Goal: Information Seeking & Learning: Learn about a topic

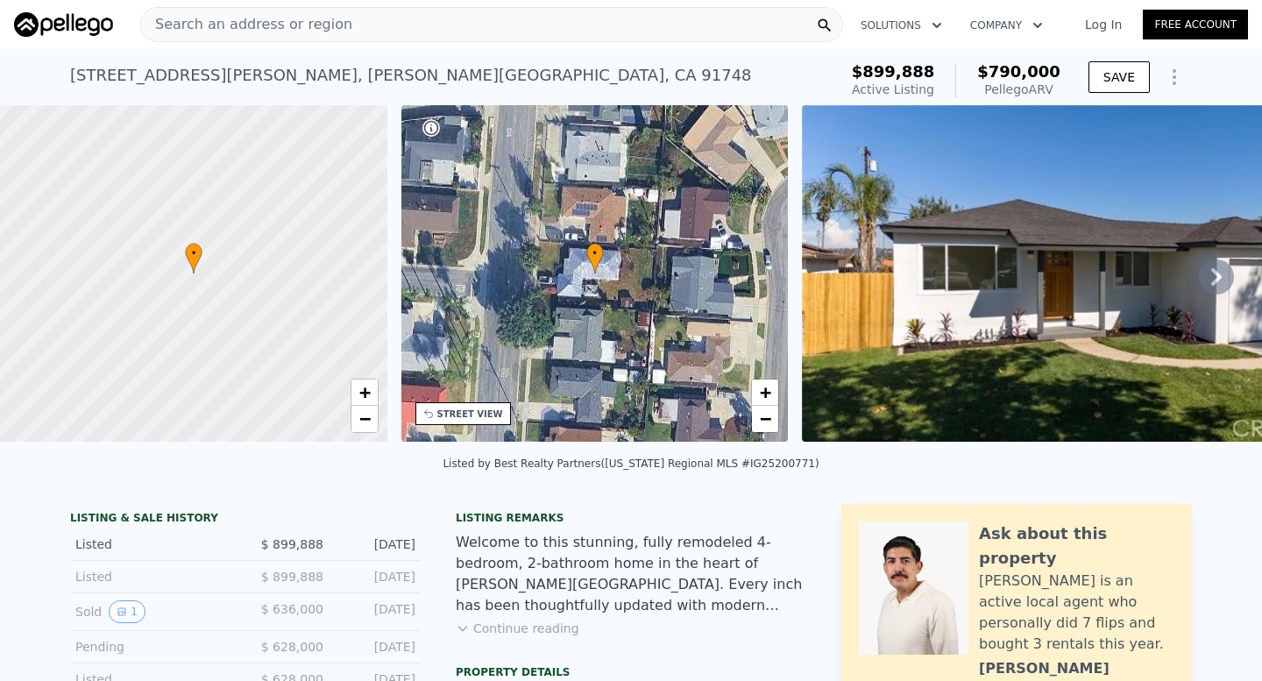
click at [1214, 279] on icon at bounding box center [1216, 277] width 11 height 18
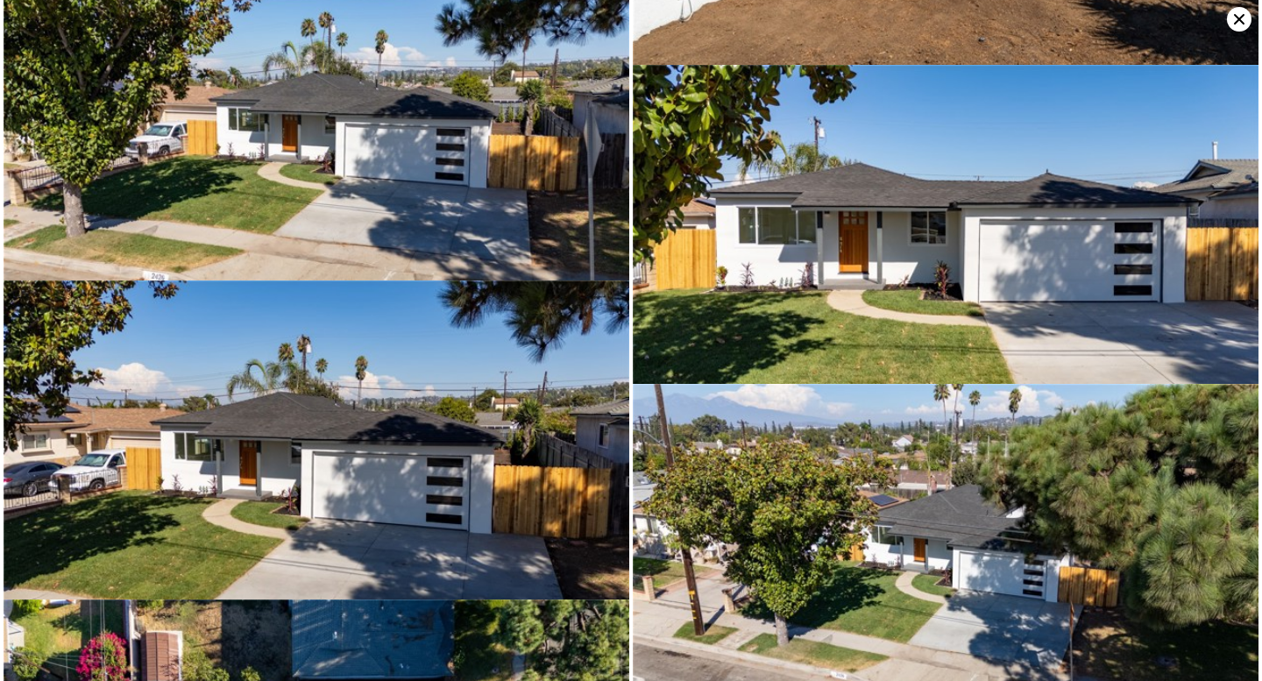
scroll to position [8475, 0]
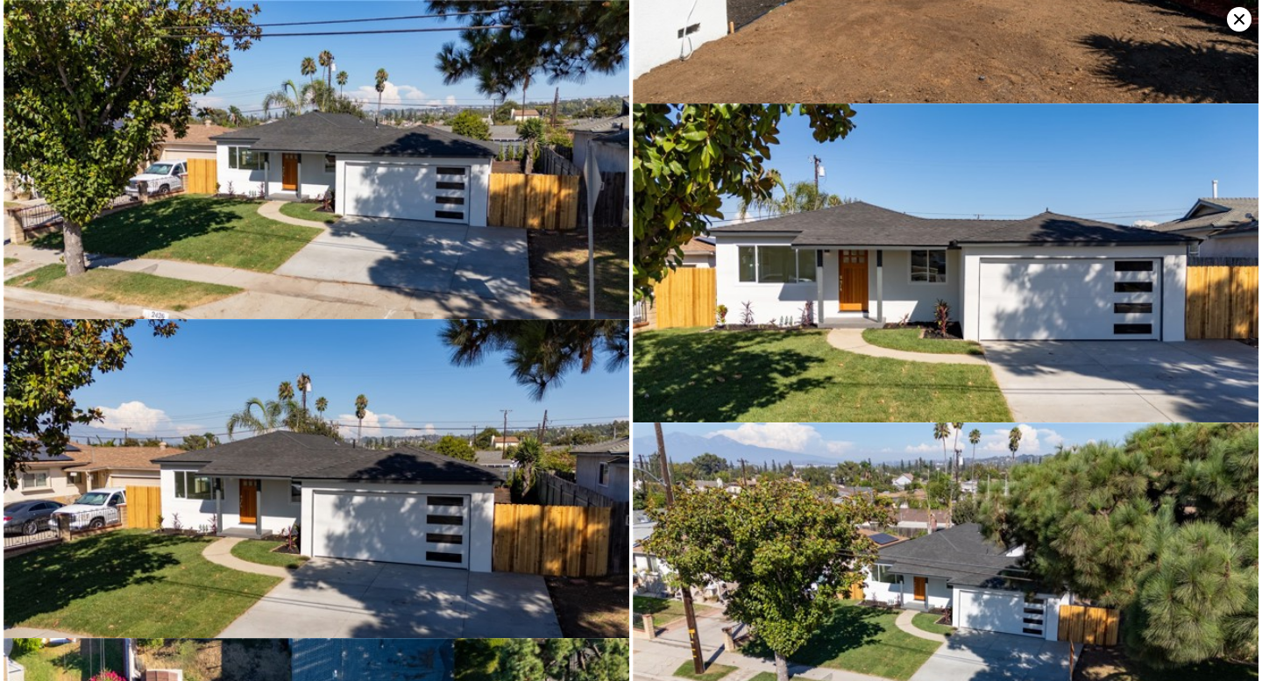
click at [414, 230] on img at bounding box center [317, 176] width 626 height 352
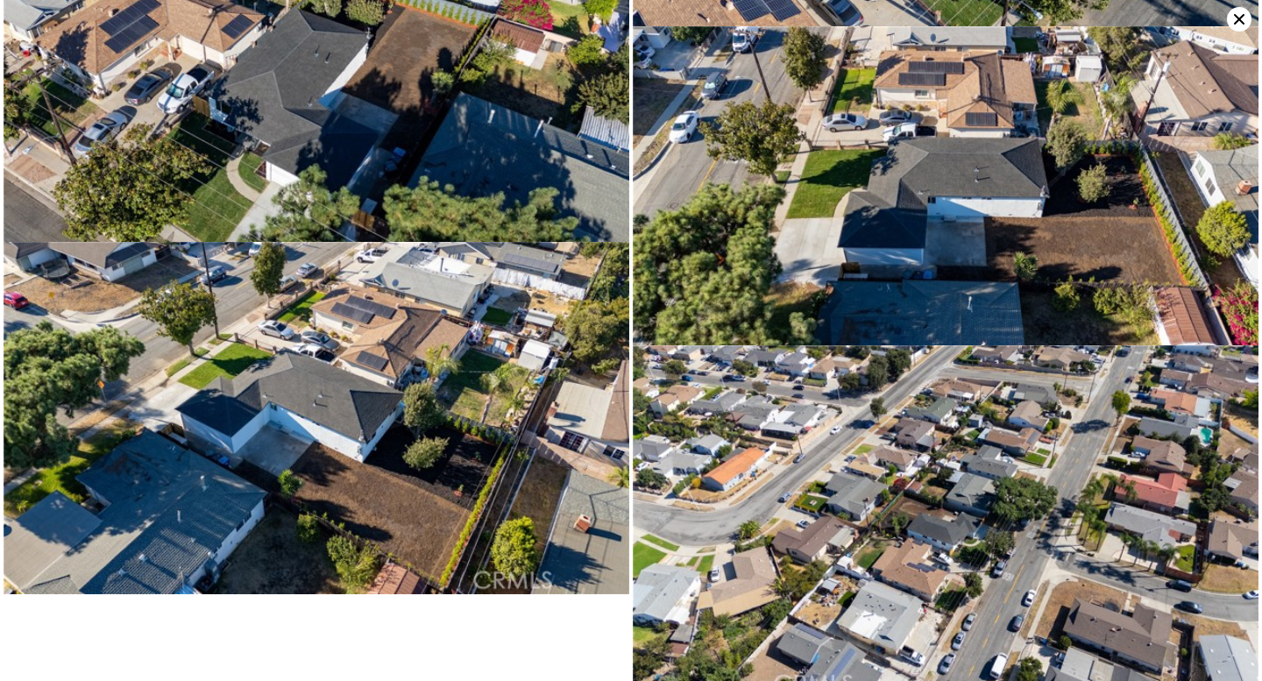
scroll to position [9844, 0]
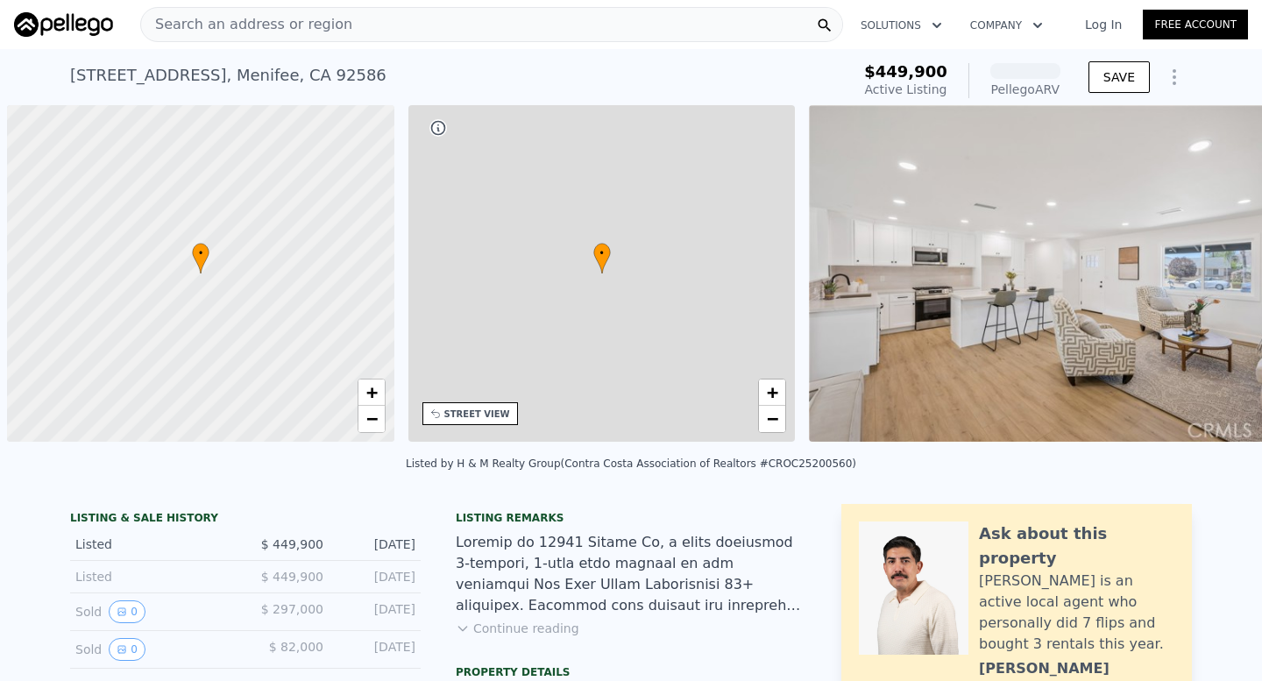
scroll to position [0, 7]
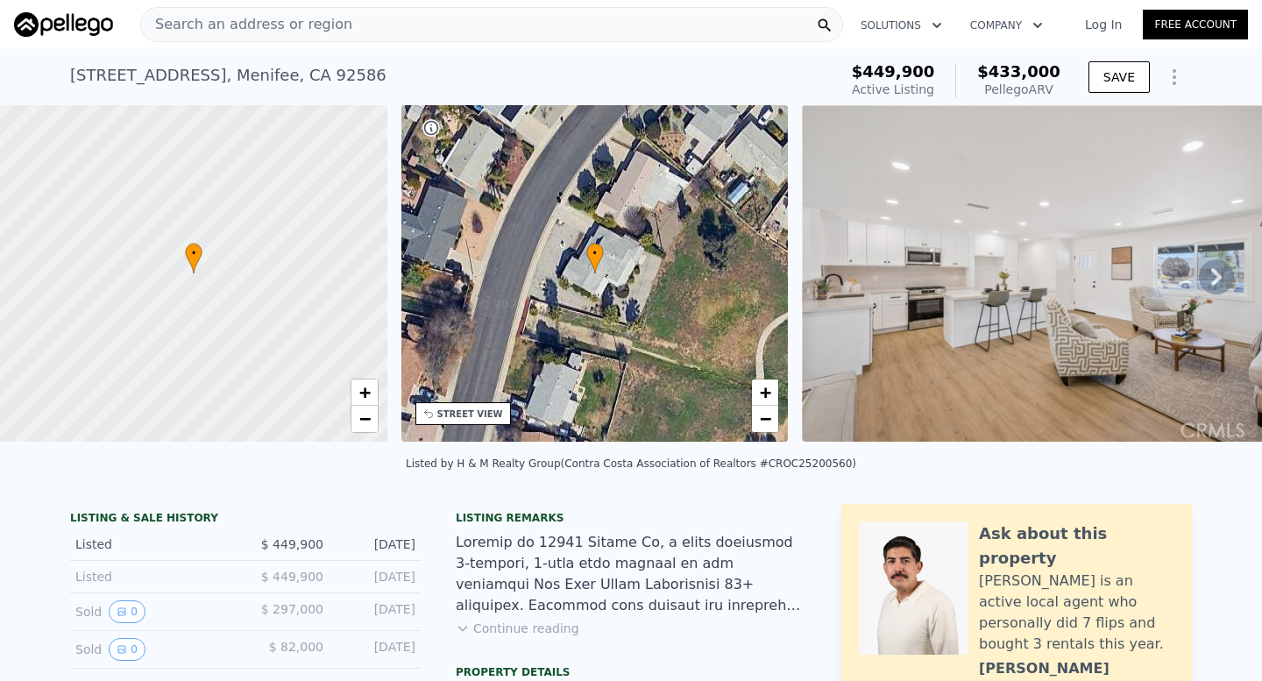
click at [394, 24] on div "Search an address or region" at bounding box center [491, 24] width 703 height 35
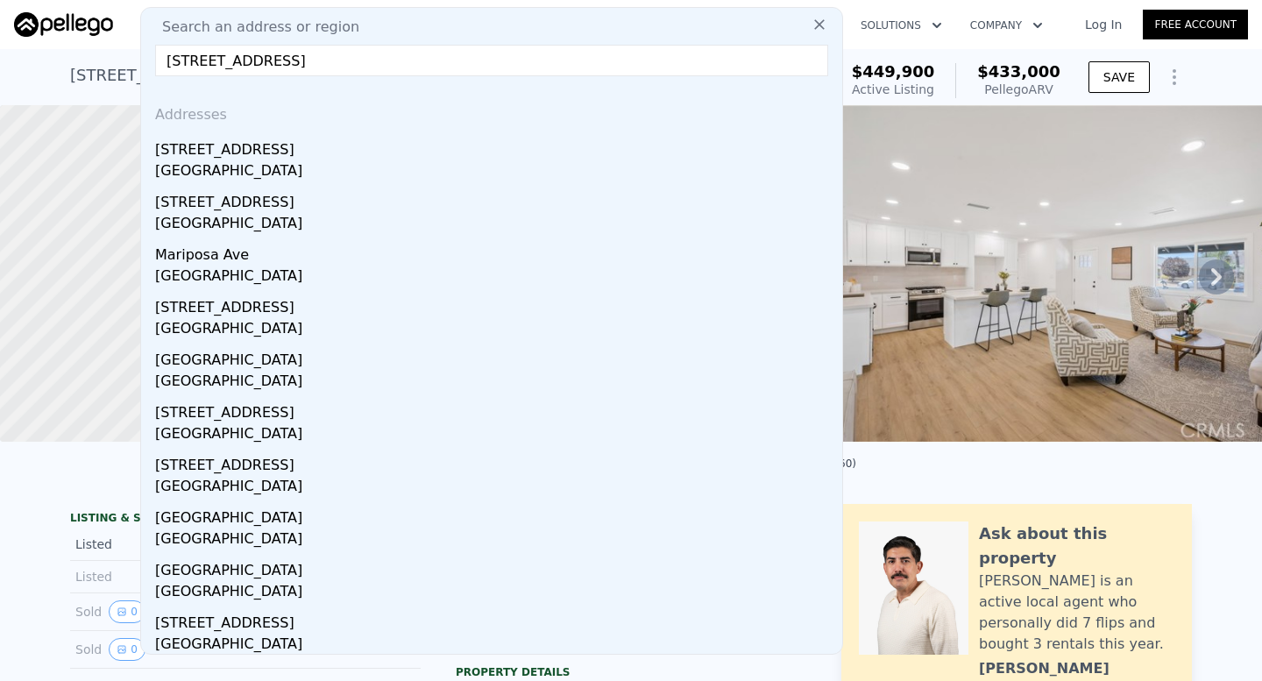
drag, startPoint x: 293, startPoint y: 60, endPoint x: 765, endPoint y: 56, distance: 472.3
click at [765, 56] on input "15212 Mariposa Avenue, Chino Hills, CA 91709" at bounding box center [491, 61] width 673 height 32
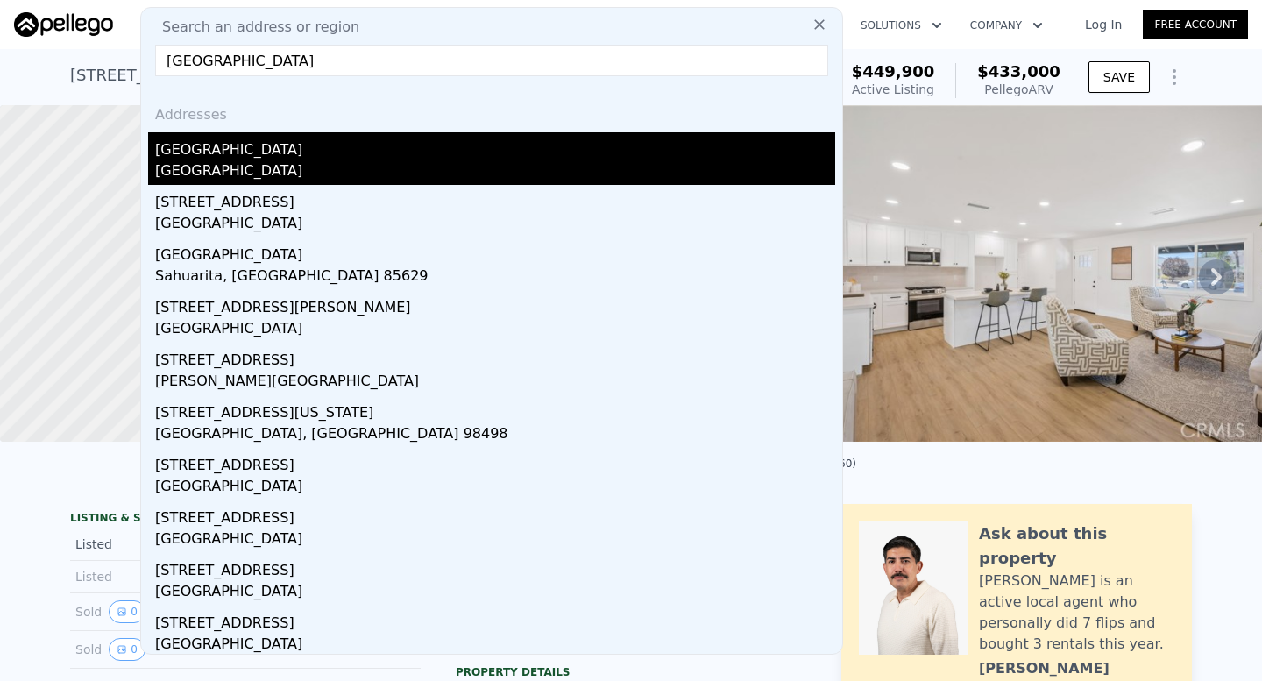
type input "15212 Mariposa Ave"
click at [497, 153] on div "15212 Mariposa Ave" at bounding box center [495, 146] width 680 height 28
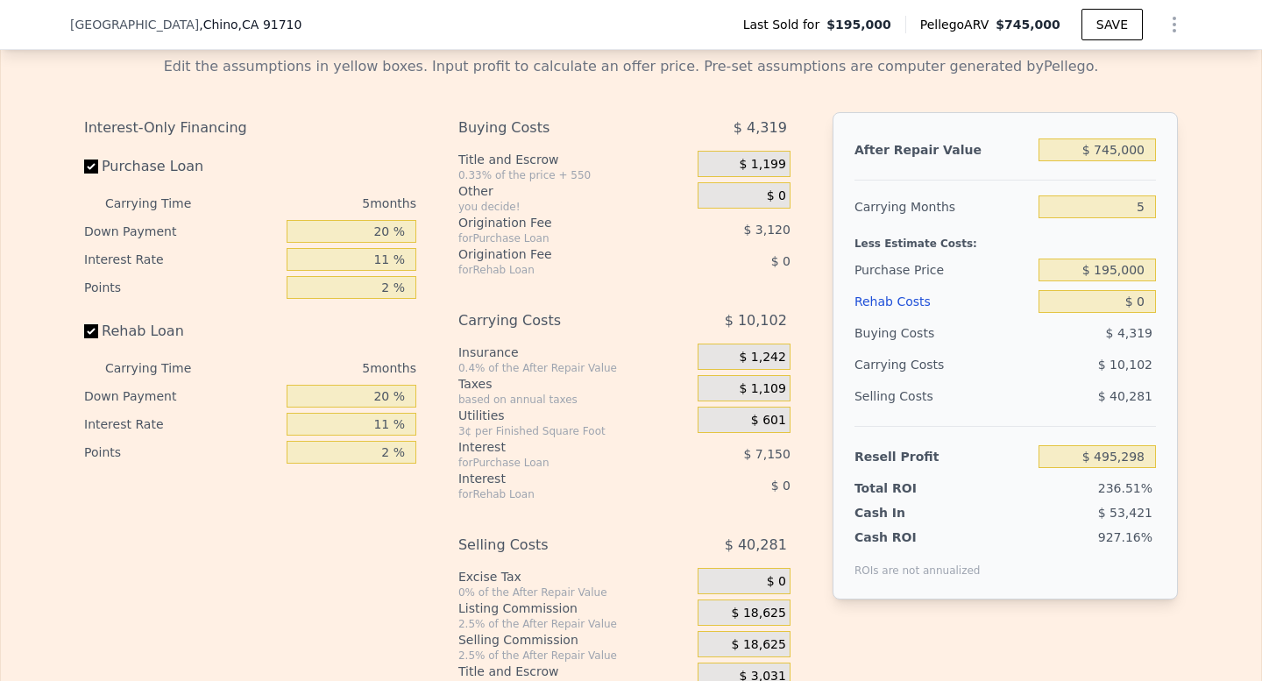
scroll to position [2495, 0]
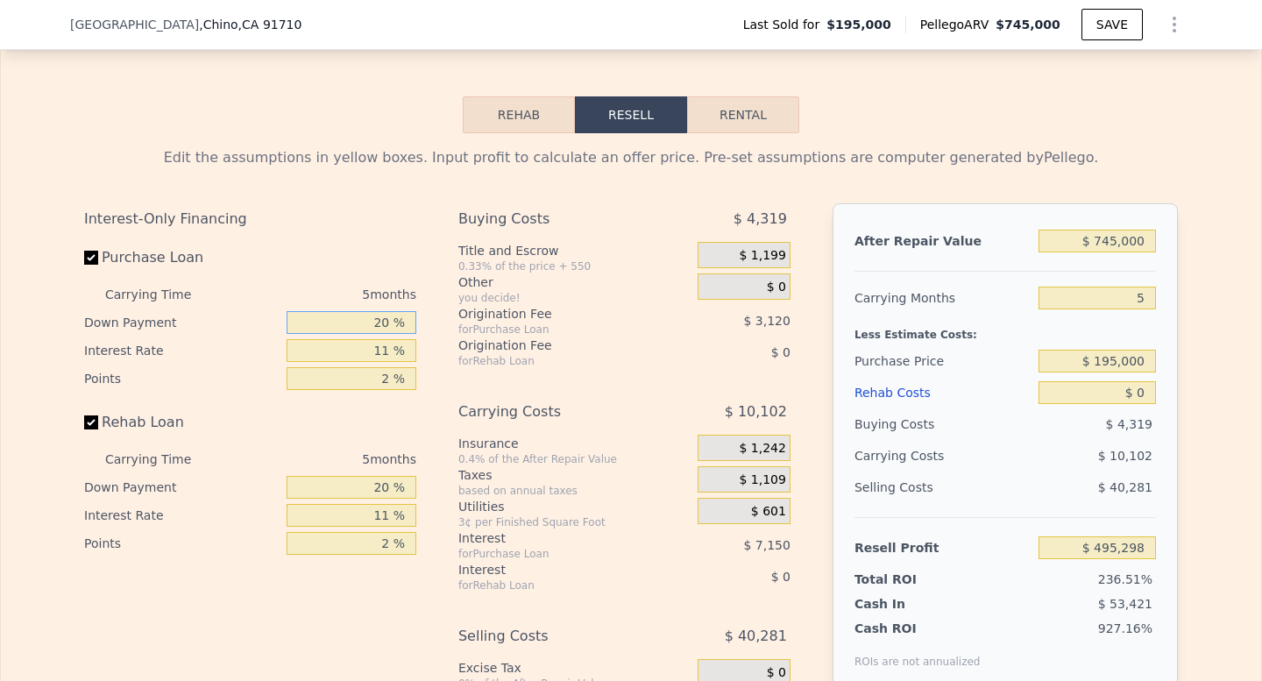
click at [386, 320] on input "20 %" at bounding box center [352, 322] width 130 height 23
type input "10 %"
type input "$ 494,013"
type input "10 %"
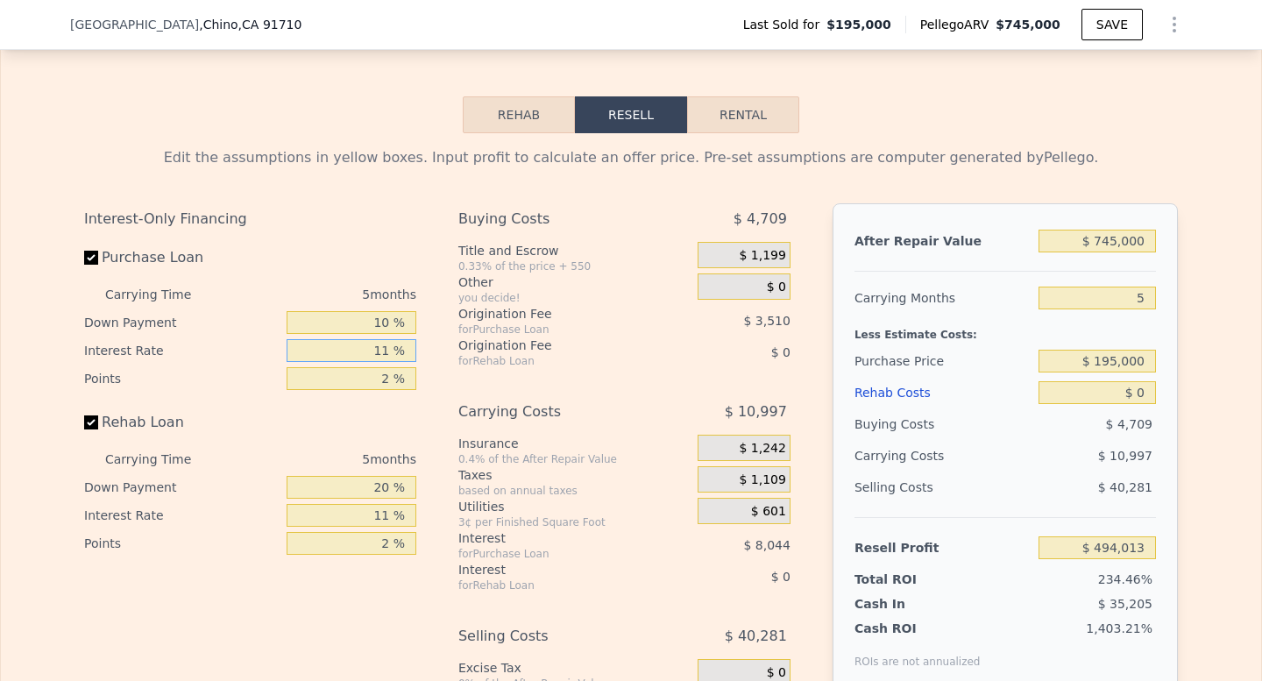
click at [395, 356] on input "11 %" at bounding box center [352, 350] width 130 height 23
type input "1 %"
type input "$ 501,328"
type input "8 %"
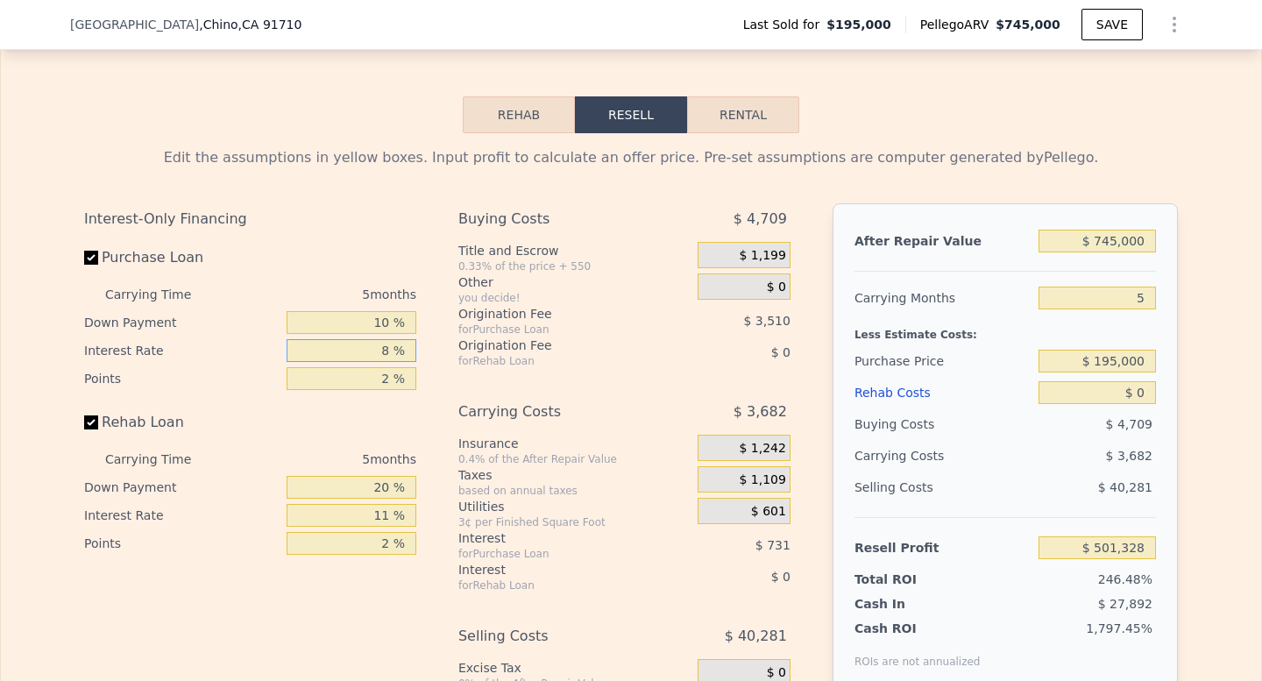
type input "$ 496,208"
type input "8.5 %"
type input "$ 495,843"
type input "8.5 %"
click at [392, 375] on input "2 %" at bounding box center [352, 378] width 130 height 23
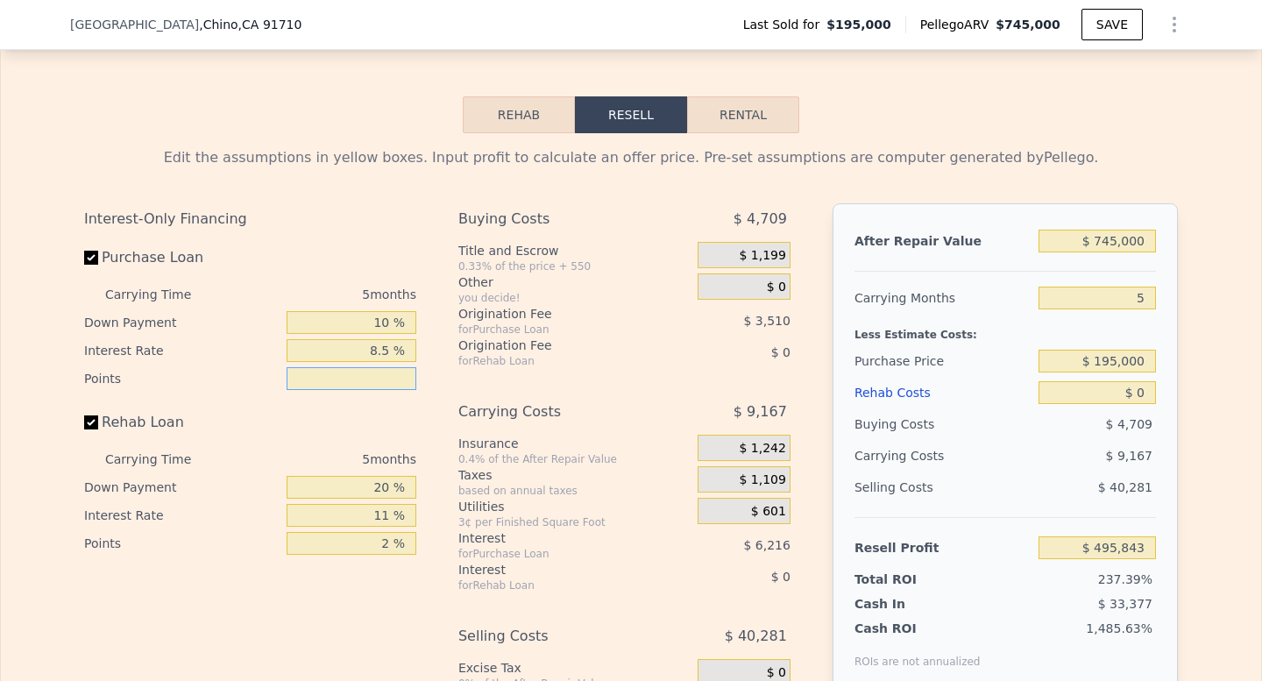
type input "1 %"
type input "$ 497,598"
type input "1 %"
click at [393, 478] on input "20 %" at bounding box center [352, 487] width 130 height 23
type input "2 %"
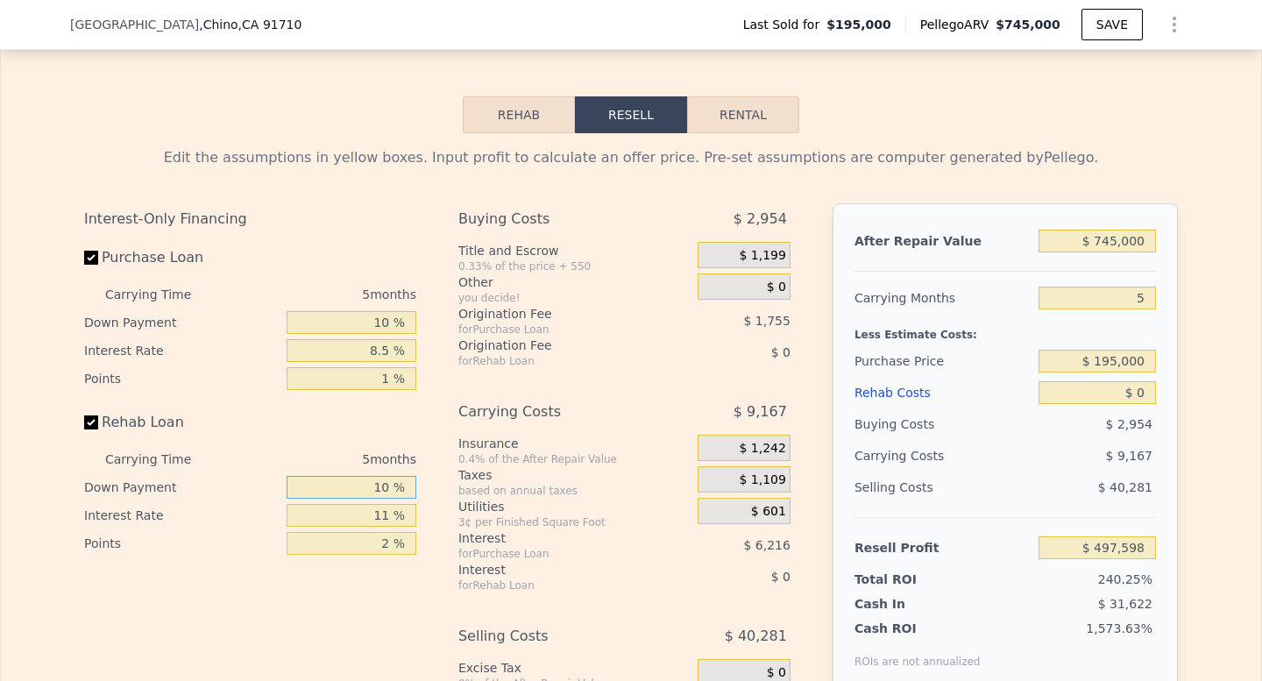
type input "10 %"
click at [393, 518] on input "11 %" at bounding box center [352, 515] width 130 height 23
type input "1 %"
type input "8.5 %"
click at [395, 545] on input "2 %" at bounding box center [352, 543] width 130 height 23
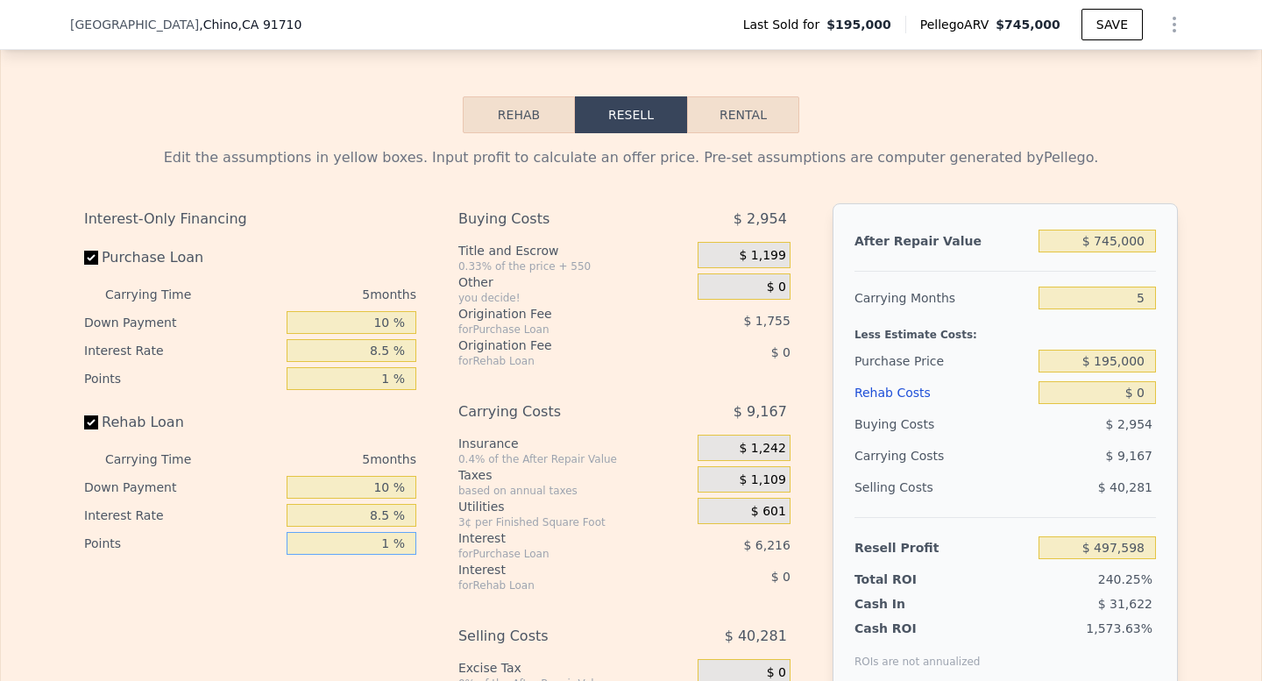
type input "1 %"
click at [577, 406] on div "Carrying Costs" at bounding box center [555, 412] width 195 height 32
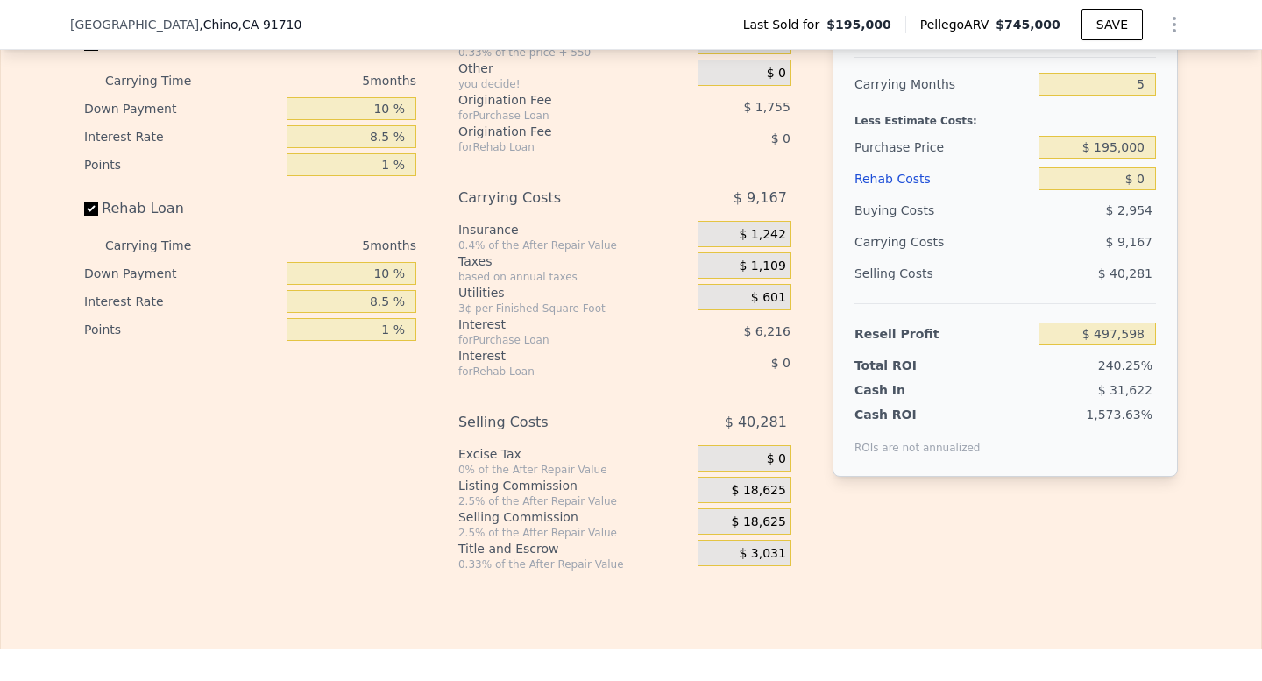
scroll to position [2710, 0]
click at [771, 491] on span "$ 18,625" at bounding box center [759, 489] width 54 height 16
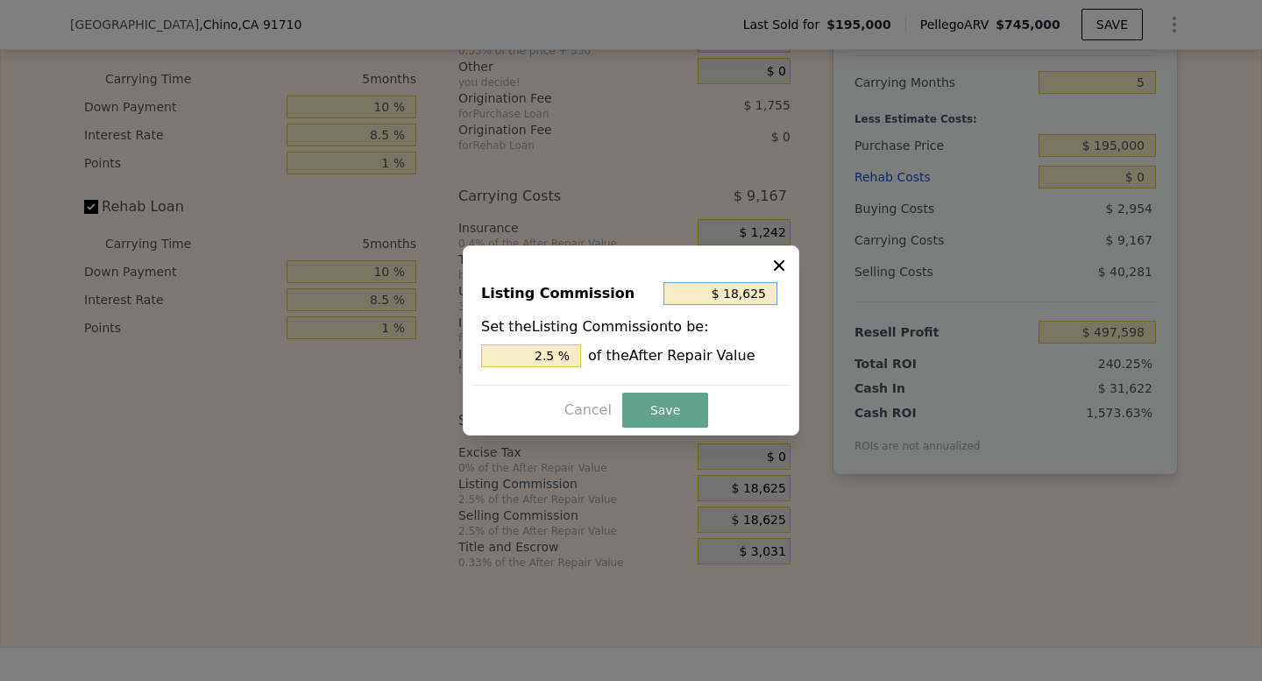
click at [755, 293] on input "$ 18,625" at bounding box center [720, 293] width 114 height 23
click at [686, 411] on button "Save" at bounding box center [665, 410] width 86 height 35
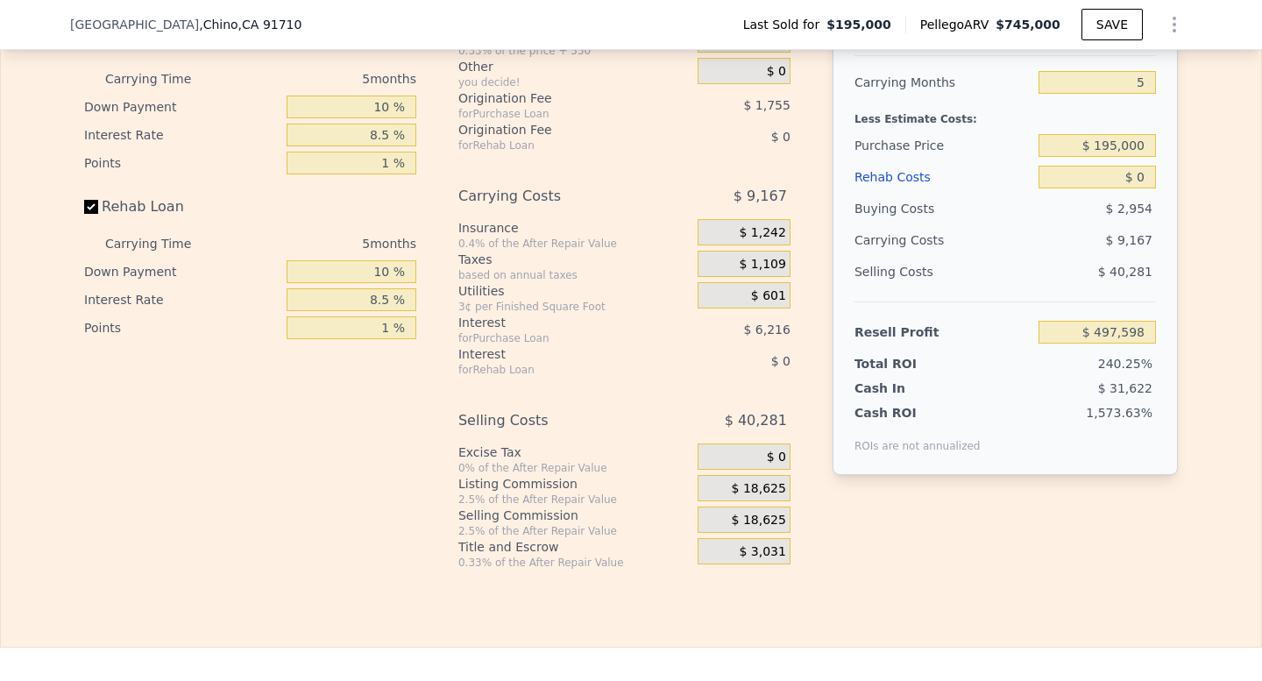
click at [775, 485] on span "$ 18,625" at bounding box center [759, 489] width 54 height 16
click at [754, 490] on span "$ 18,625" at bounding box center [759, 489] width 54 height 16
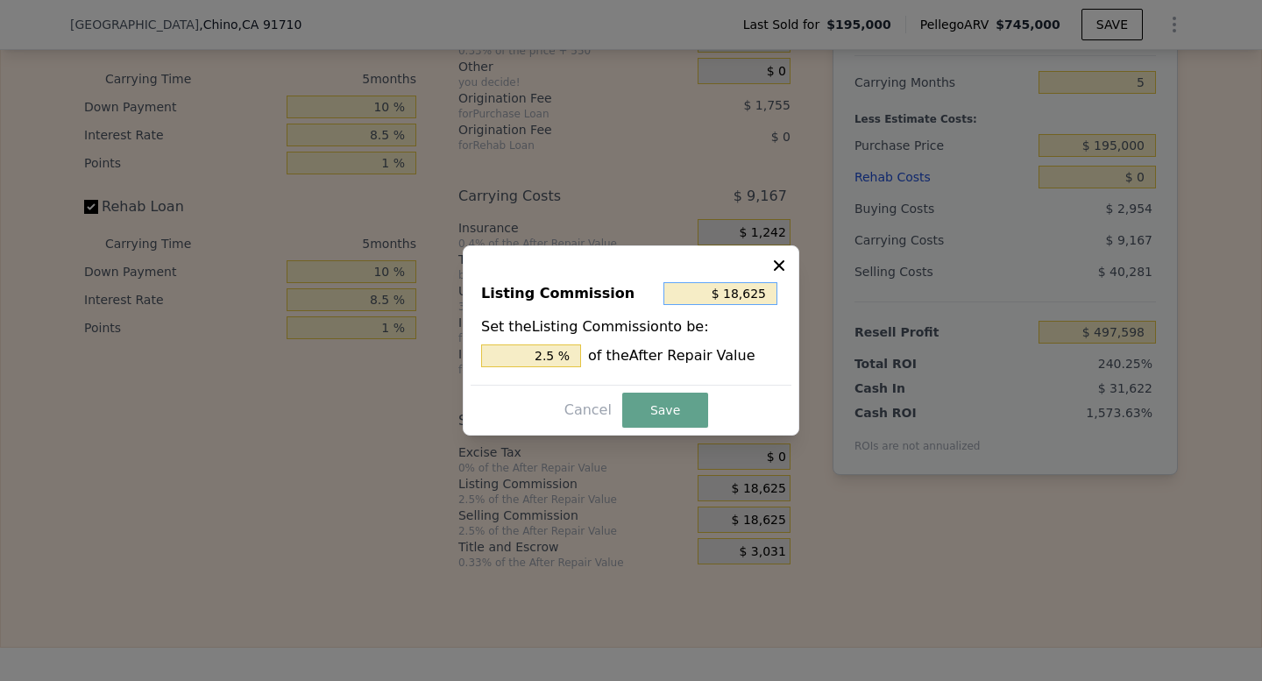
click at [746, 297] on input "$ 18,625" at bounding box center [720, 293] width 114 height 23
click at [718, 346] on div "2.5 % of the After Repair Value" at bounding box center [631, 355] width 300 height 23
click at [555, 360] on input "2.5 %" at bounding box center [531, 355] width 100 height 23
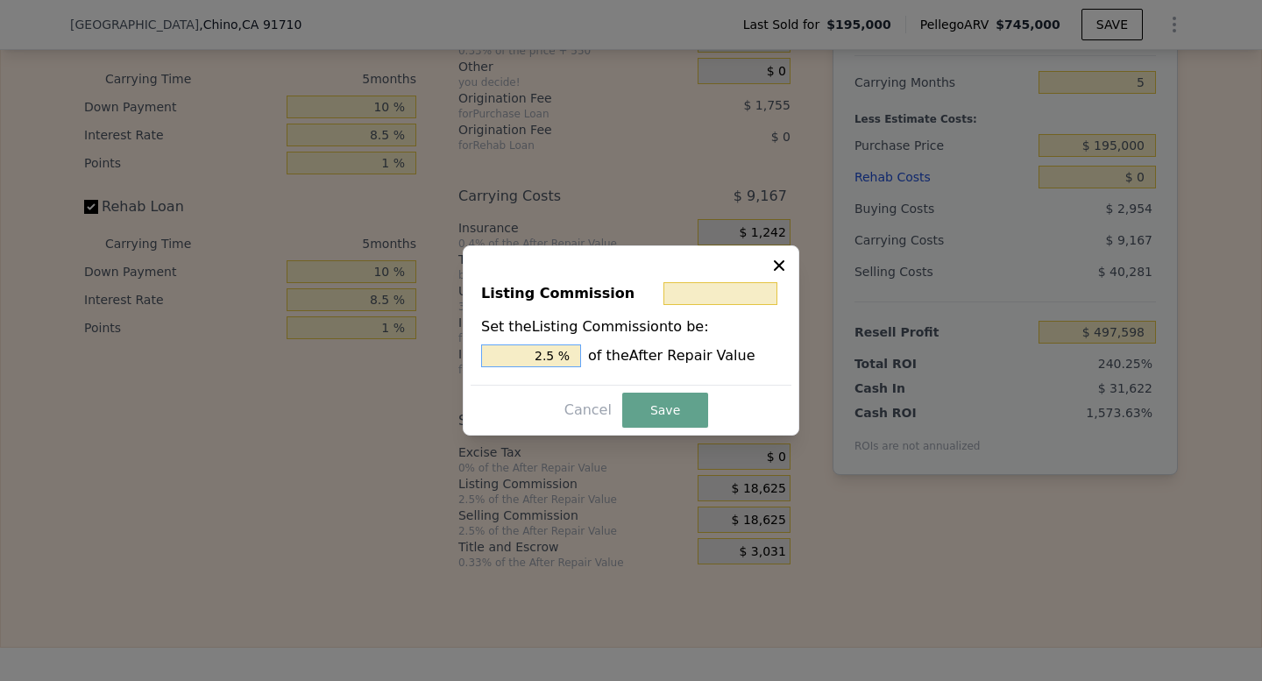
click at [555, 360] on input "2.5 %" at bounding box center [531, 355] width 100 height 23
click at [676, 341] on div "Set the Listing Commission to be: of the After Repair Value" at bounding box center [631, 341] width 300 height 51
click at [676, 405] on button "Save" at bounding box center [665, 410] width 86 height 35
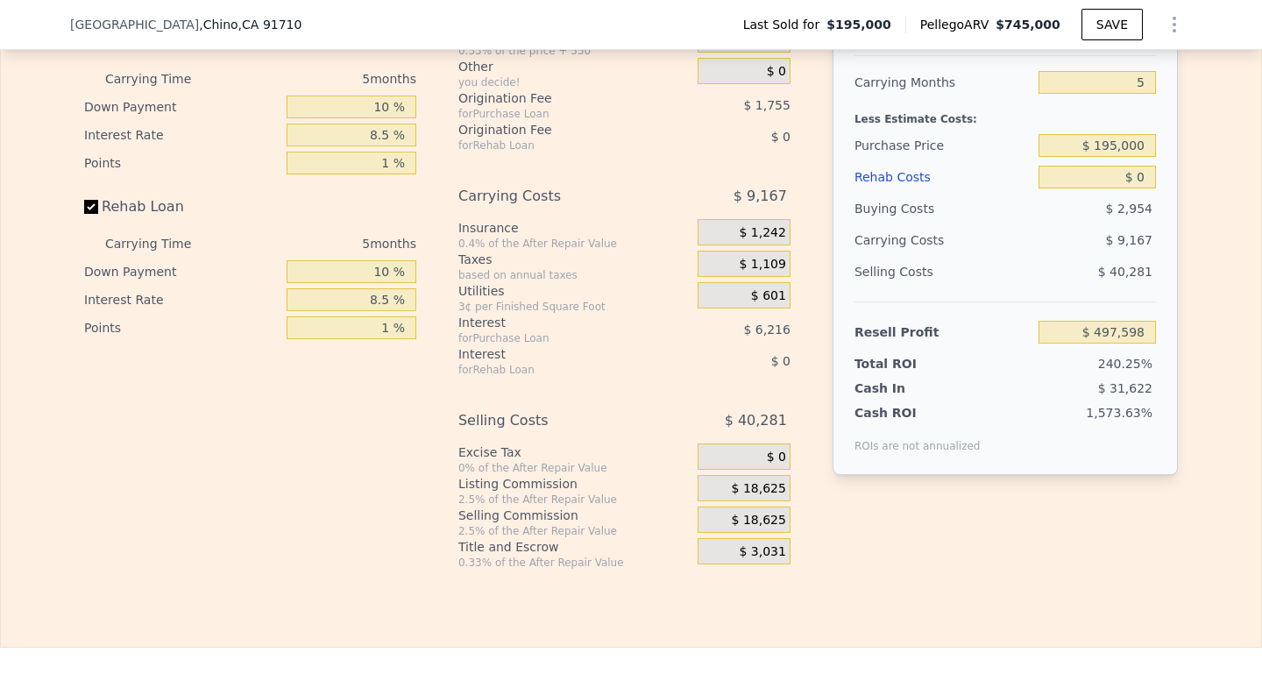
click at [779, 478] on div "$ 18,625" at bounding box center [743, 488] width 93 height 26
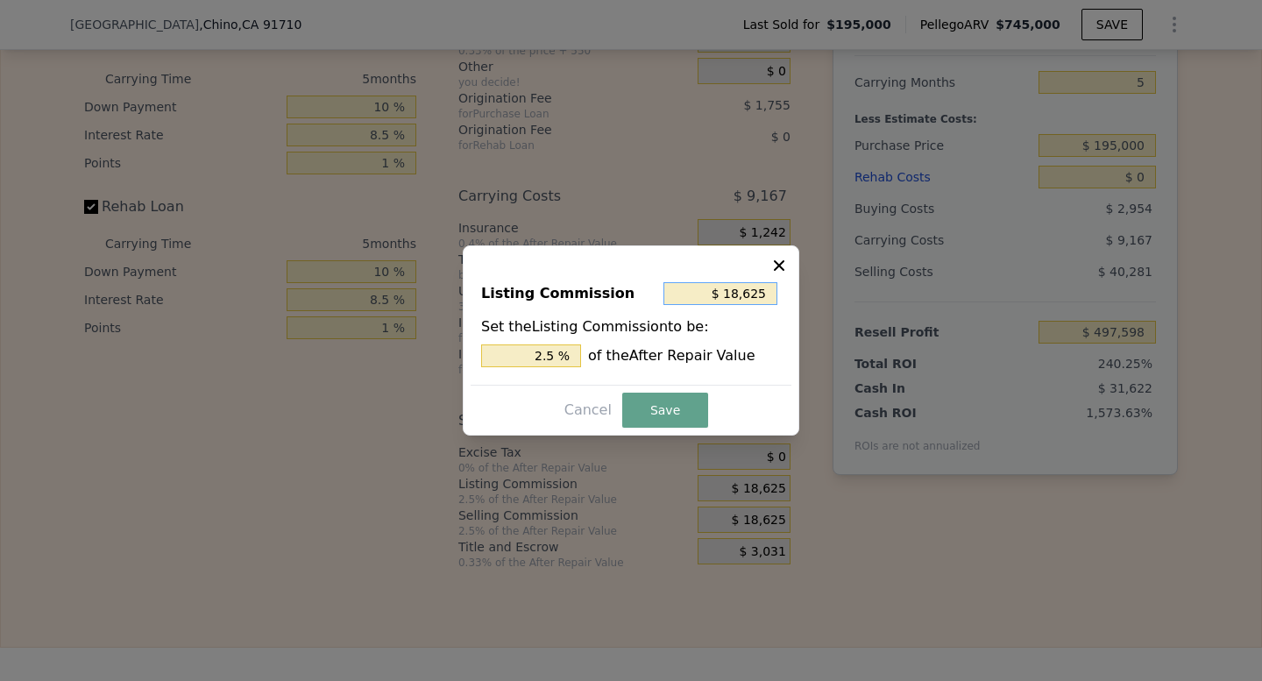
click at [772, 296] on input "$ 18,625" at bounding box center [720, 293] width 114 height 23
type input "$ 0"
type input "0 %"
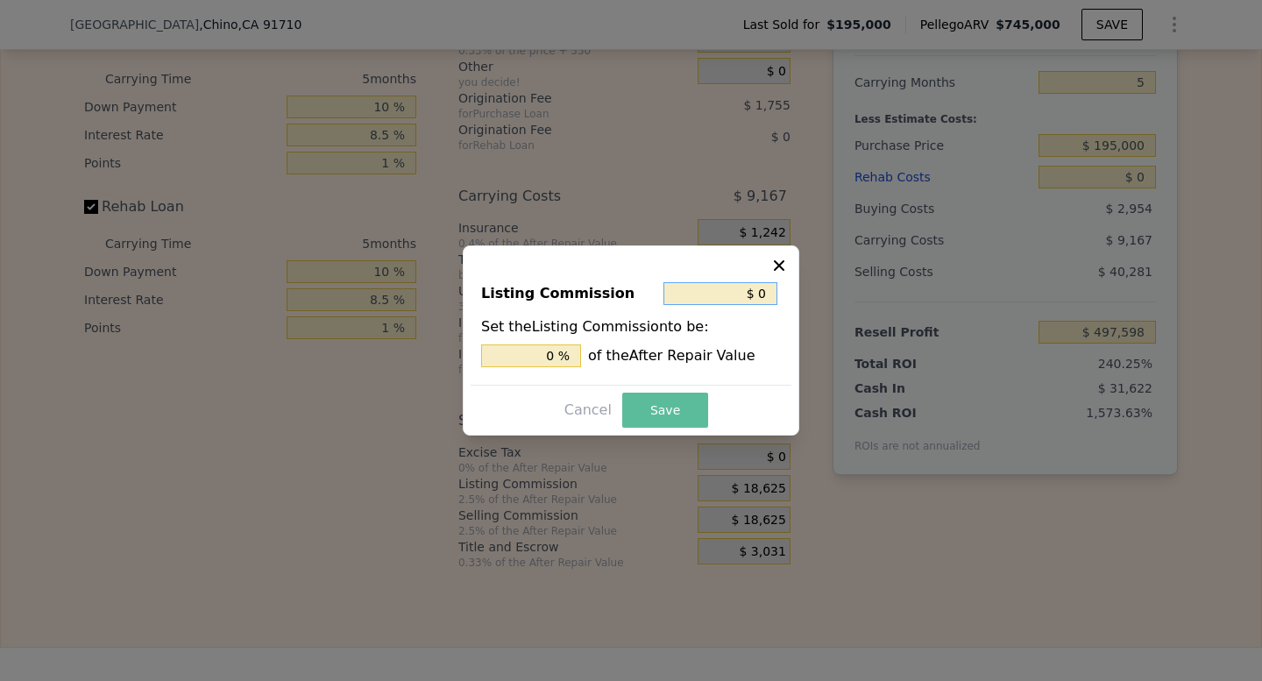
type input "$ 0"
click at [669, 418] on button "Save" at bounding box center [665, 410] width 86 height 35
type input "$ 516,223"
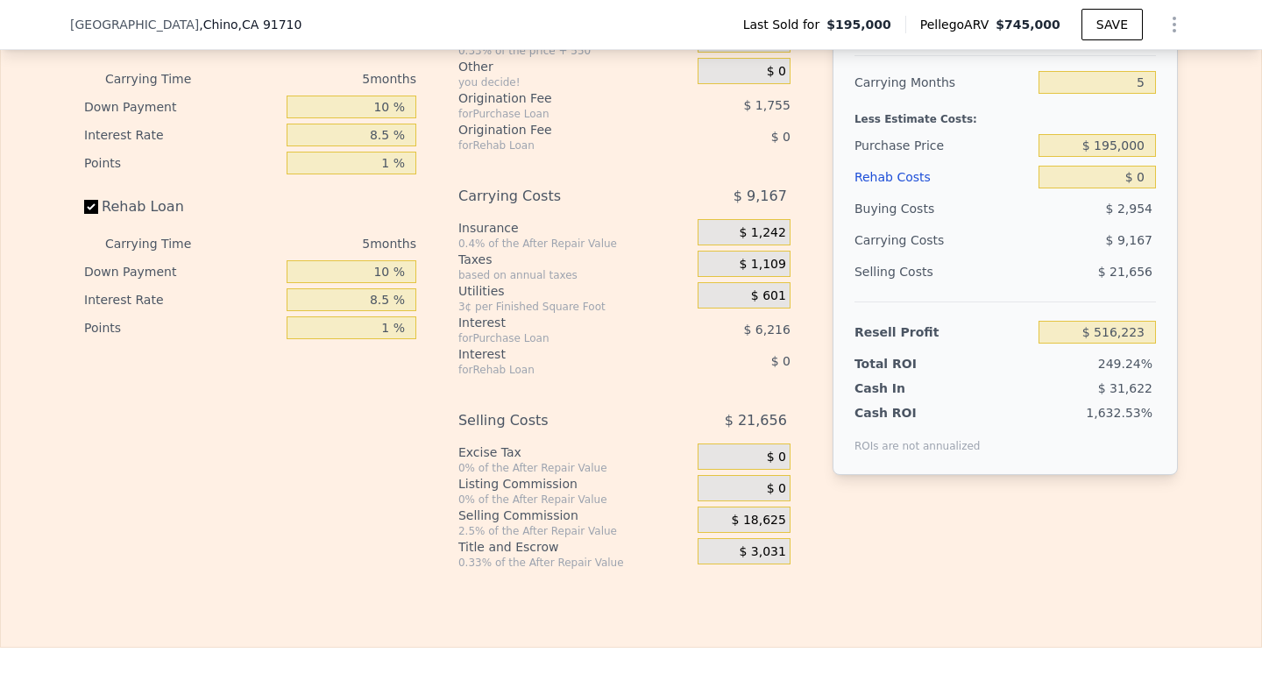
click at [761, 518] on span "$ 18,625" at bounding box center [759, 521] width 54 height 16
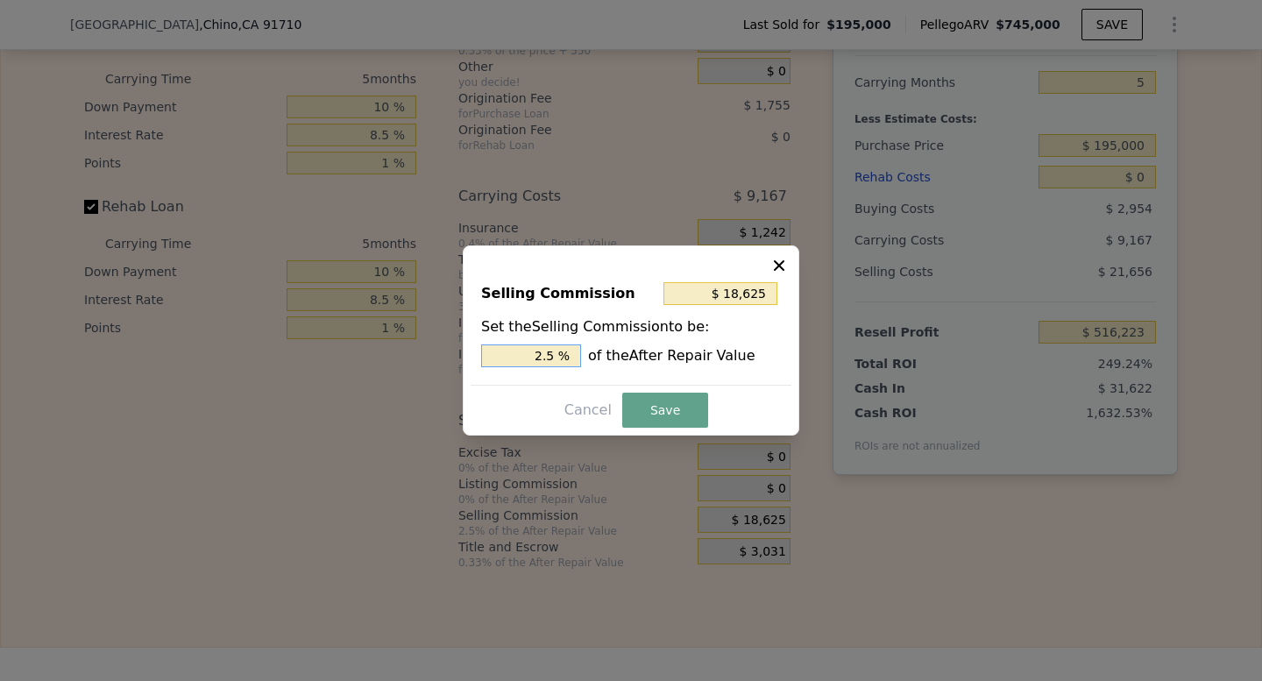
click at [543, 347] on input "2.5 %" at bounding box center [531, 355] width 100 height 23
click at [556, 356] on input "2.5 %" at bounding box center [531, 355] width 100 height 23
type input "$ 14,900"
type input "2 %"
click at [685, 397] on button "Save" at bounding box center [665, 410] width 86 height 35
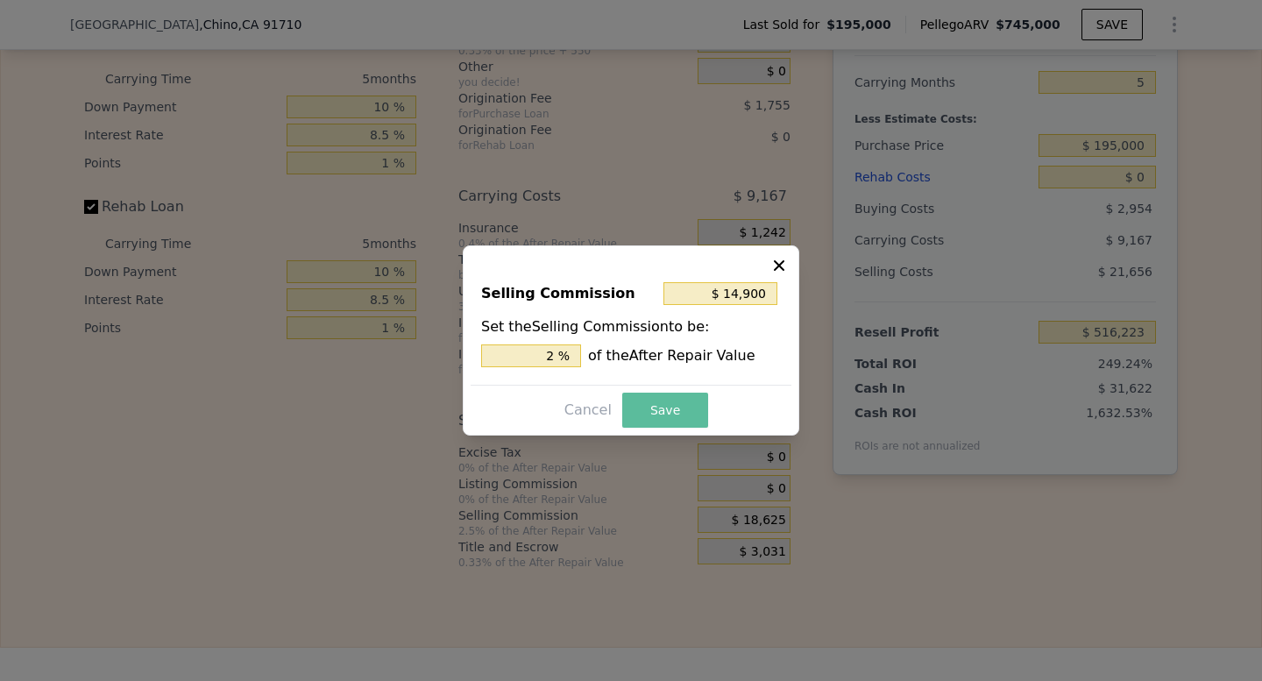
type input "$ 519,948"
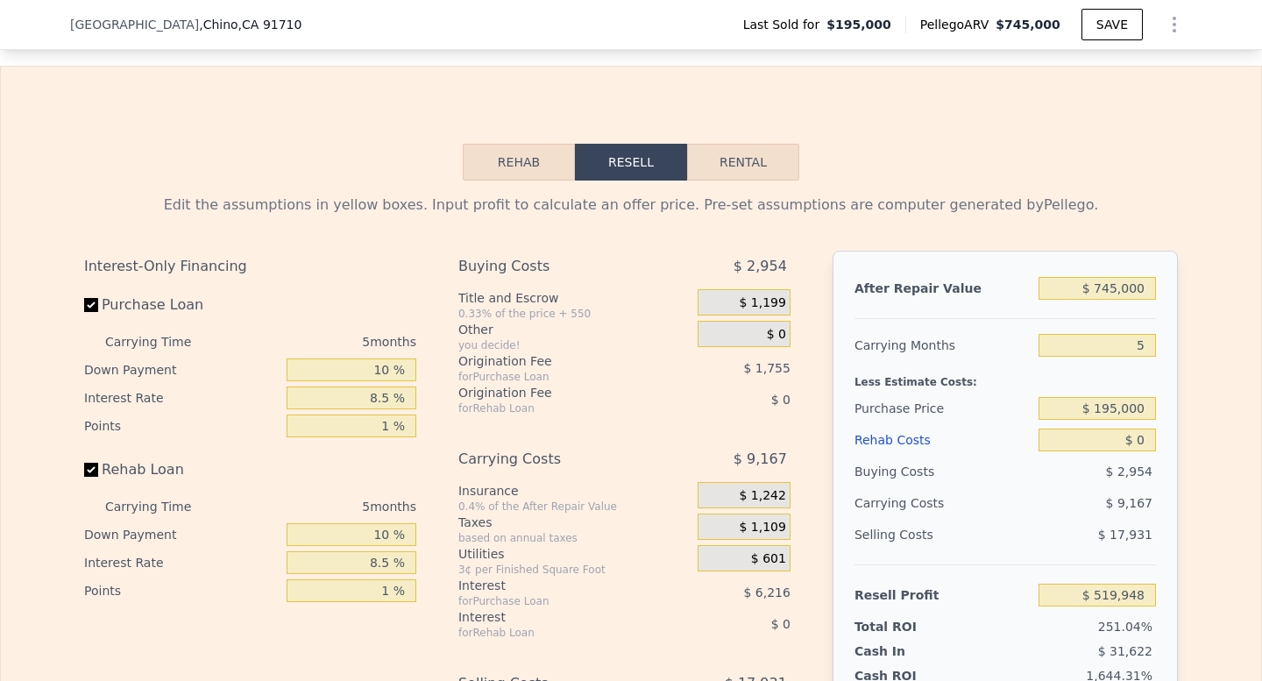
scroll to position [2454, 0]
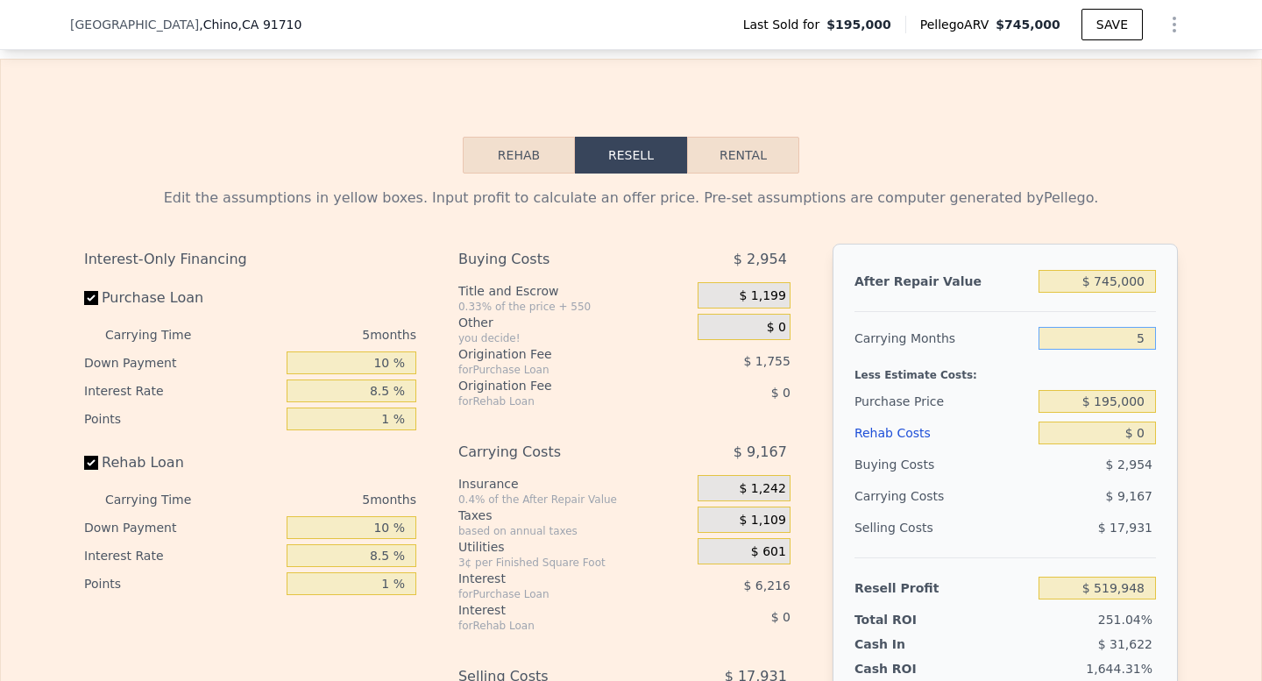
click at [1145, 329] on input "5" at bounding box center [1096, 338] width 117 height 23
type input "4"
type input "$ 521,782"
type input "4"
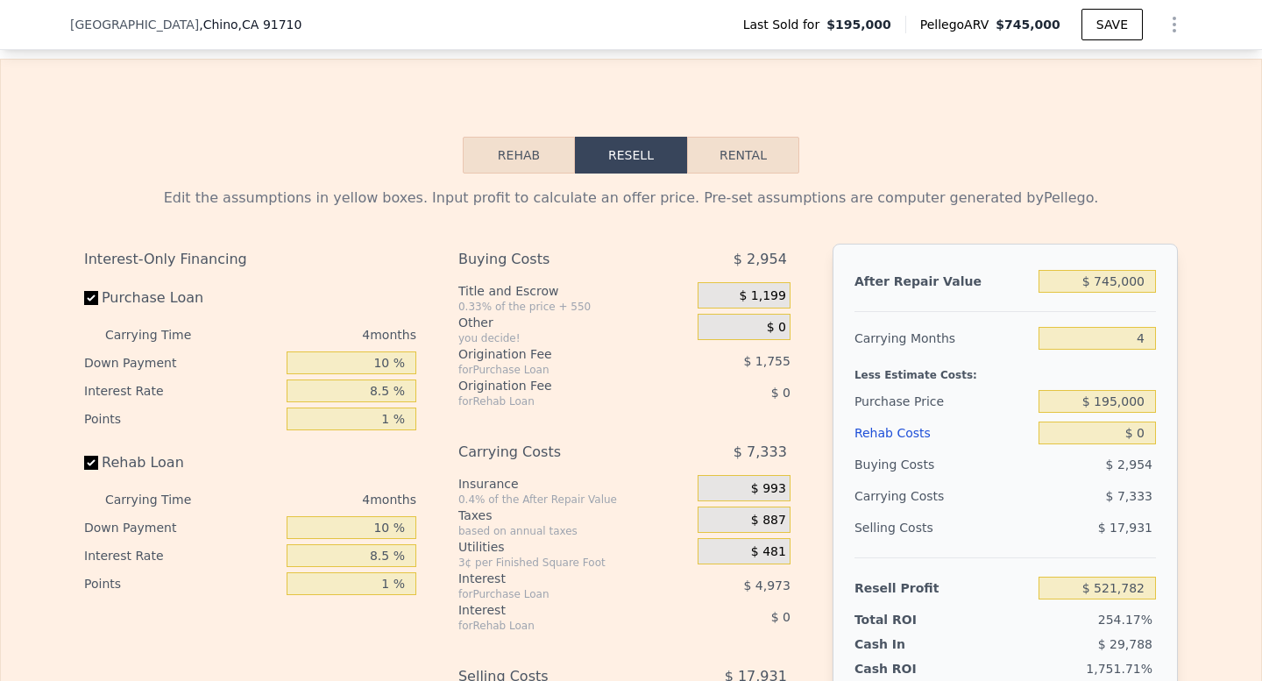
click at [1038, 322] on div "4" at bounding box center [1096, 338] width 117 height 32
click at [1120, 281] on input "$ 745,000" at bounding box center [1096, 281] width 117 height 23
type input "$ 7"
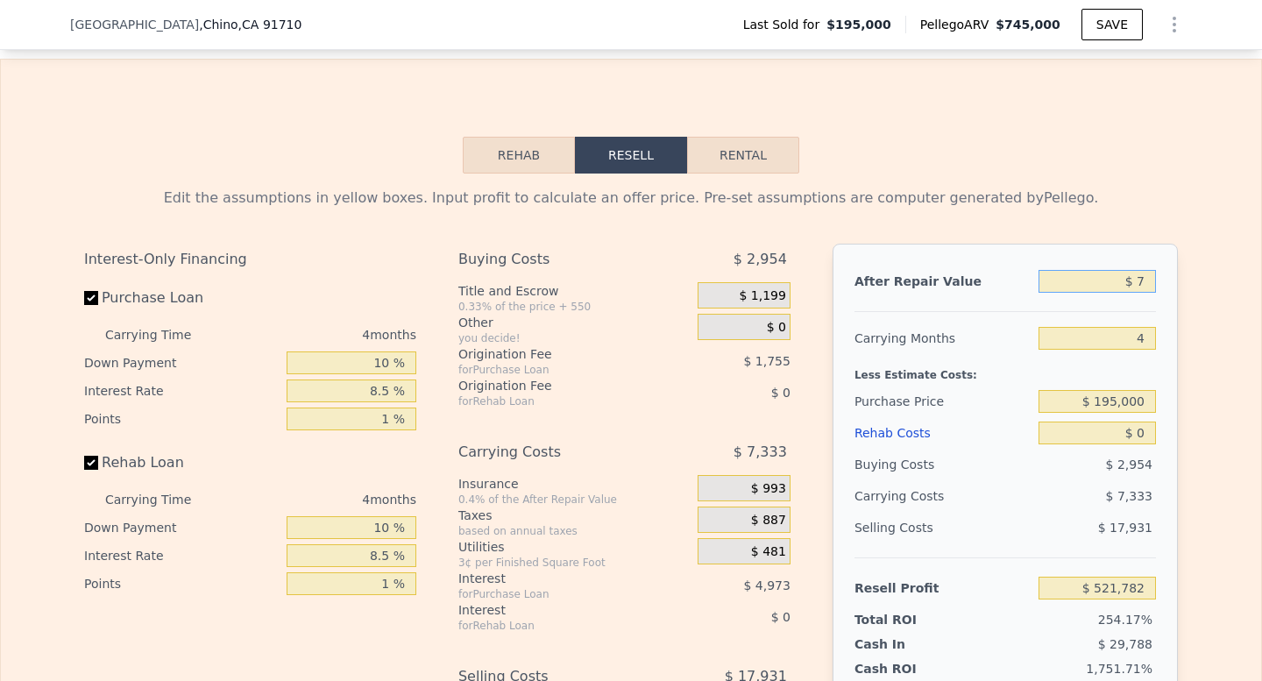
type input "-$ 204,837"
type input "$ 75"
type input "-$ 204,771"
type input "$ 750"
type input "-$ 204,112"
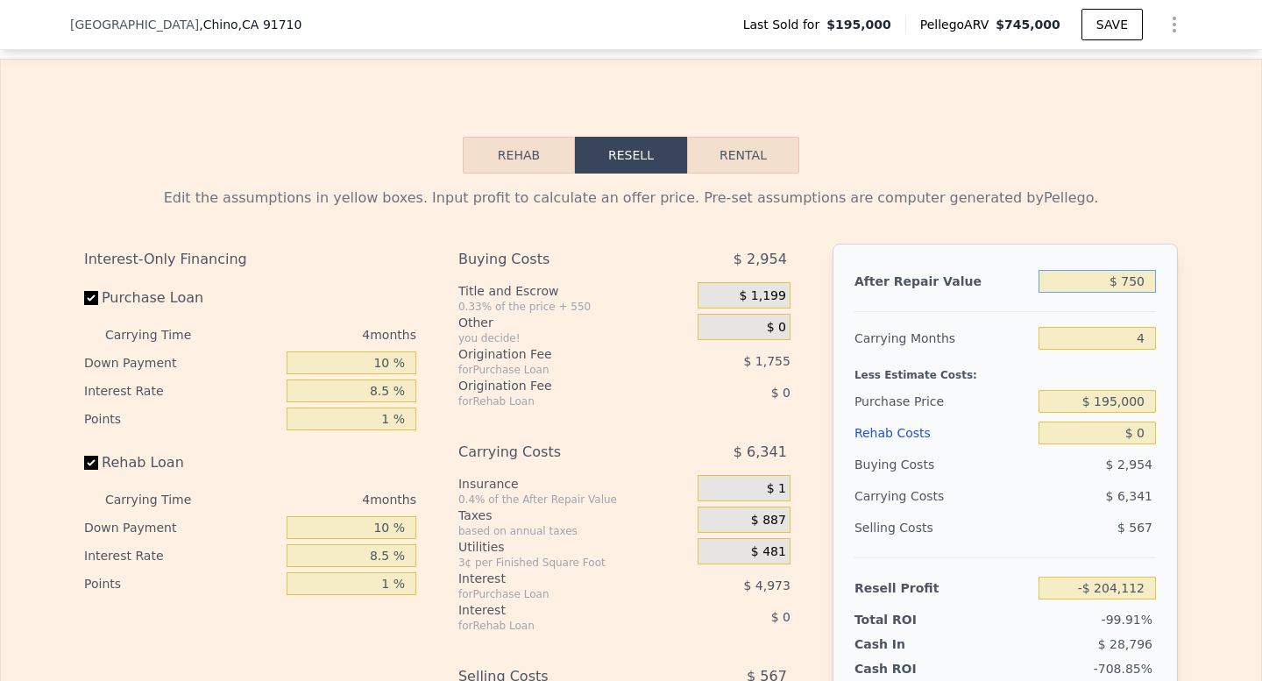
type input "$ 7,500"
type input "-$ 197,529"
type input "$ 75,000"
type input "-$ 131,694"
type input "$ 750,000"
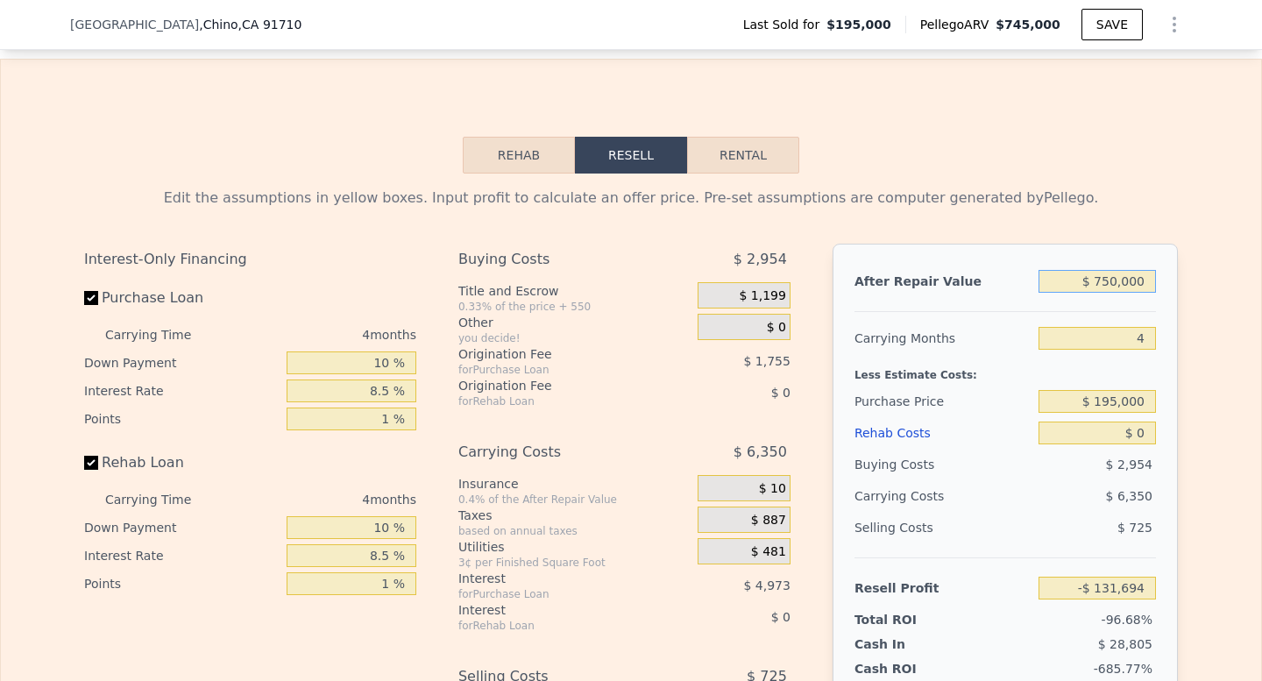
type input "$ 526,658"
type input "$ 750,000"
click at [1127, 394] on input "$ 195,000" at bounding box center [1096, 401] width 117 height 23
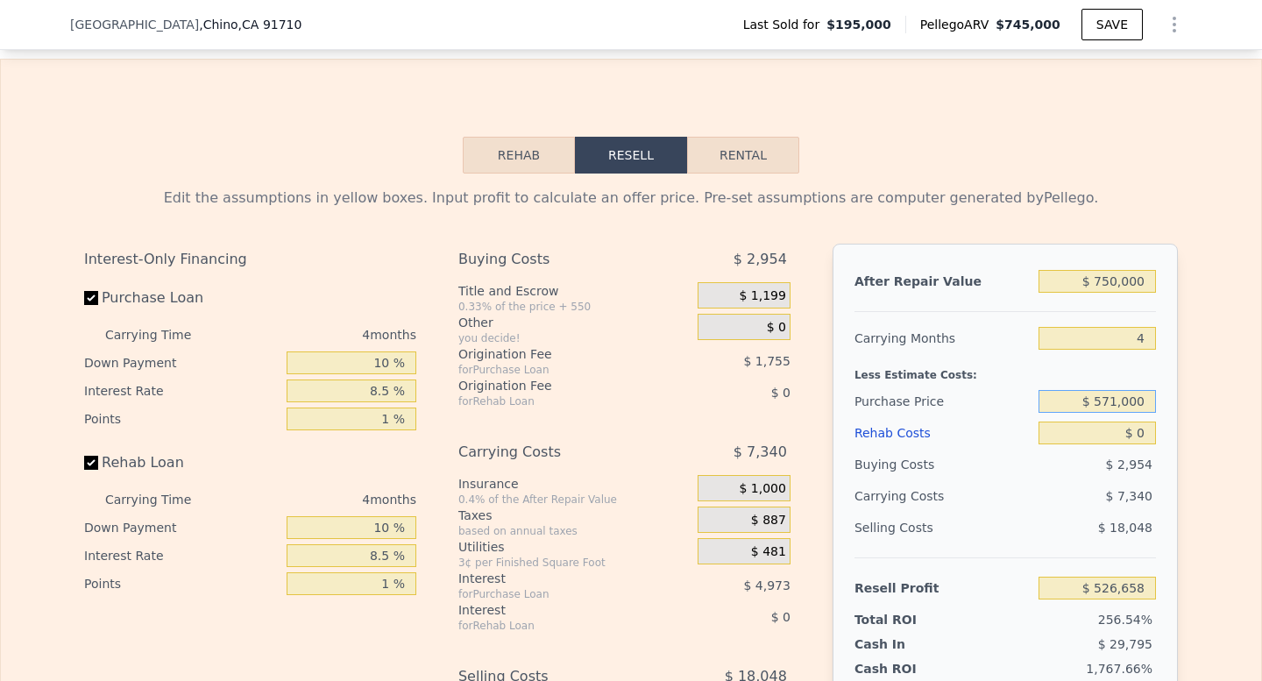
type input "$ 571,000"
type input "$ 136,434"
click at [973, 424] on div "Rehab Costs" at bounding box center [942, 433] width 177 height 32
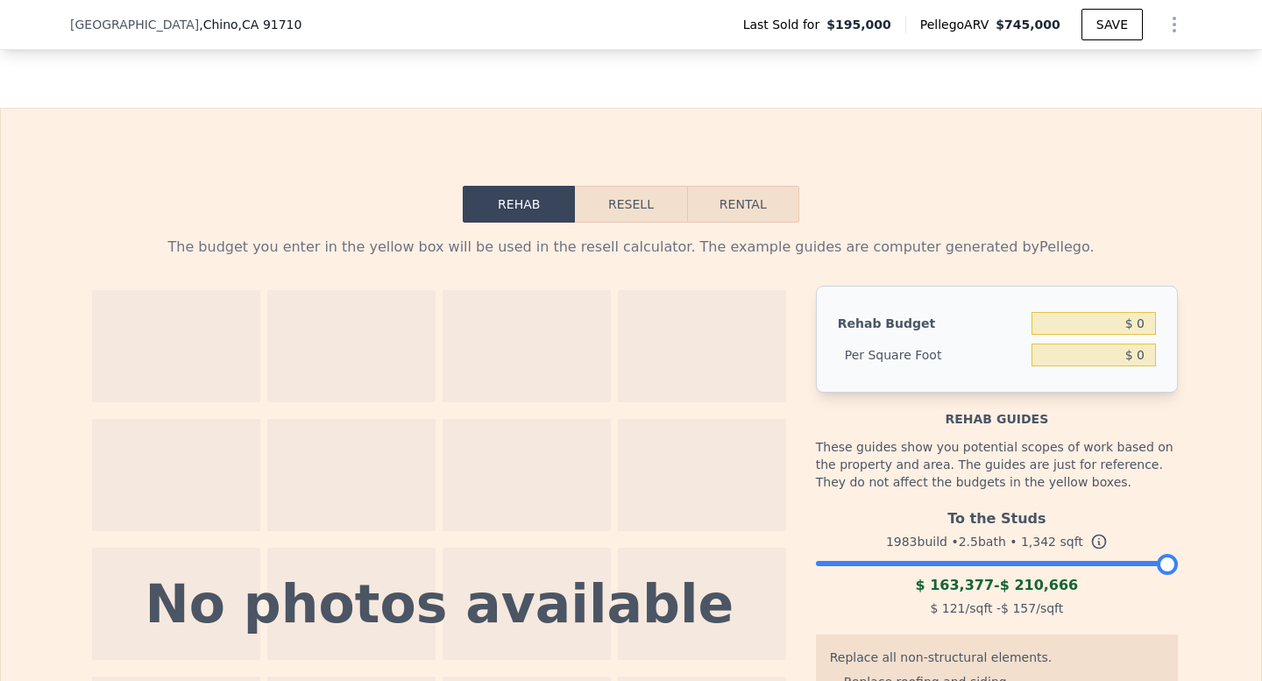
scroll to position [2406, 0]
click at [658, 207] on button "Resell" at bounding box center [630, 203] width 111 height 37
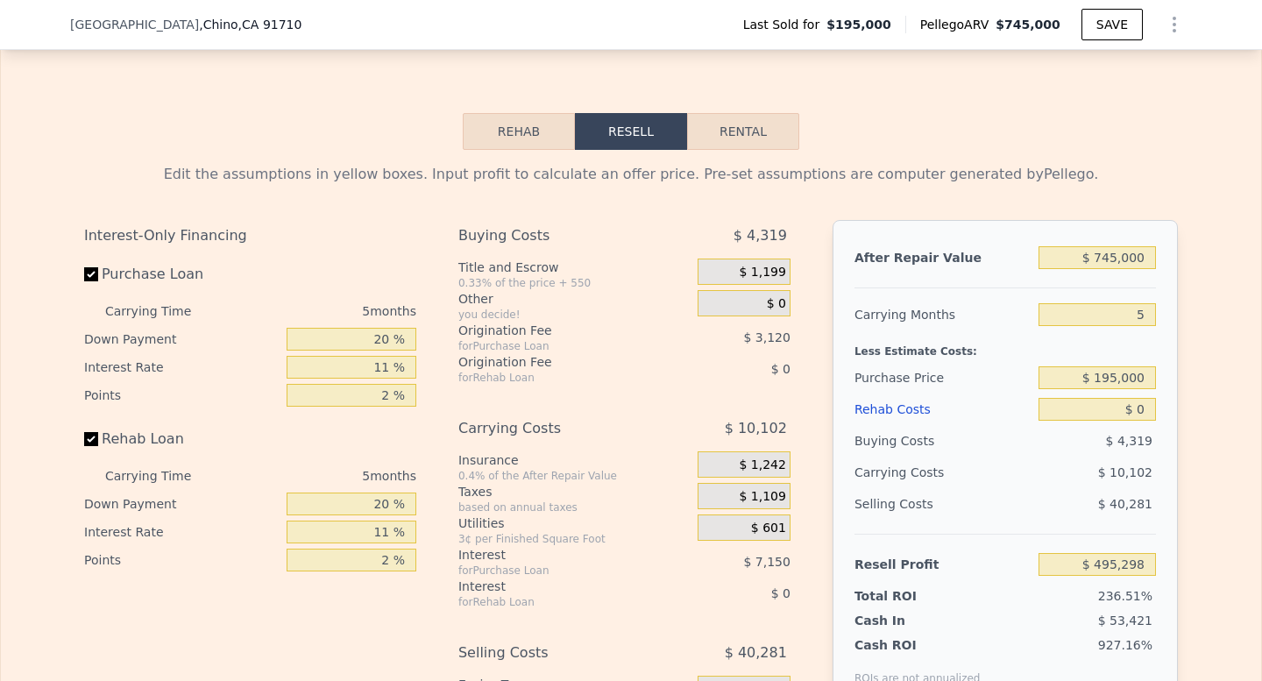
scroll to position [2484, 0]
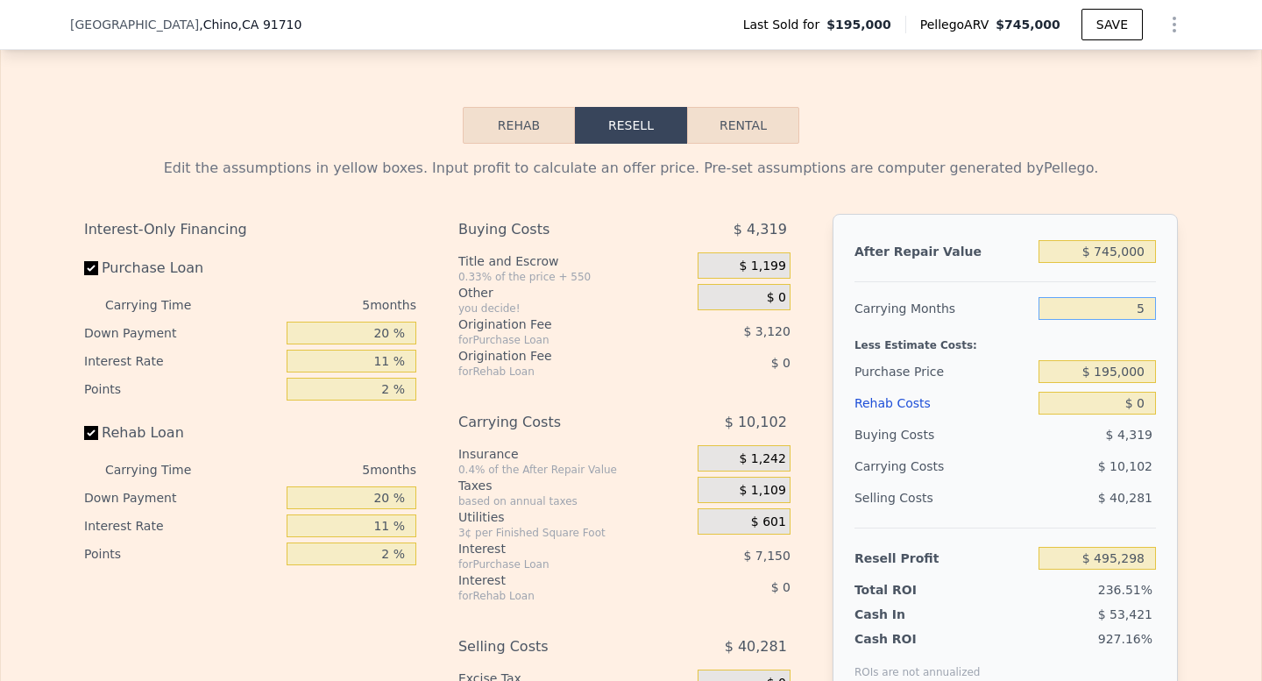
click at [1122, 299] on input "5" at bounding box center [1096, 308] width 117 height 23
type input "4"
type input "$ 497,319"
type input "4"
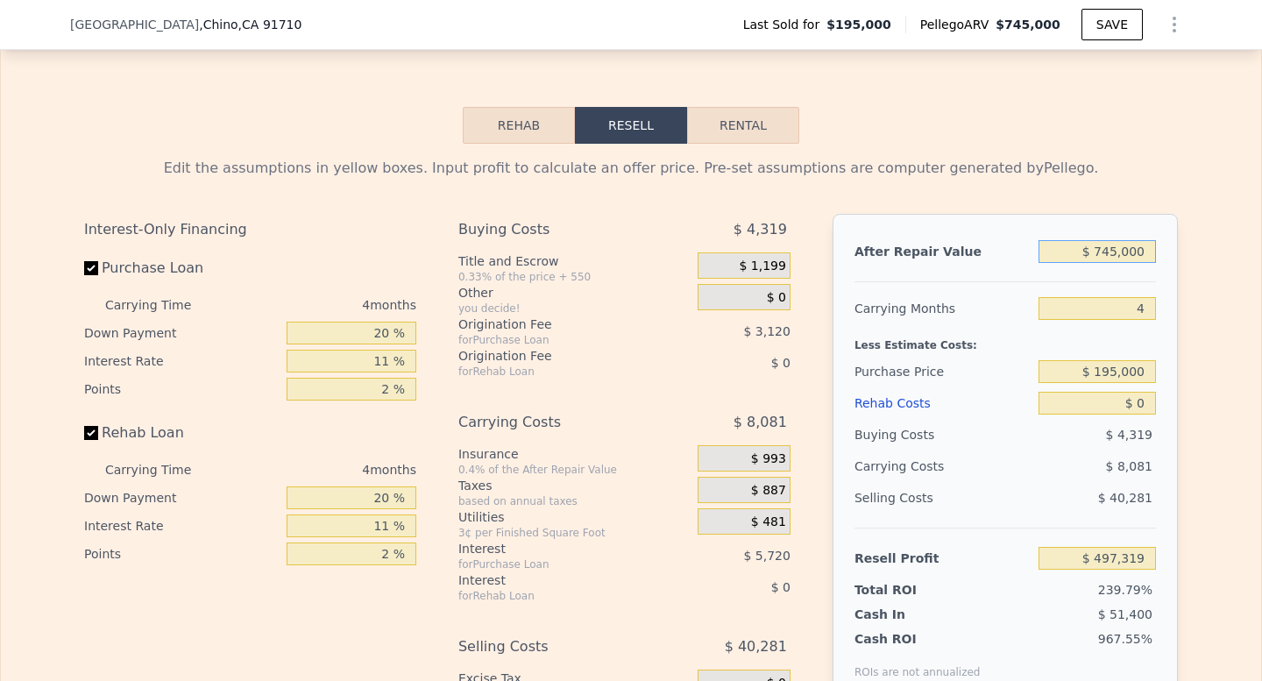
click at [1136, 251] on input "$ 745,000" at bounding box center [1096, 251] width 117 height 23
type input "$ 7"
type input "-$ 206,950"
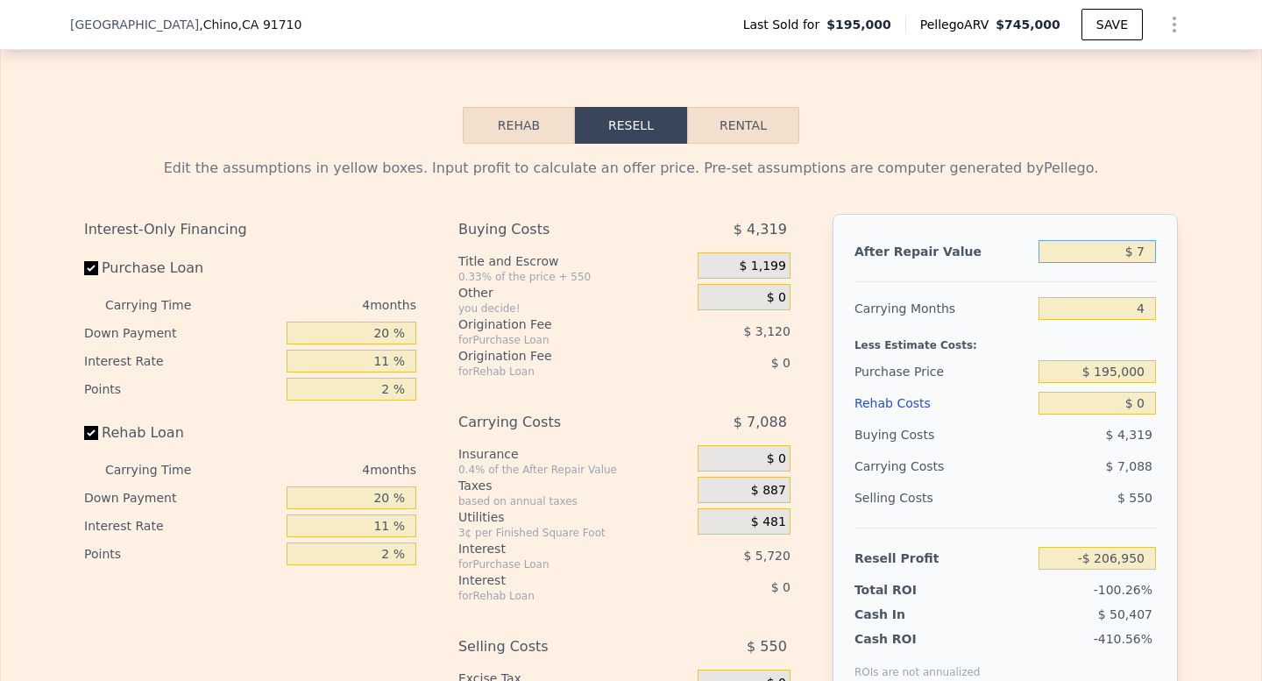
type input "$ 75"
type input "-$ 206,886"
type input "$ 750"
type input "-$ 206,248"
type input "$ 7,500"
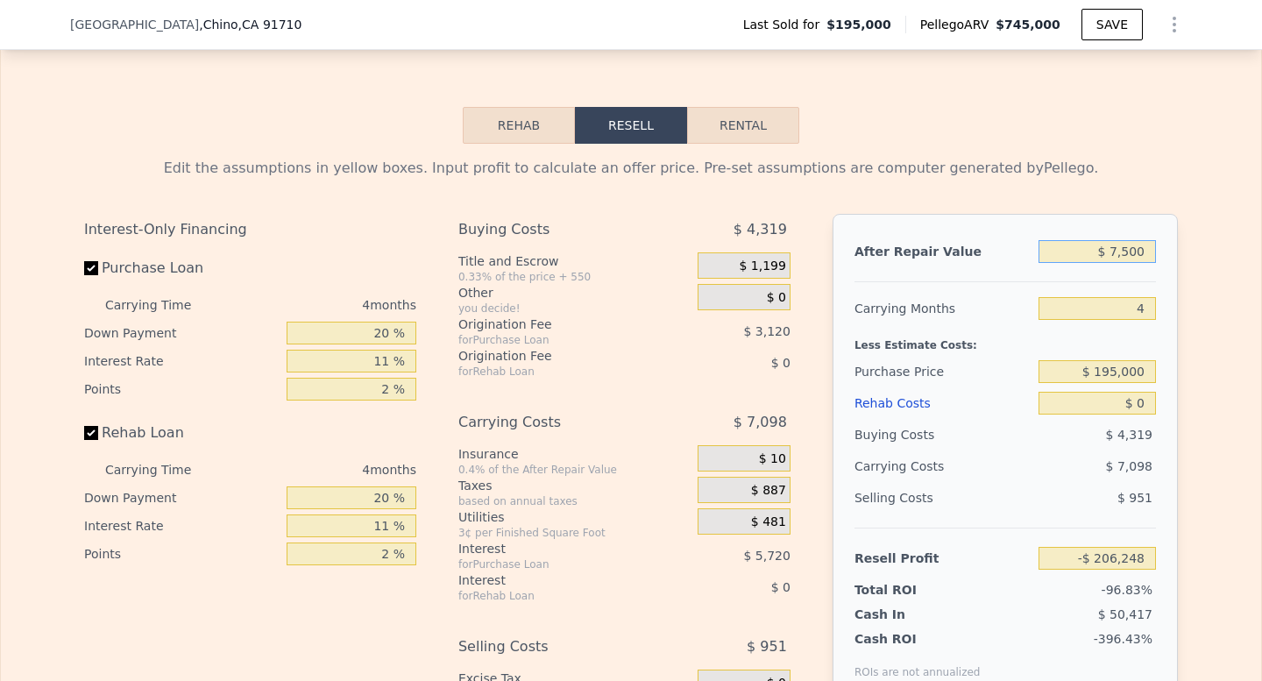
type input "-$ 199,868"
type input "$ 75,000"
type input "-$ 136,057"
type input "$ 750,000"
type input "$ 502,045"
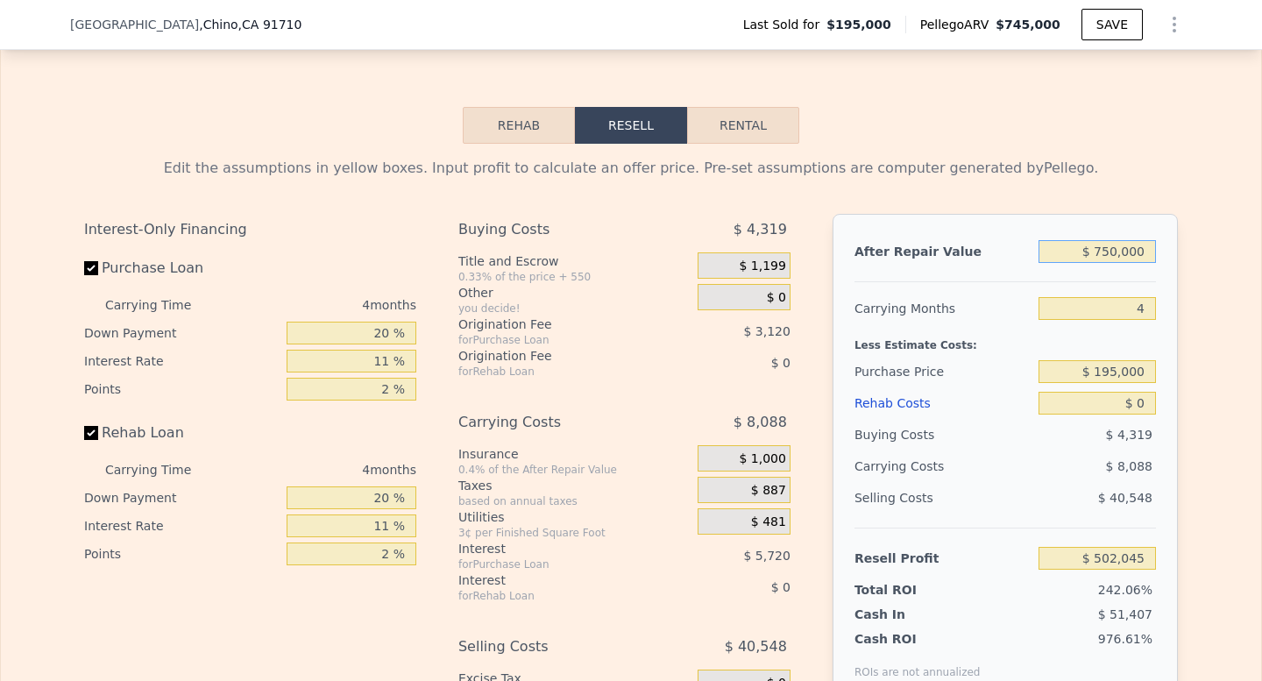
type input "$ 750,000"
click at [1069, 352] on div "Less Estimate Costs:" at bounding box center [1004, 340] width 301 height 32
click at [1122, 360] on input "$ 195,000" at bounding box center [1096, 371] width 117 height 23
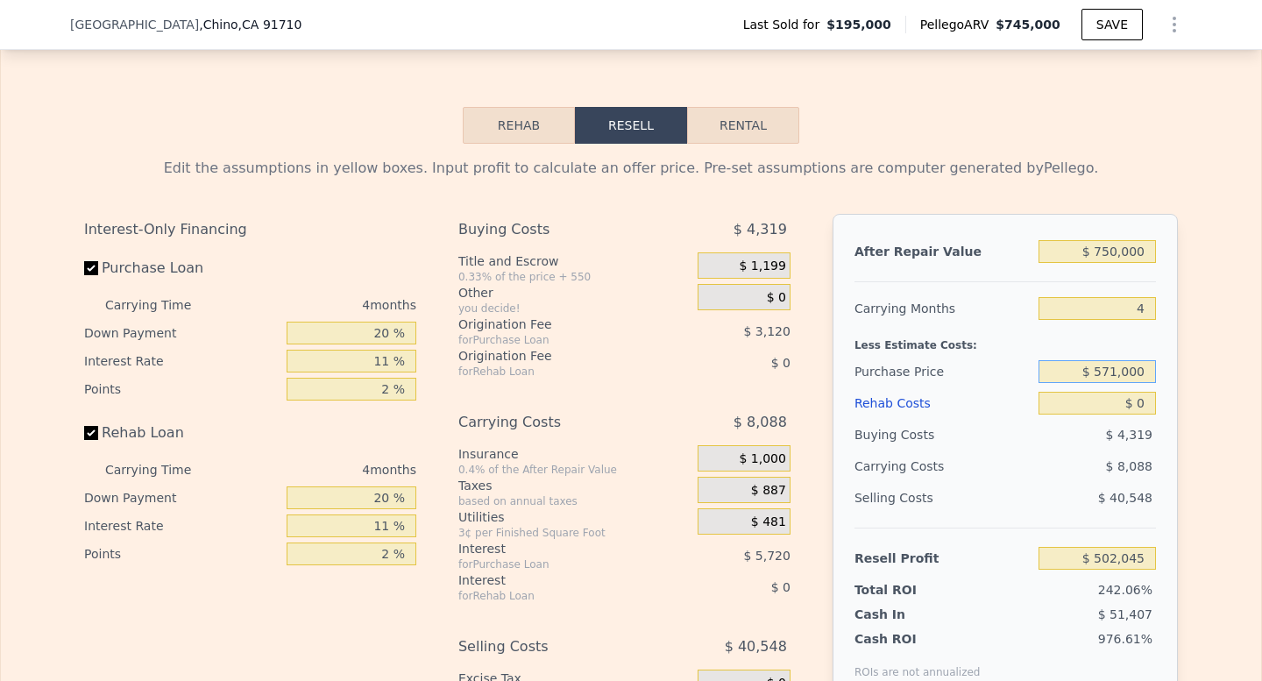
type input "$ 571,000"
click at [1145, 400] on input "$ 0" at bounding box center [1096, 403] width 117 height 23
type input "$ 107,749"
click at [1145, 400] on input "$ 0" at bounding box center [1096, 403] width 117 height 23
type input "$ 745,000"
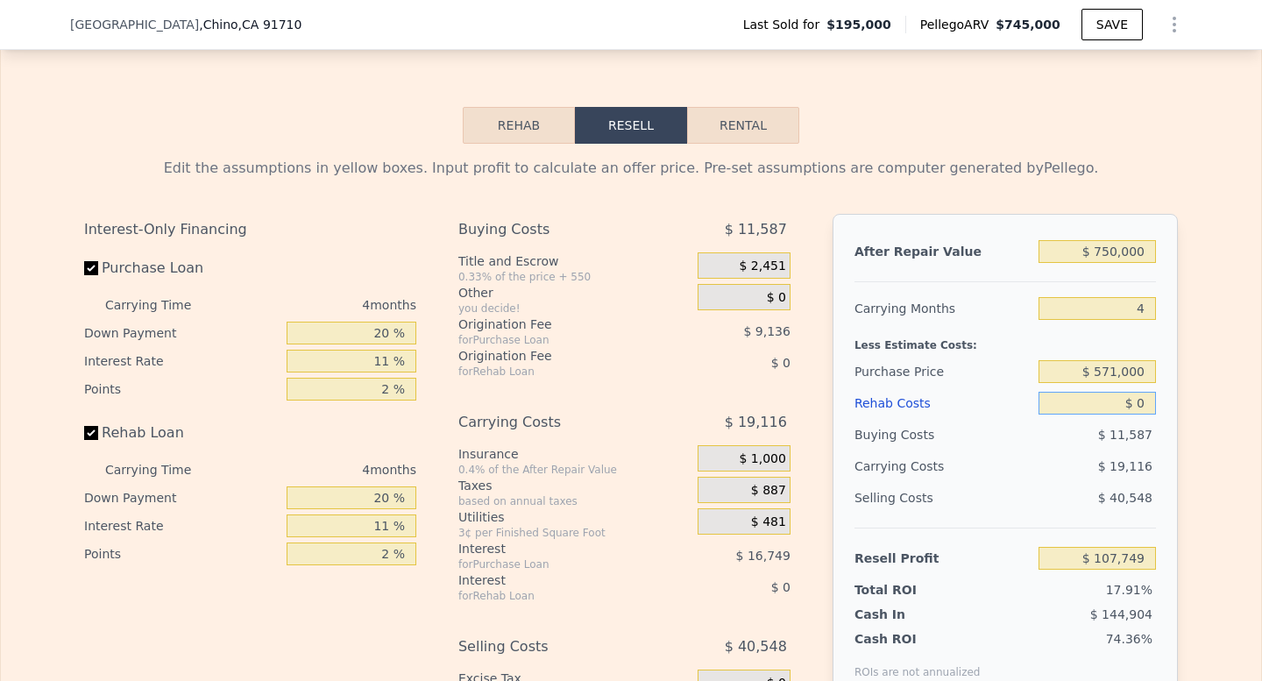
type input "5"
type input "$ 7"
type input "$ 495,291"
type input "$ 73"
type input "$ 495,219"
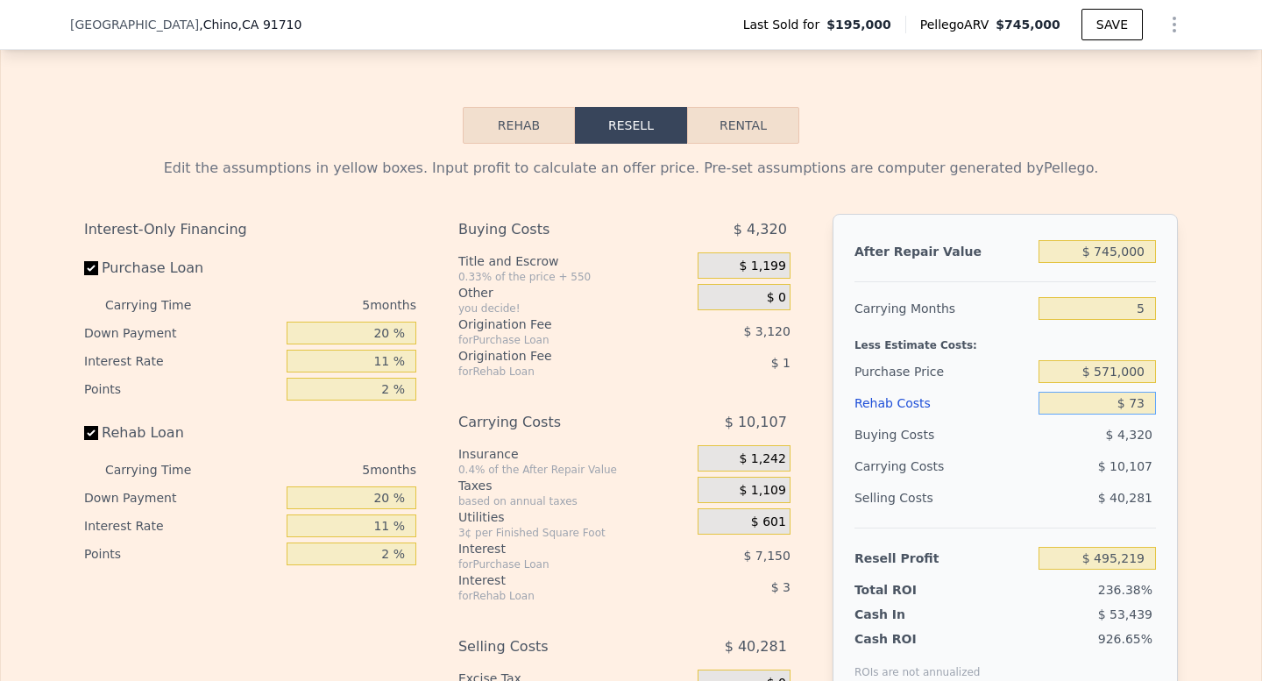
type input "$ 730"
type input "$ 494,531"
type input "$ 7,300"
type input "$ 487,611"
type input "$ 73,000"
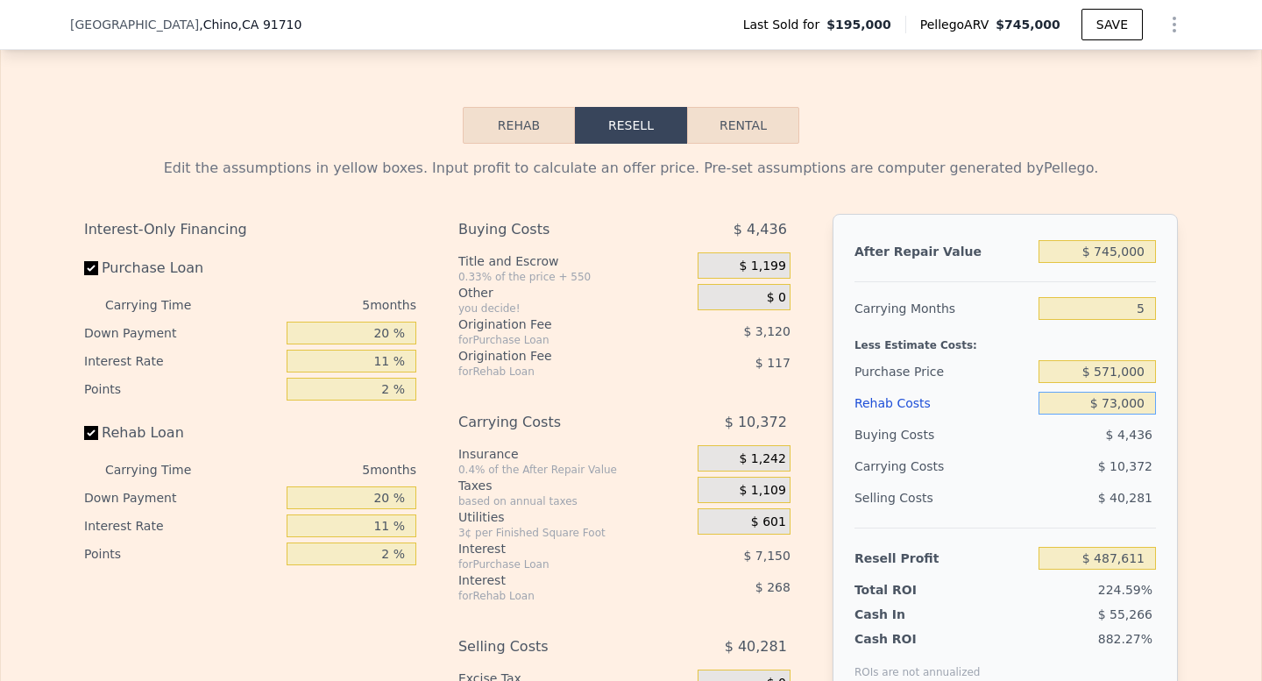
type input "$ 418,455"
type input "$ 73,000"
click at [1063, 460] on div "$ 12,777" at bounding box center [1063, 466] width 185 height 32
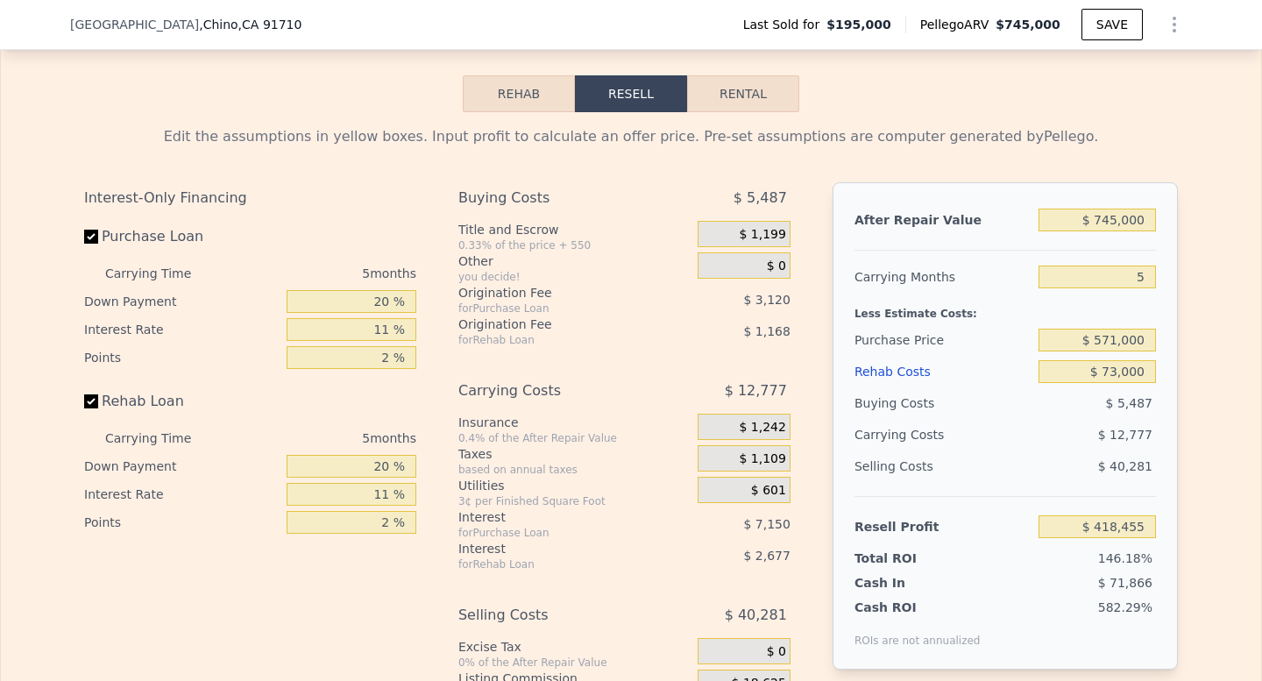
scroll to position [2519, 0]
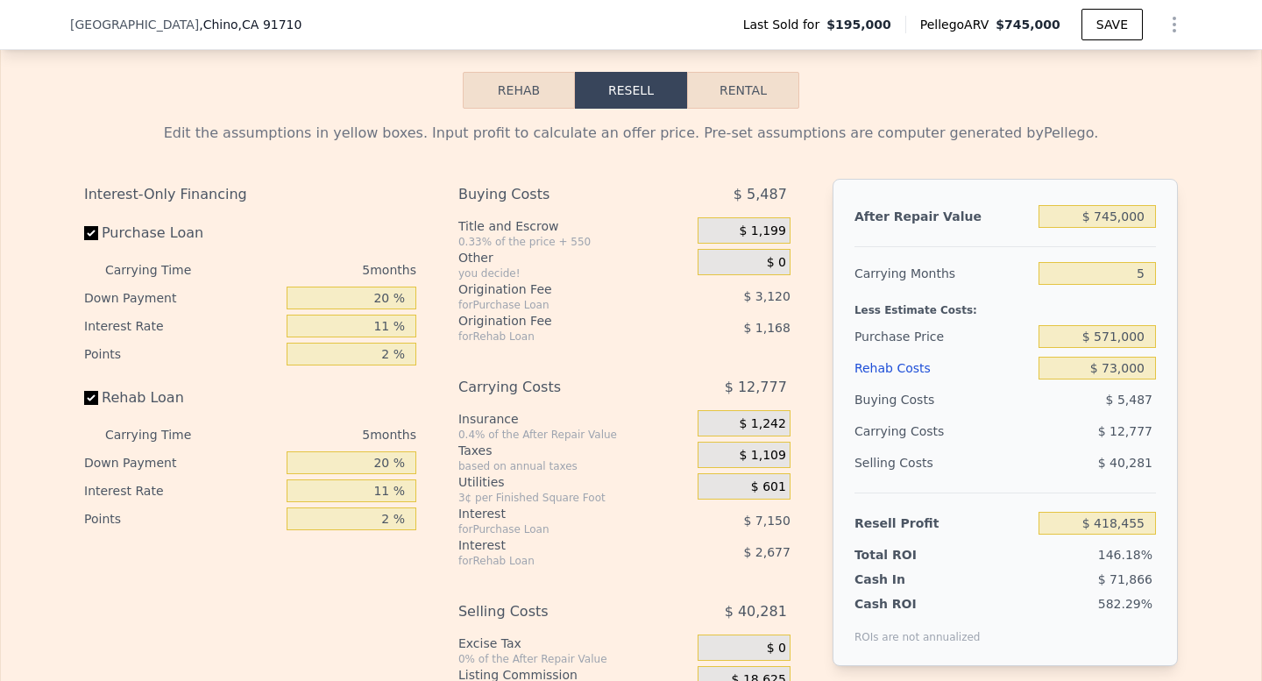
click at [1180, 310] on div "Edit the assumptions in yellow boxes. Input profit to calculate an offer price.…" at bounding box center [631, 435] width 1122 height 652
click at [1132, 524] on input "$ 418,455" at bounding box center [1096, 523] width 117 height 23
click at [1001, 462] on div "Selling Costs" at bounding box center [942, 463] width 177 height 32
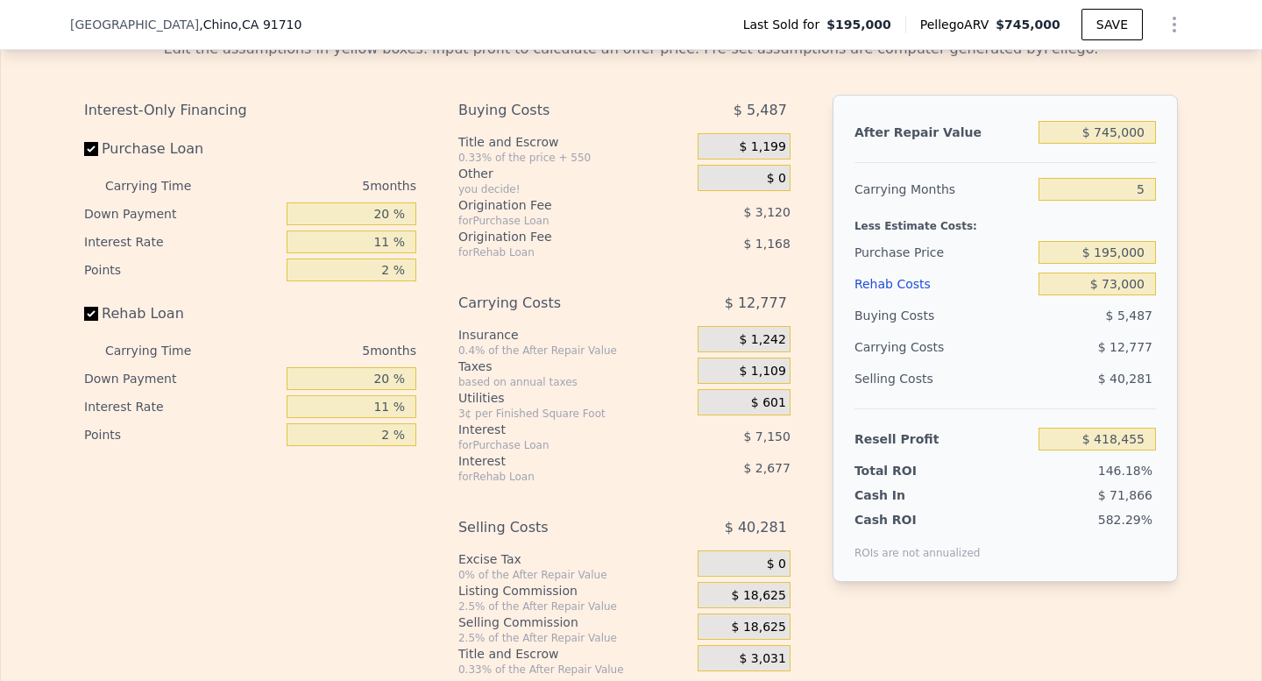
scroll to position [2605, 0]
click at [1113, 415] on div "Resell Profit $ 418,455" at bounding box center [1004, 430] width 301 height 46
click at [1113, 416] on div "Resell Profit $ 418,455" at bounding box center [1004, 430] width 301 height 46
click at [1118, 433] on input "$ 418,455" at bounding box center [1096, 437] width 117 height 23
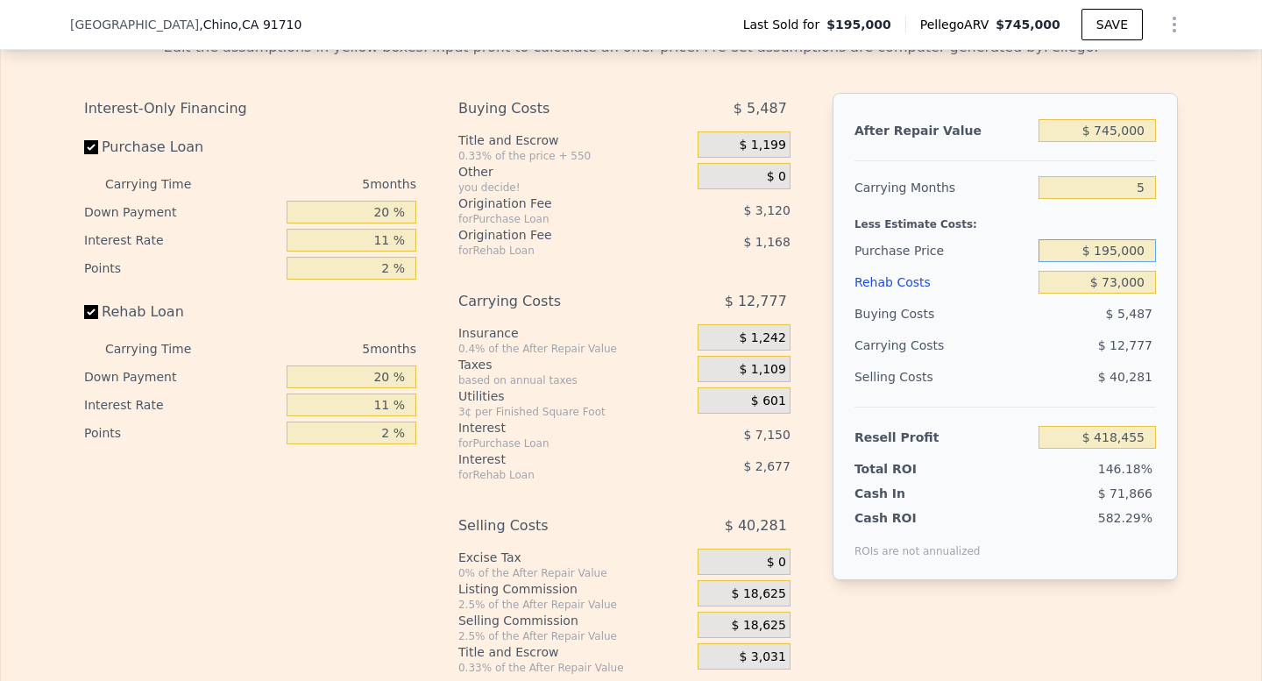
click at [1110, 251] on input "$ 195,000" at bounding box center [1096, 250] width 117 height 23
type input "$ 571,000"
click at [1154, 334] on div "$ 12,777" at bounding box center [1063, 345] width 185 height 32
type input "$ 21,402"
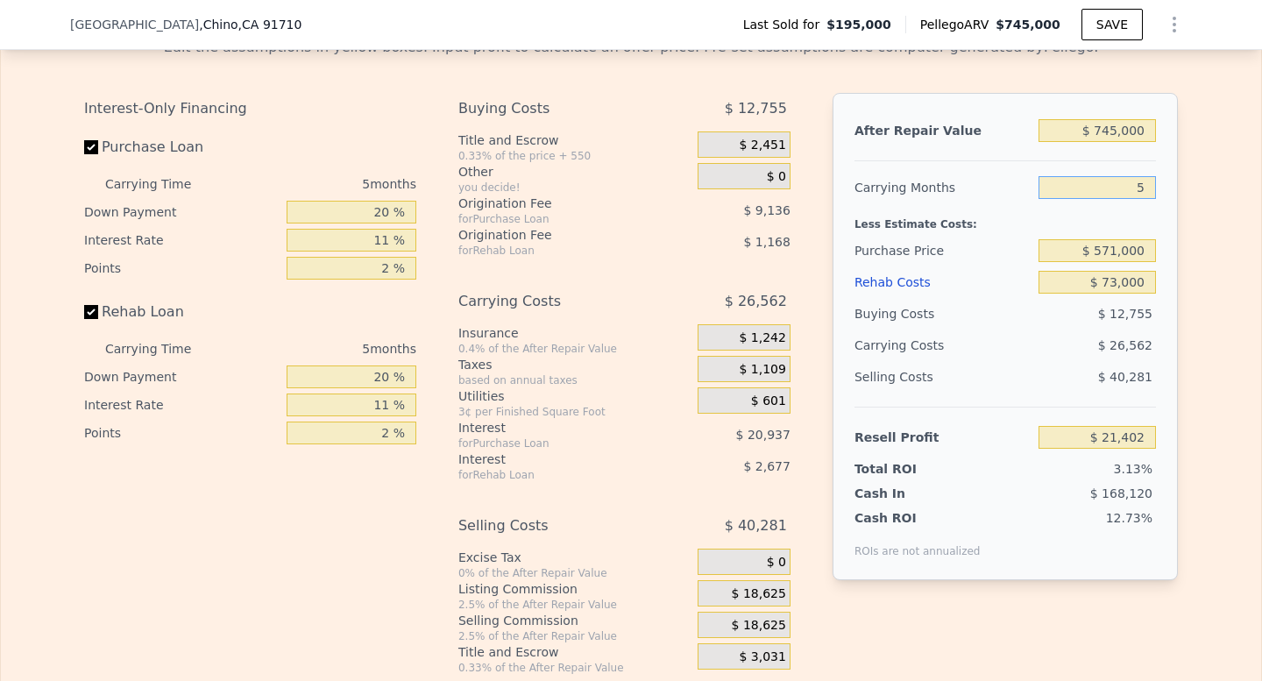
click at [1144, 177] on input "5" at bounding box center [1096, 187] width 117 height 23
type input "4"
type input "$ 26,715"
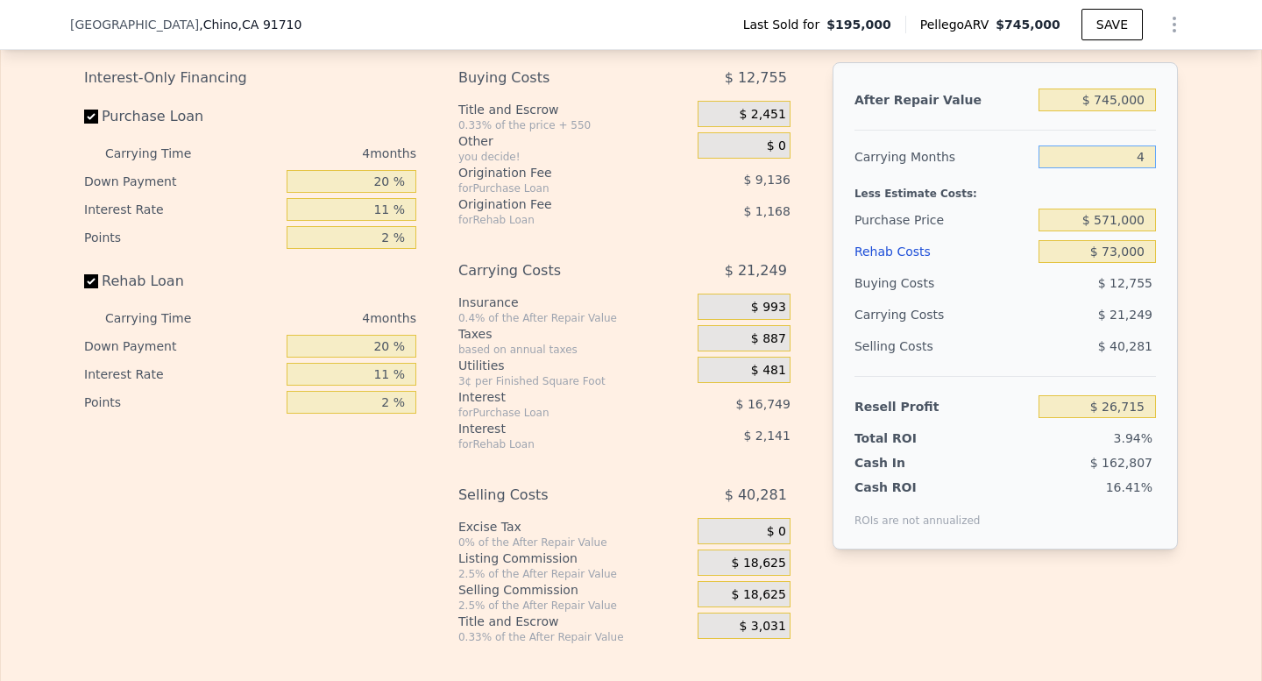
scroll to position [2639, 0]
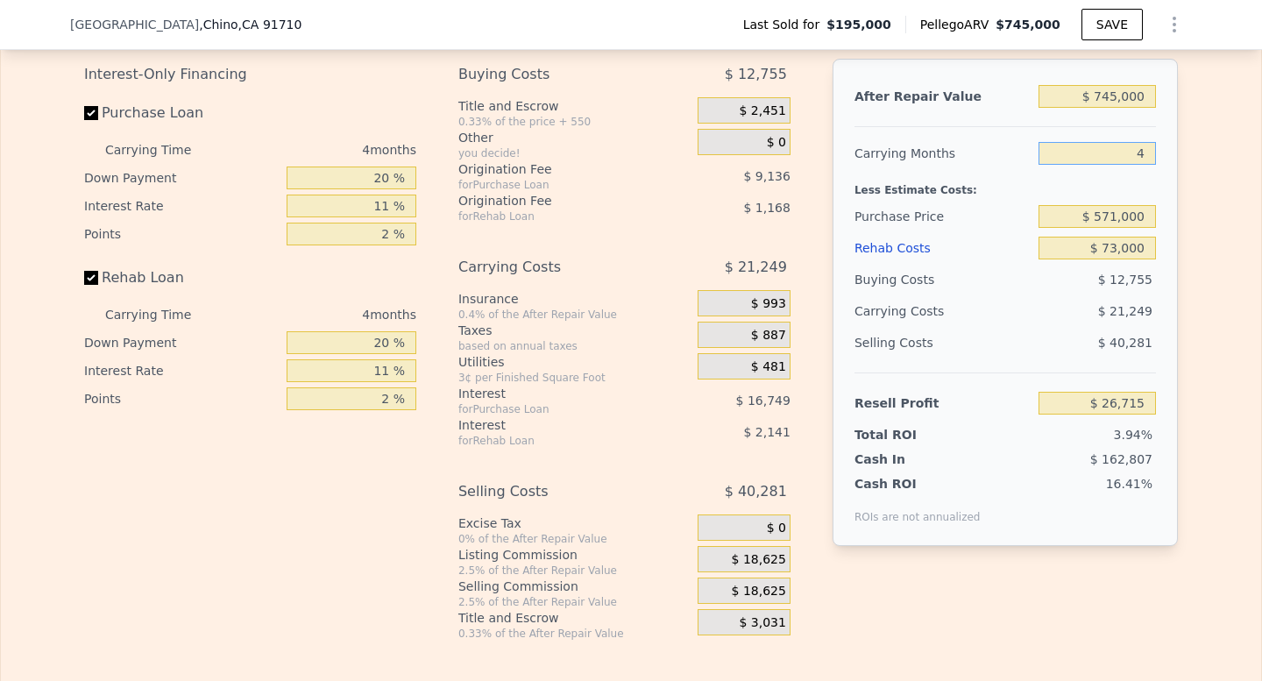
type input "4"
click at [817, 556] on div "Interest-Only Financing Purchase Loan Carrying Time 4 months Down Payment 20 % …" at bounding box center [630, 350] width 1093 height 582
click at [769, 554] on span "$ 18,625" at bounding box center [759, 560] width 54 height 16
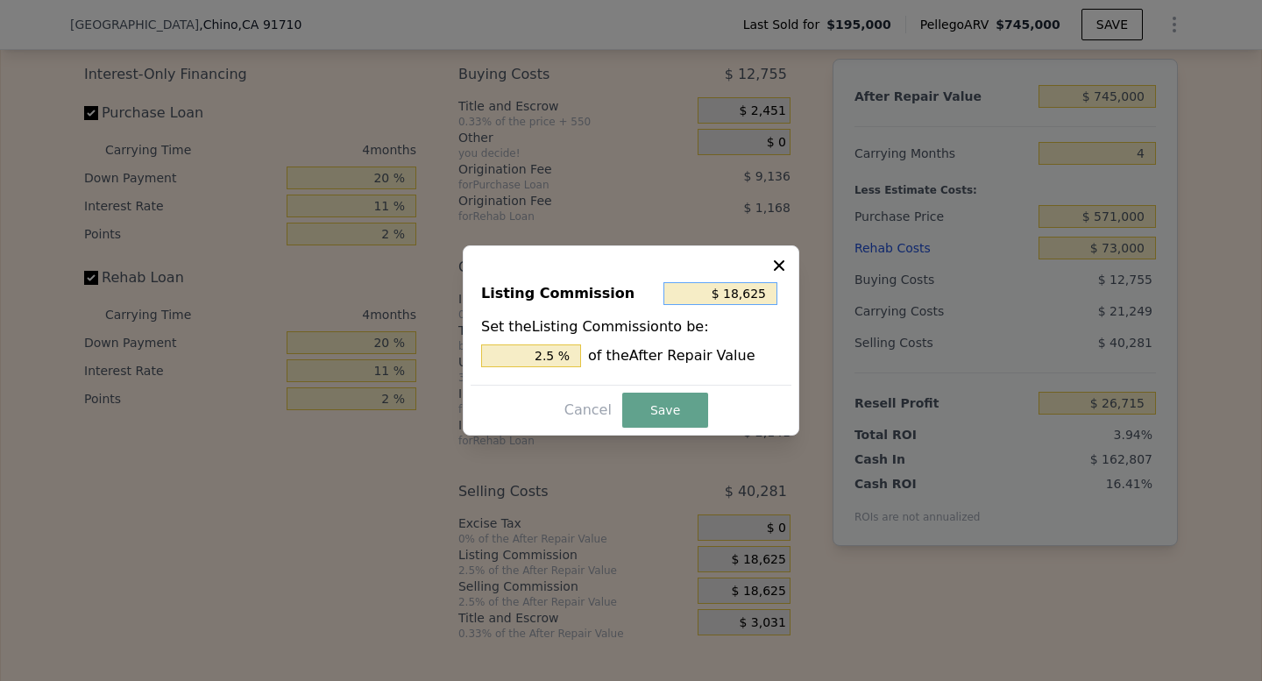
click at [757, 290] on input "$ 18,625" at bounding box center [720, 293] width 114 height 23
type input "$ 0"
type input "0 %"
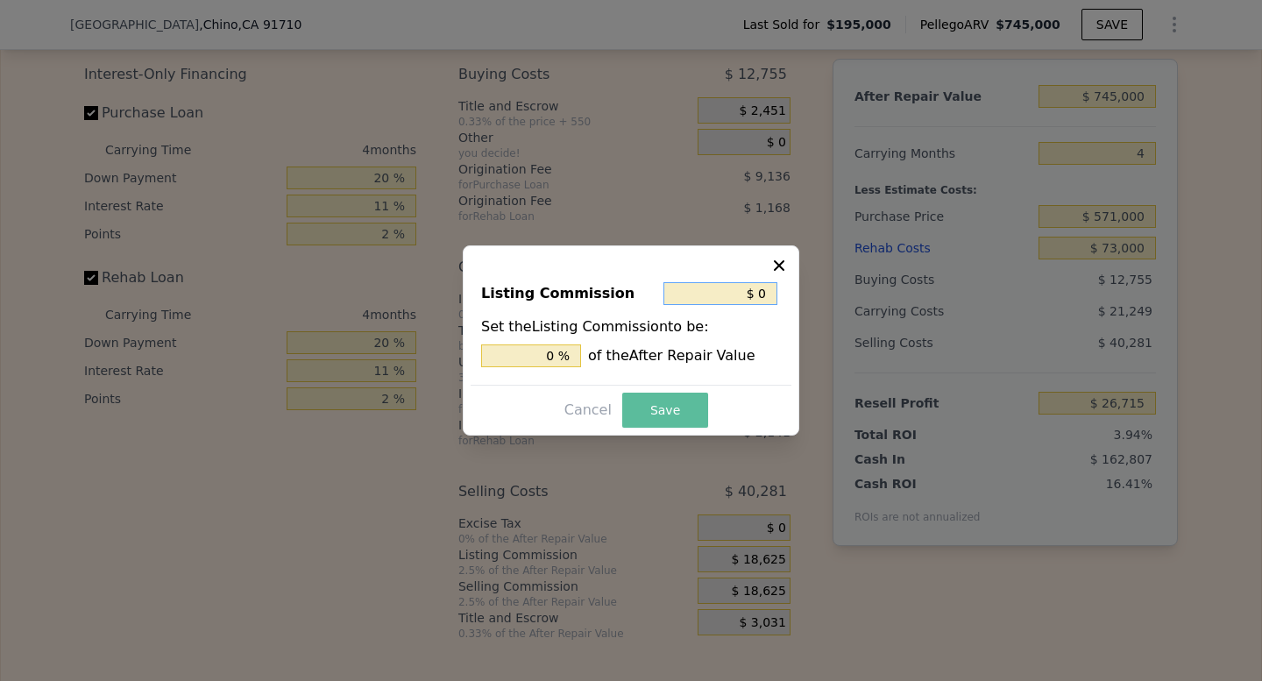
type input "$ 0"
click at [684, 403] on button "Save" at bounding box center [665, 410] width 86 height 35
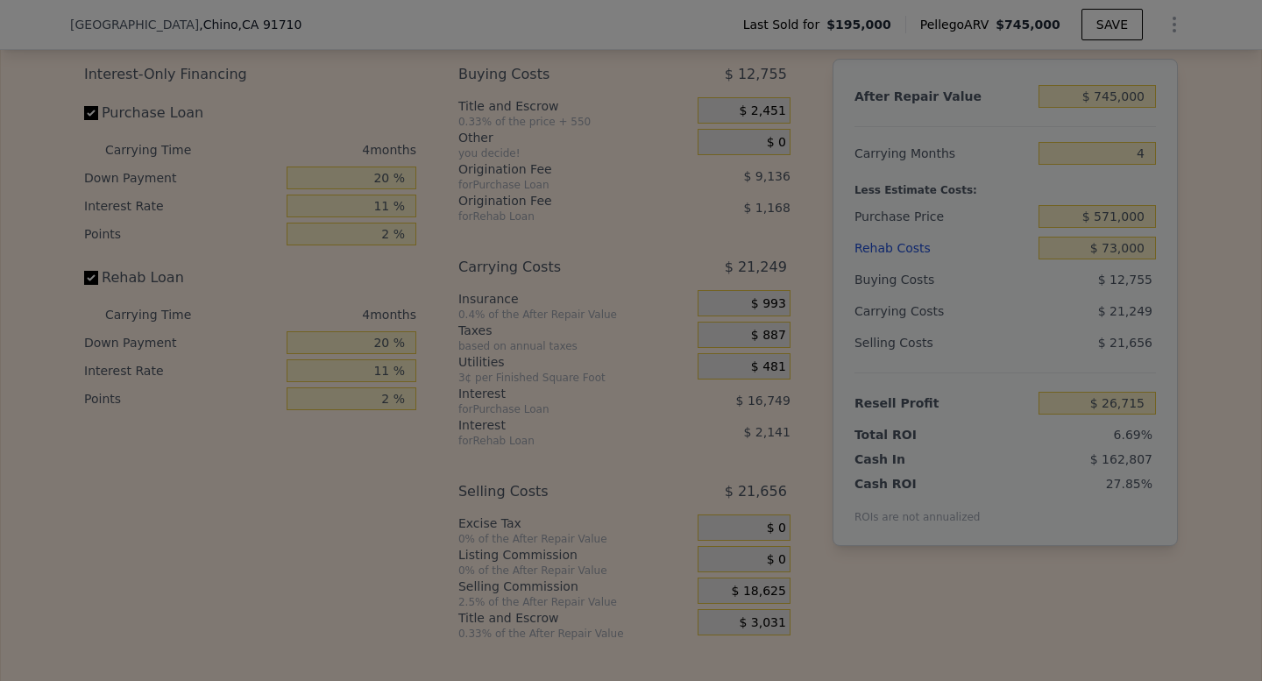
type input "$ 45,340"
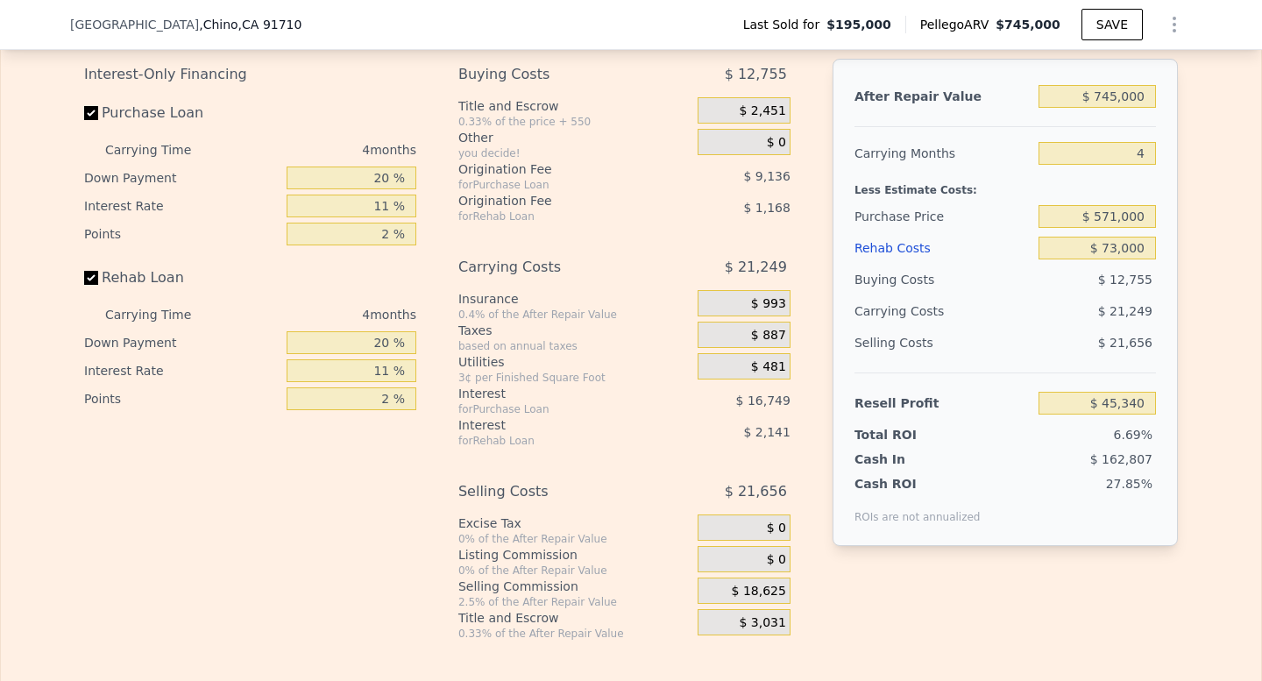
click at [774, 594] on span "$ 18,625" at bounding box center [759, 592] width 54 height 16
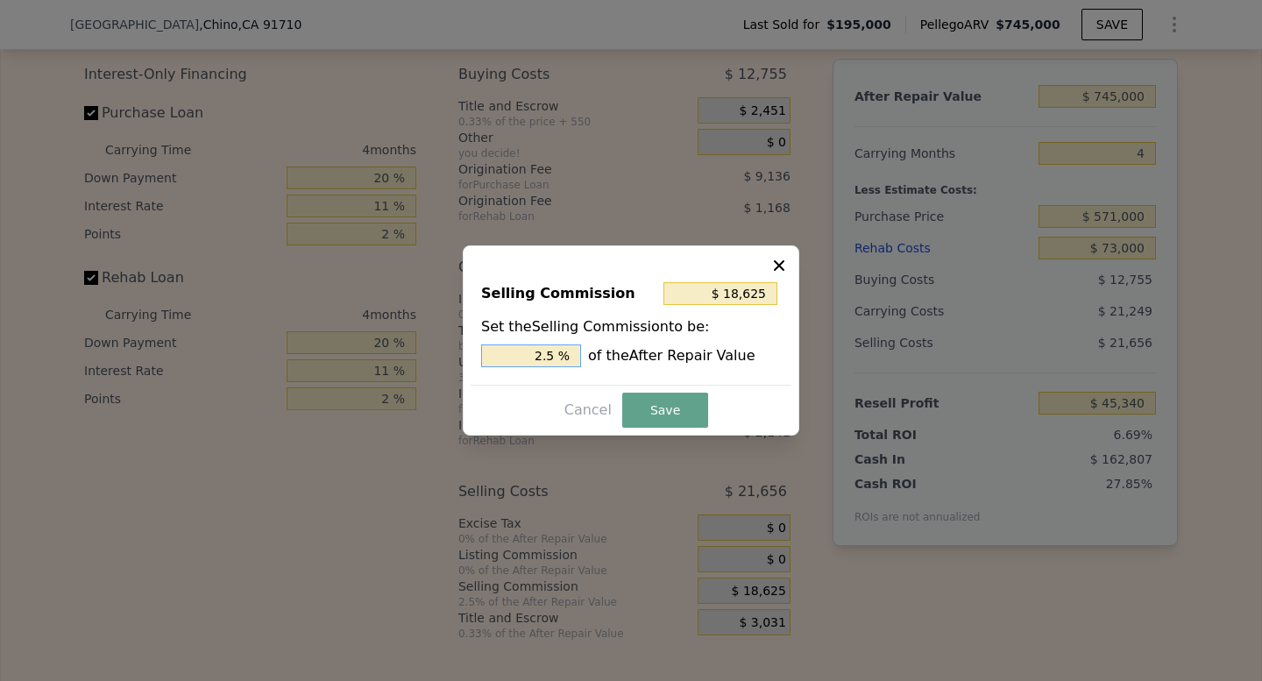
click at [560, 349] on input "2.5 %" at bounding box center [531, 355] width 100 height 23
type input "2.5 %"
type input "$ 14,900"
type input "2 %"
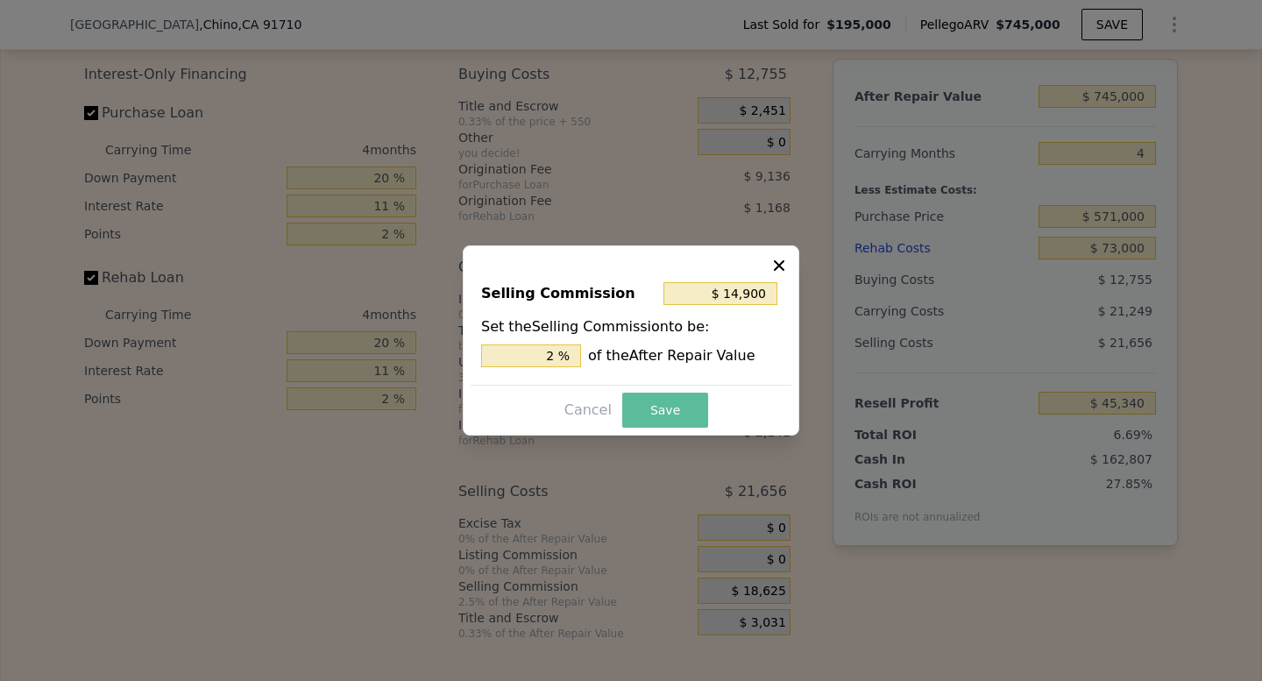
click at [658, 399] on button "Save" at bounding box center [665, 410] width 86 height 35
type input "$ 49,065"
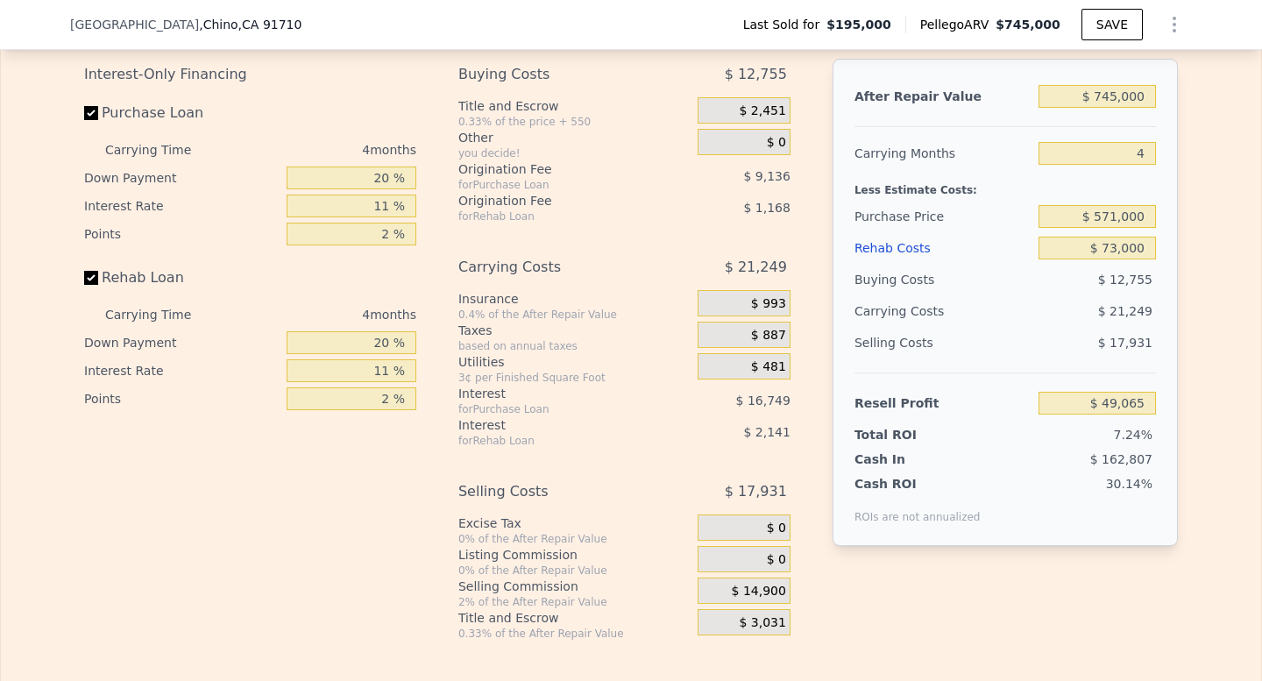
click at [916, 406] on div "Resell Profit" at bounding box center [942, 403] width 177 height 32
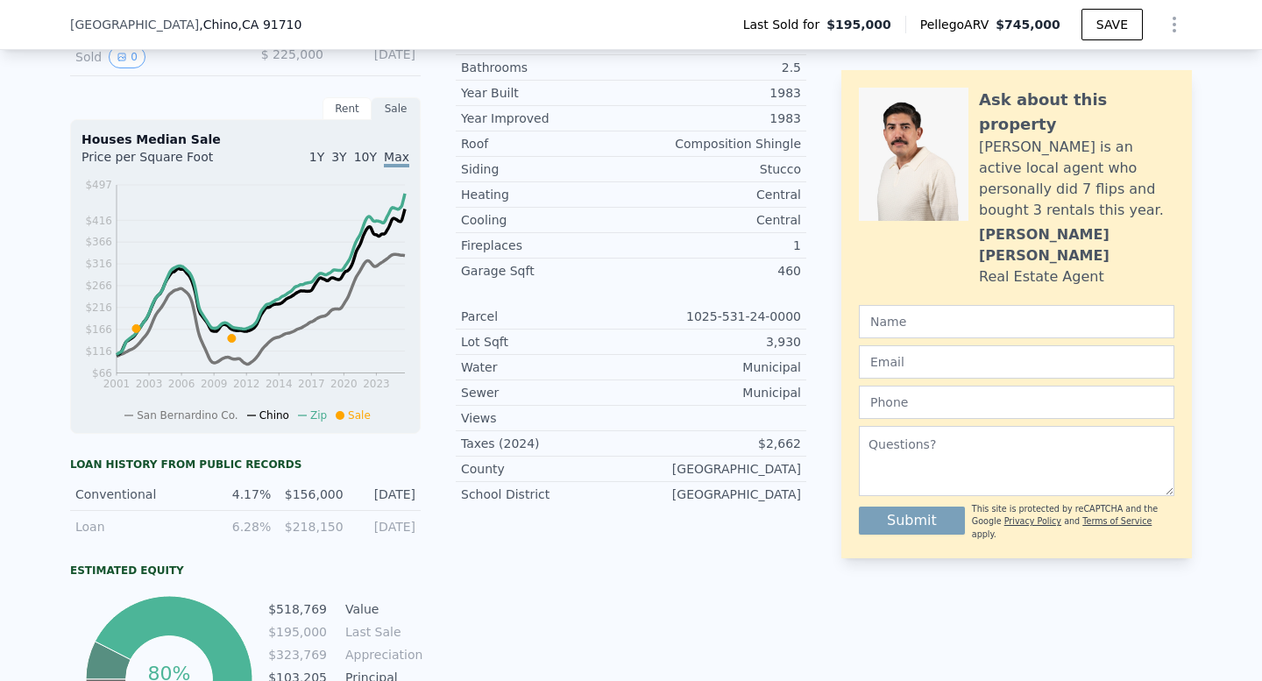
scroll to position [0, 0]
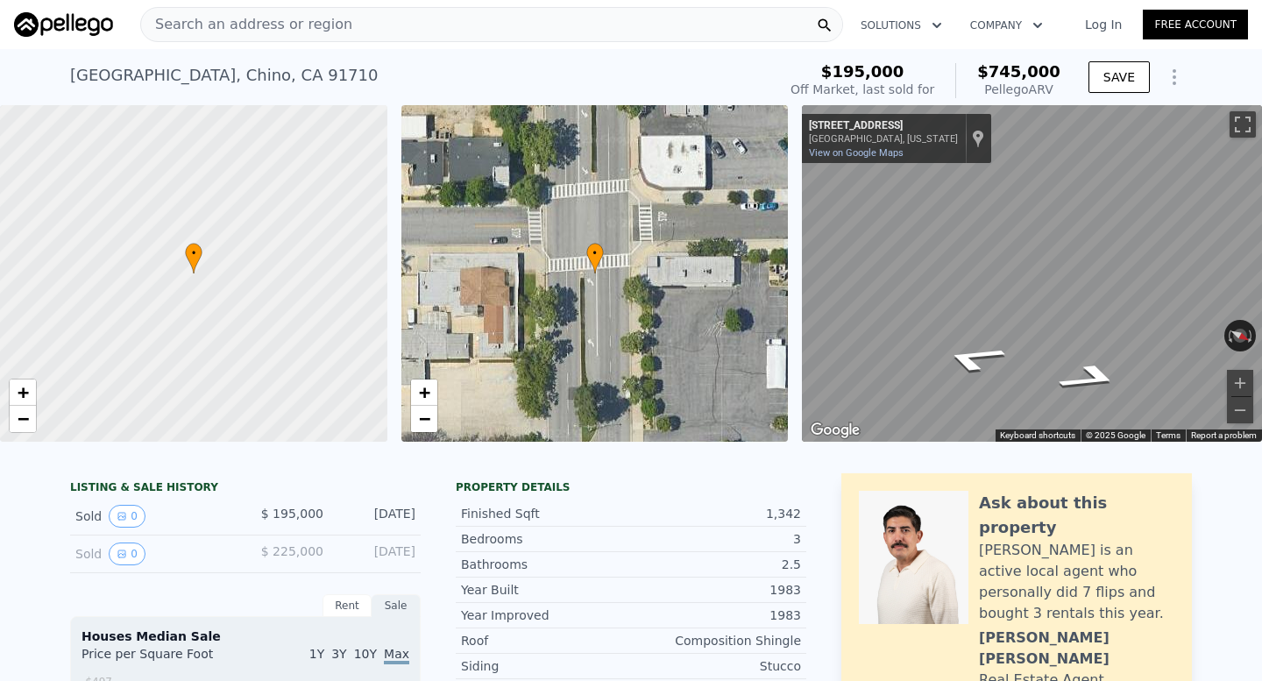
type input "5"
type input "$ 0"
type input "$ 495,298"
click at [310, 27] on span "Search an address or region" at bounding box center [246, 24] width 211 height 21
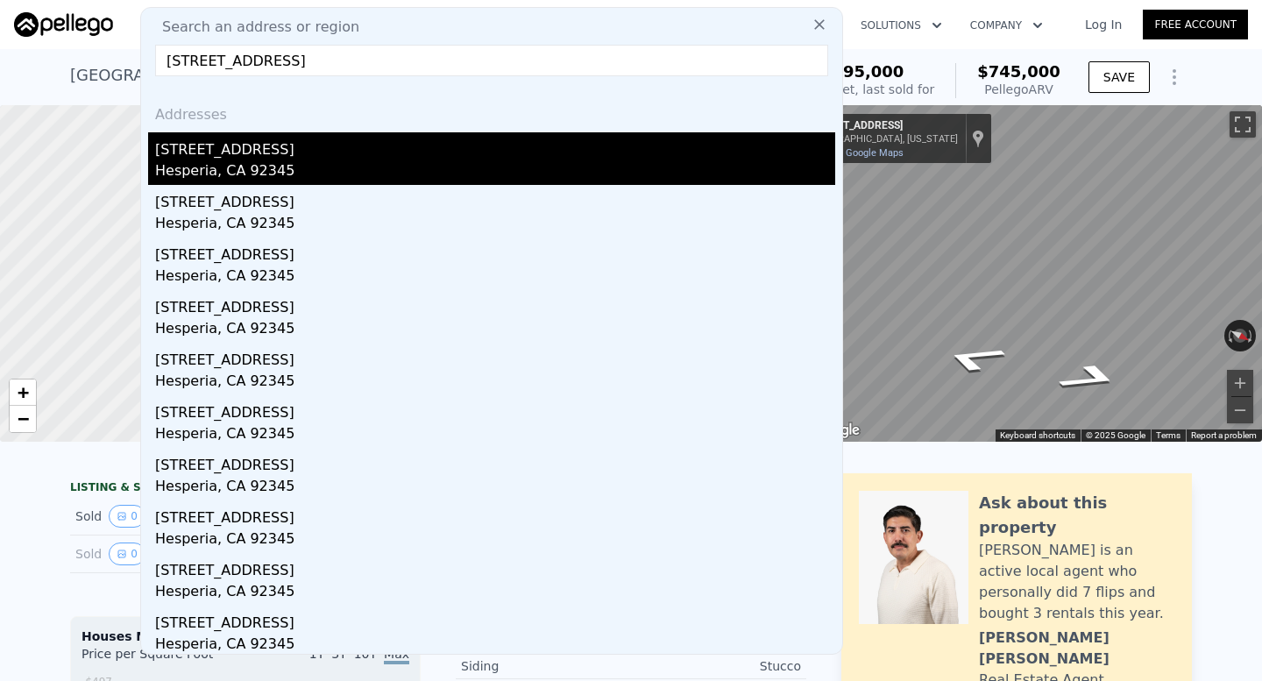
type input "17090 Cholla Avenue, Hesperia, CA 92345"
click at [335, 144] on div "17090 Cholla Ave" at bounding box center [495, 146] width 680 height 28
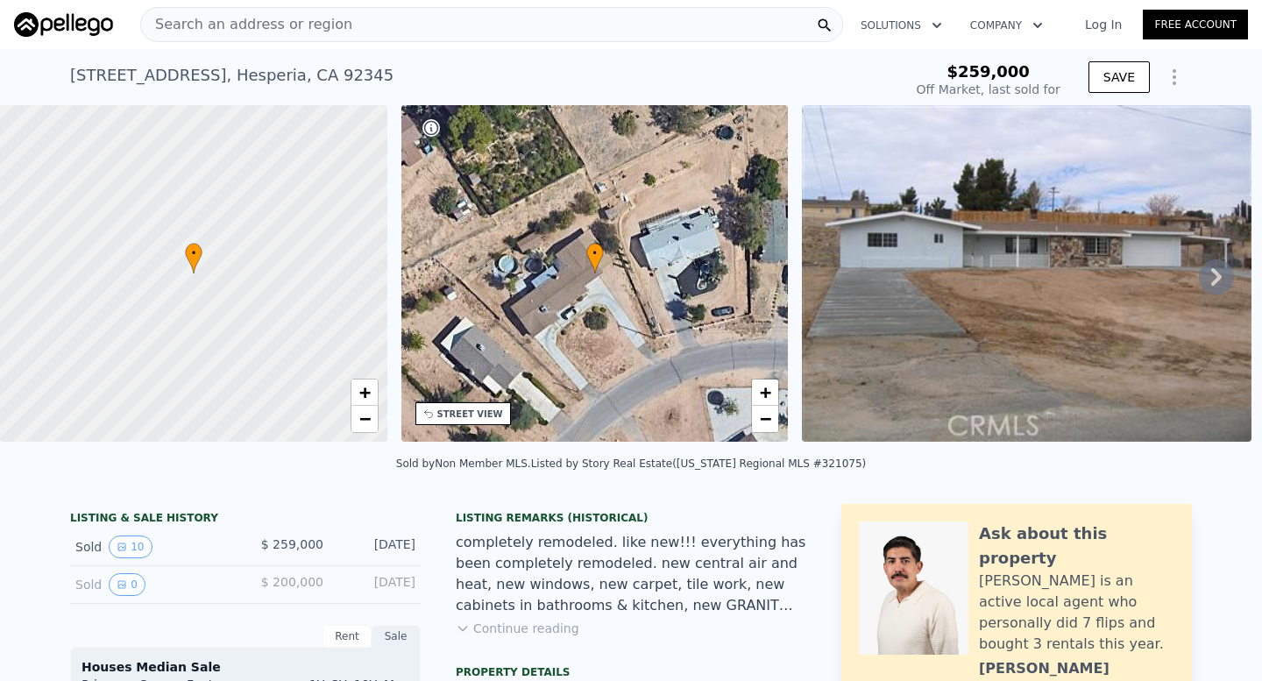
click at [470, 33] on div "Search an address or region" at bounding box center [491, 24] width 703 height 35
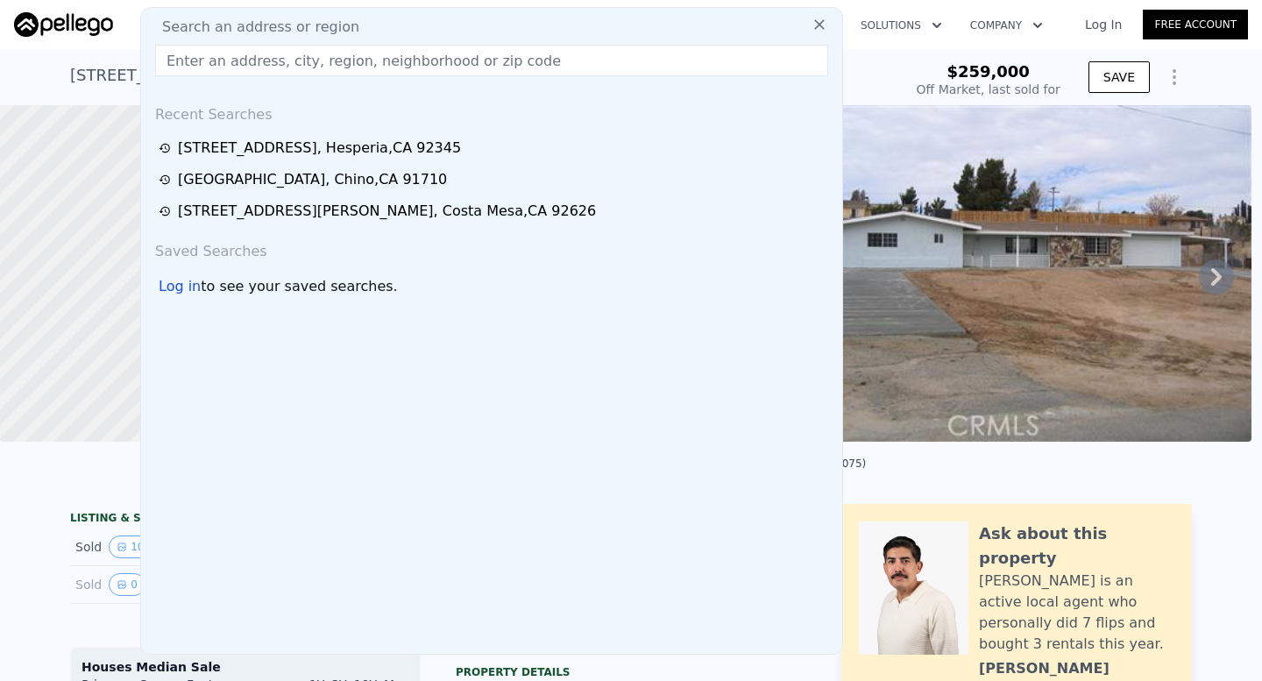
click at [470, 33] on div "Search an address or region" at bounding box center [491, 27] width 687 height 21
type input "$ 436,000"
type input "$ 135,172"
click at [436, 67] on input "text" at bounding box center [491, 61] width 673 height 32
paste input "1832 Plaza Serena, Ontario, CA 91764"
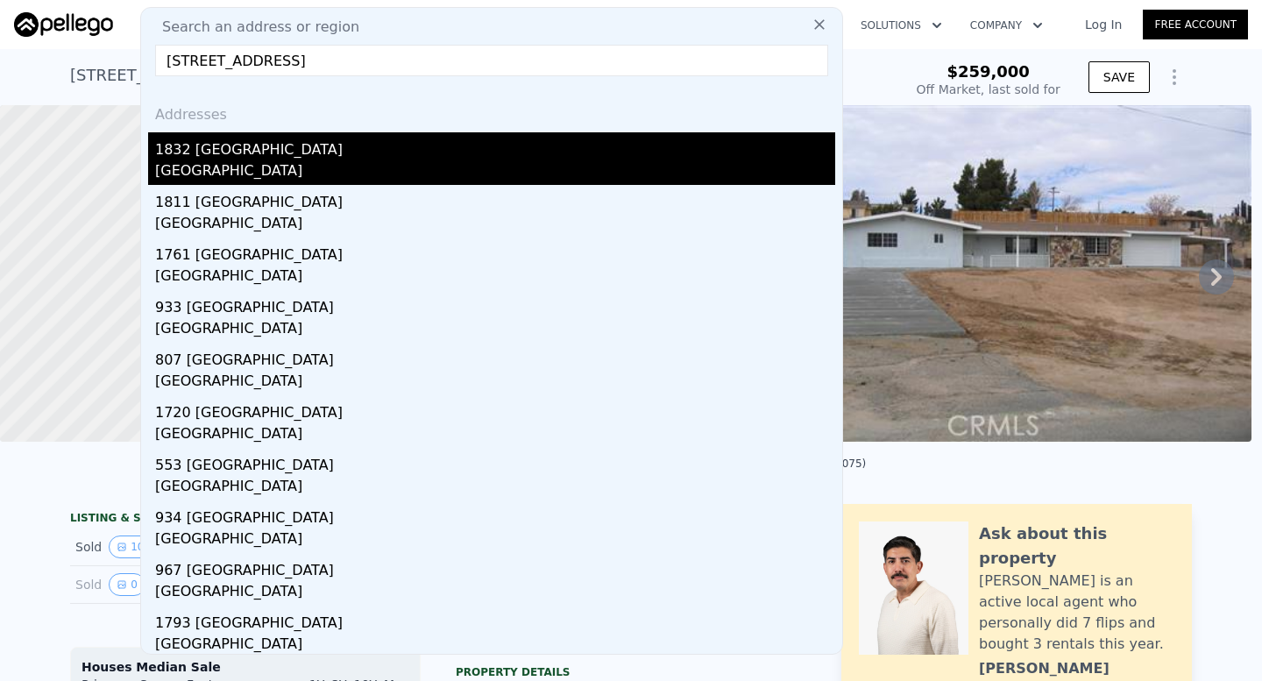
type input "1832 Plaza Serena, Ontario, CA 91764"
click at [378, 148] on div "1832 Plaza Serena" at bounding box center [495, 146] width 680 height 28
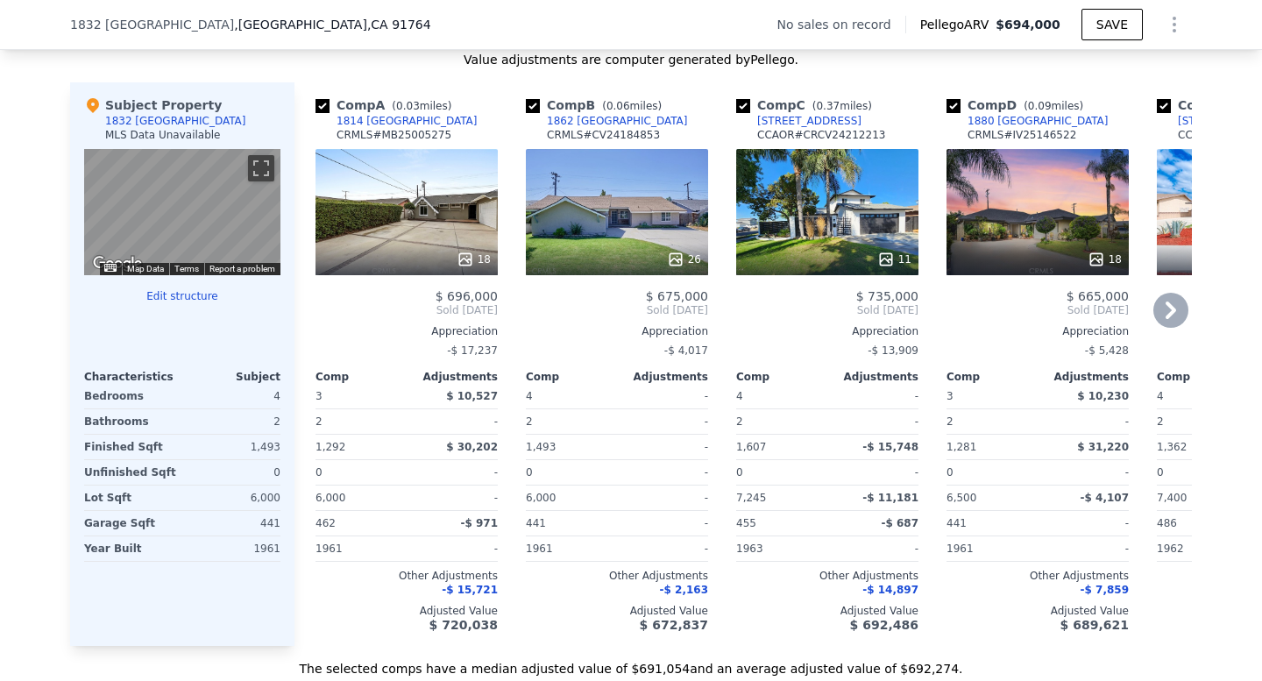
click at [452, 215] on div "18" at bounding box center [406, 212] width 182 height 126
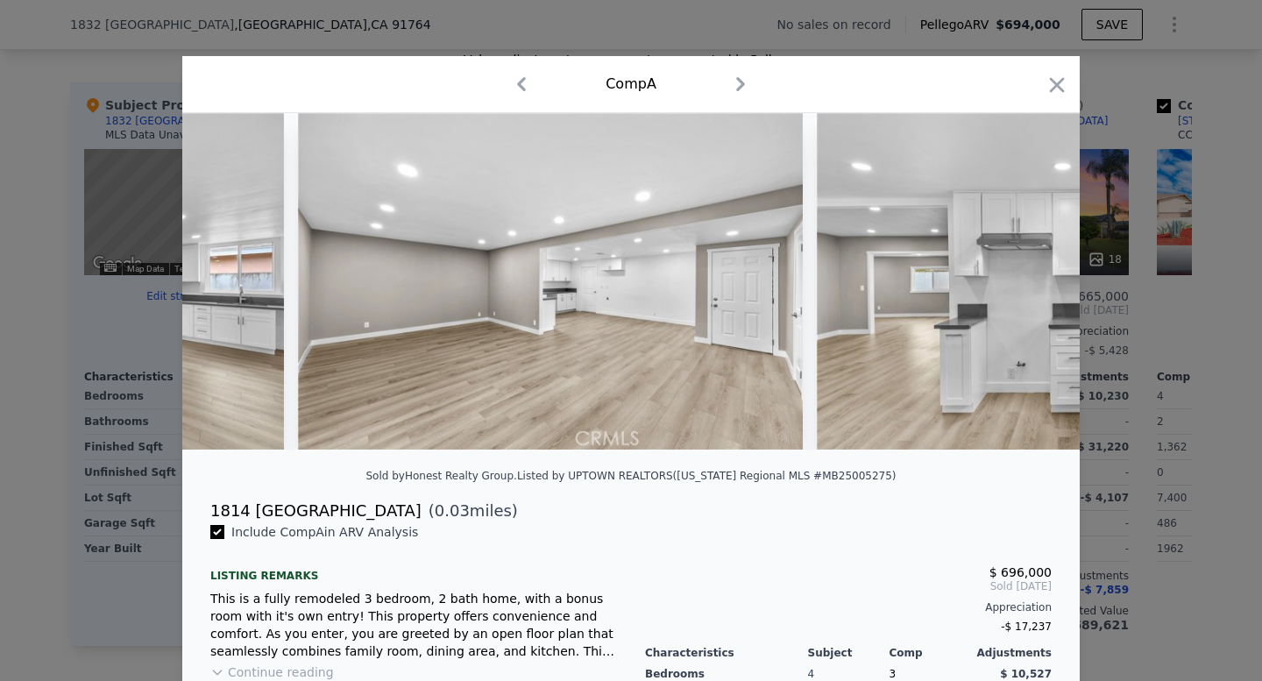
scroll to position [0, 2050]
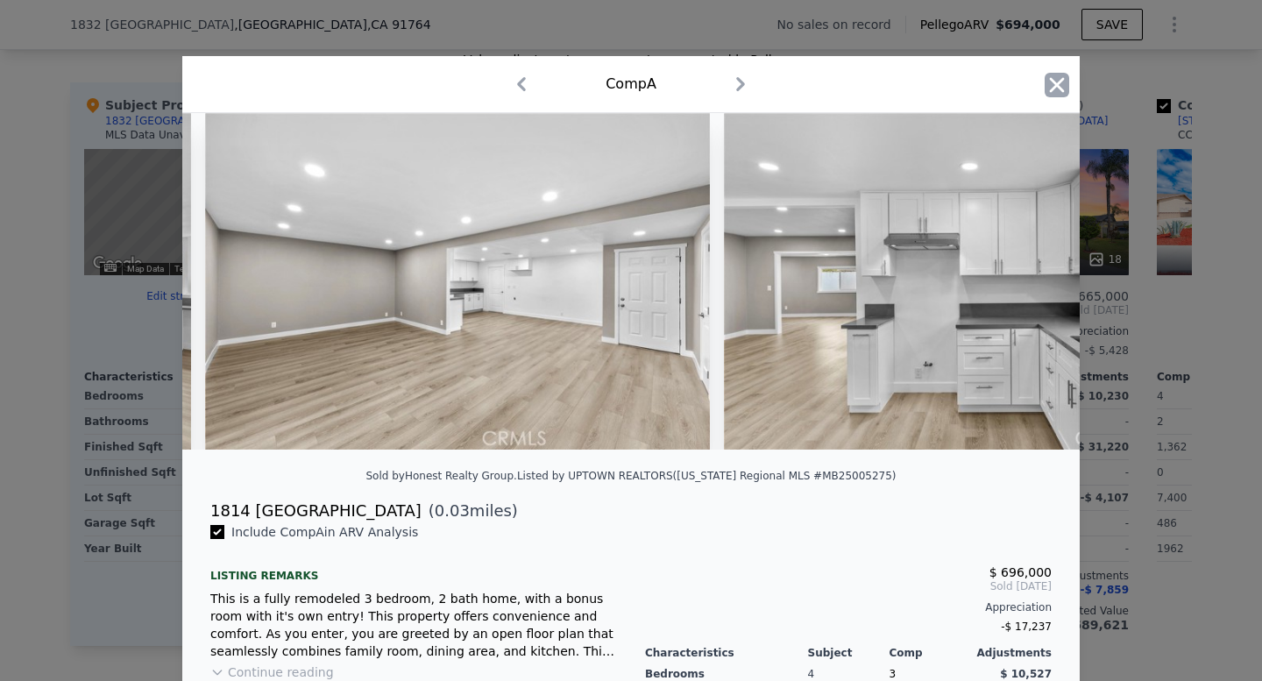
click at [1051, 83] on icon "button" at bounding box center [1056, 85] width 25 height 25
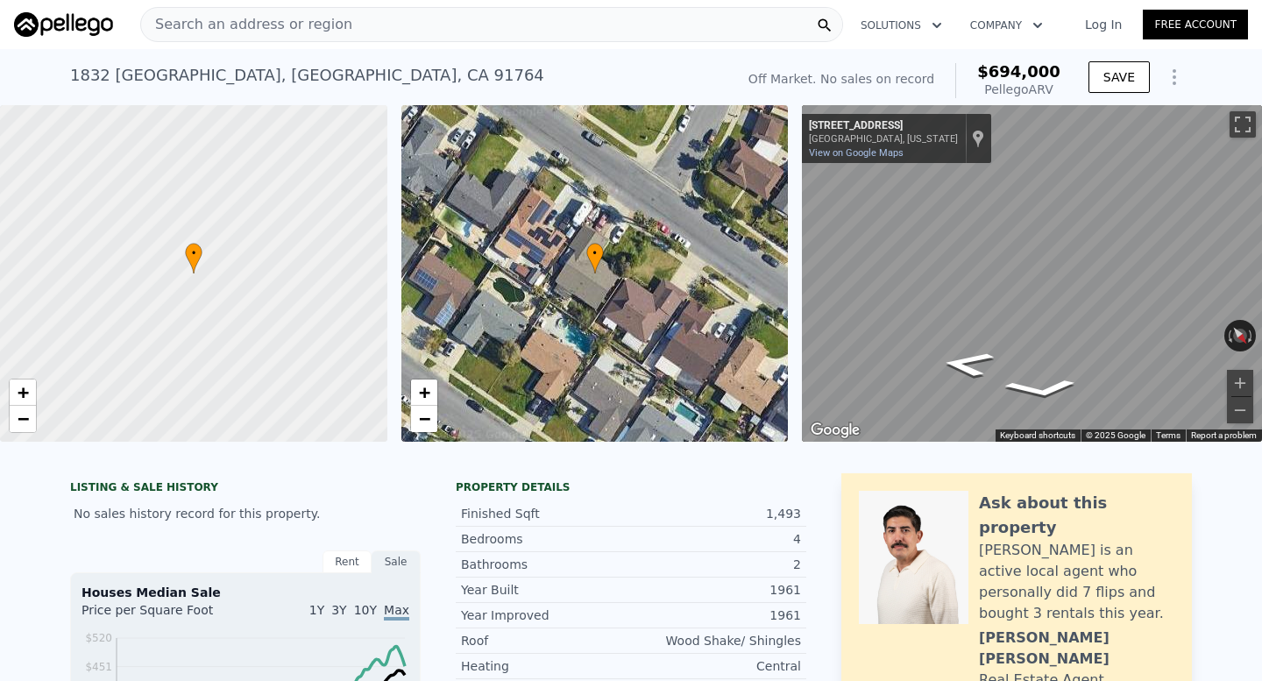
click at [349, 18] on div "Search an address or region" at bounding box center [491, 24] width 703 height 35
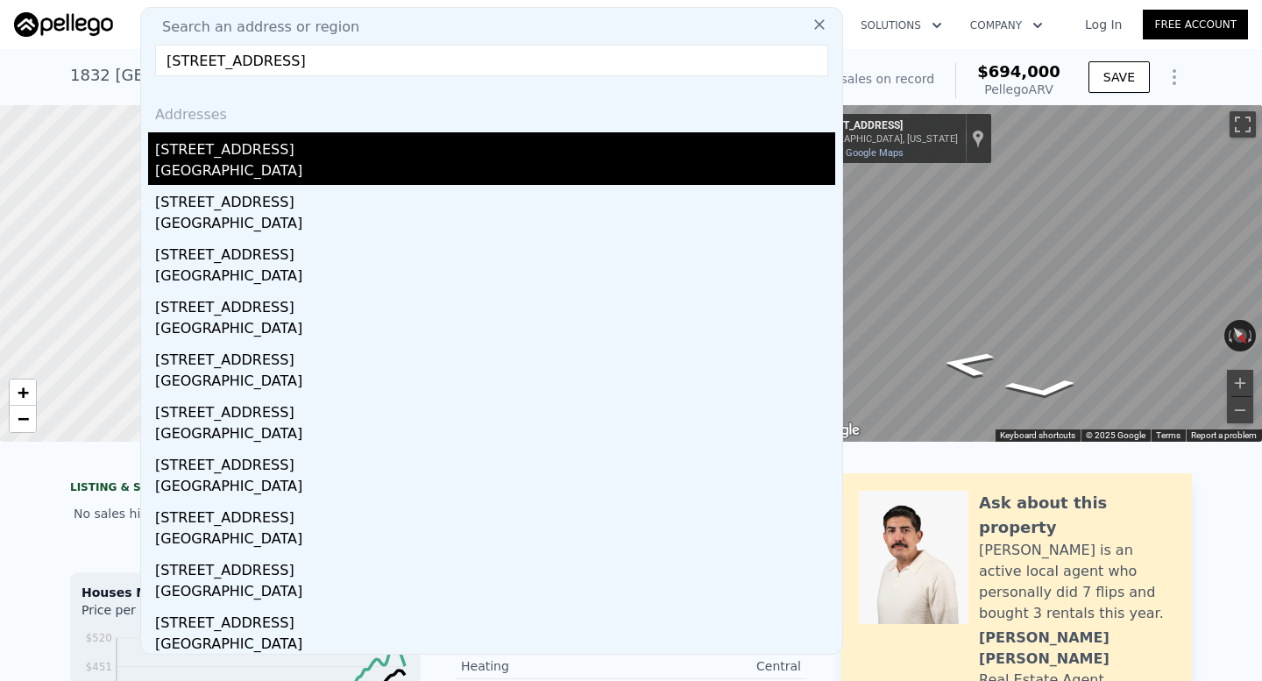
type input "12332 Orangewood Avenue, Anaheim, CA 92802"
click at [328, 151] on div "205 E Orangewood Ave" at bounding box center [495, 146] width 680 height 28
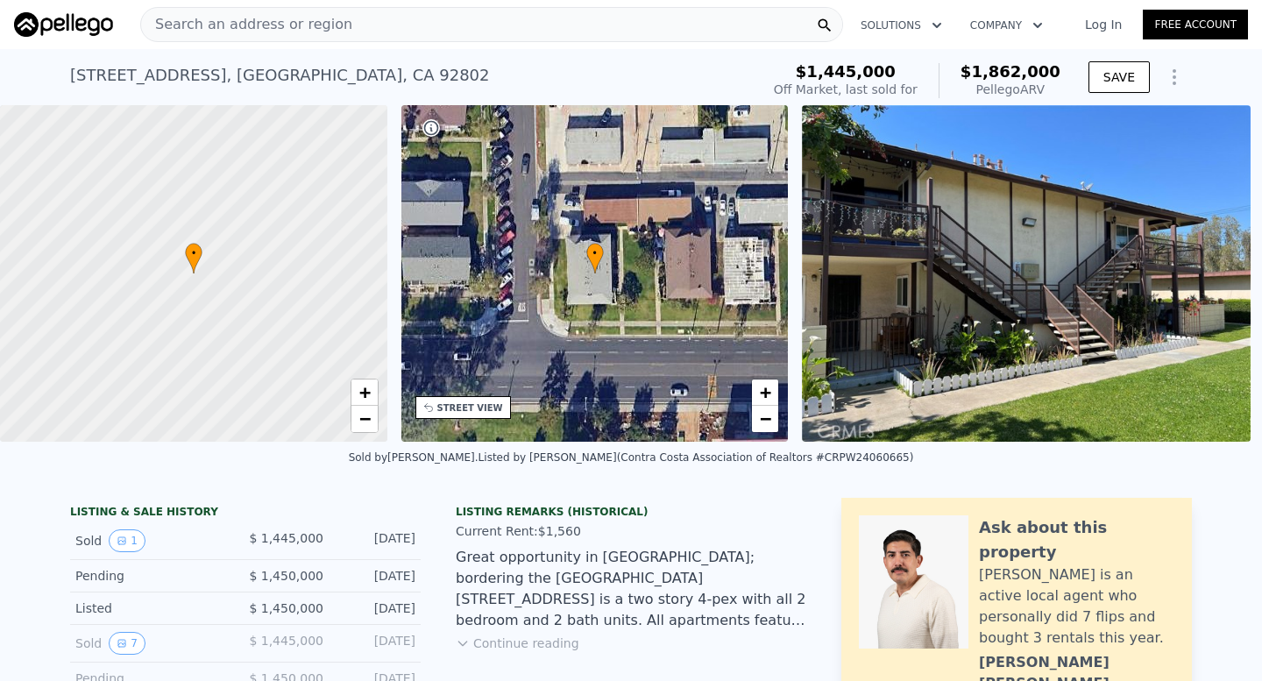
click at [449, 24] on div "Search an address or region" at bounding box center [491, 24] width 703 height 35
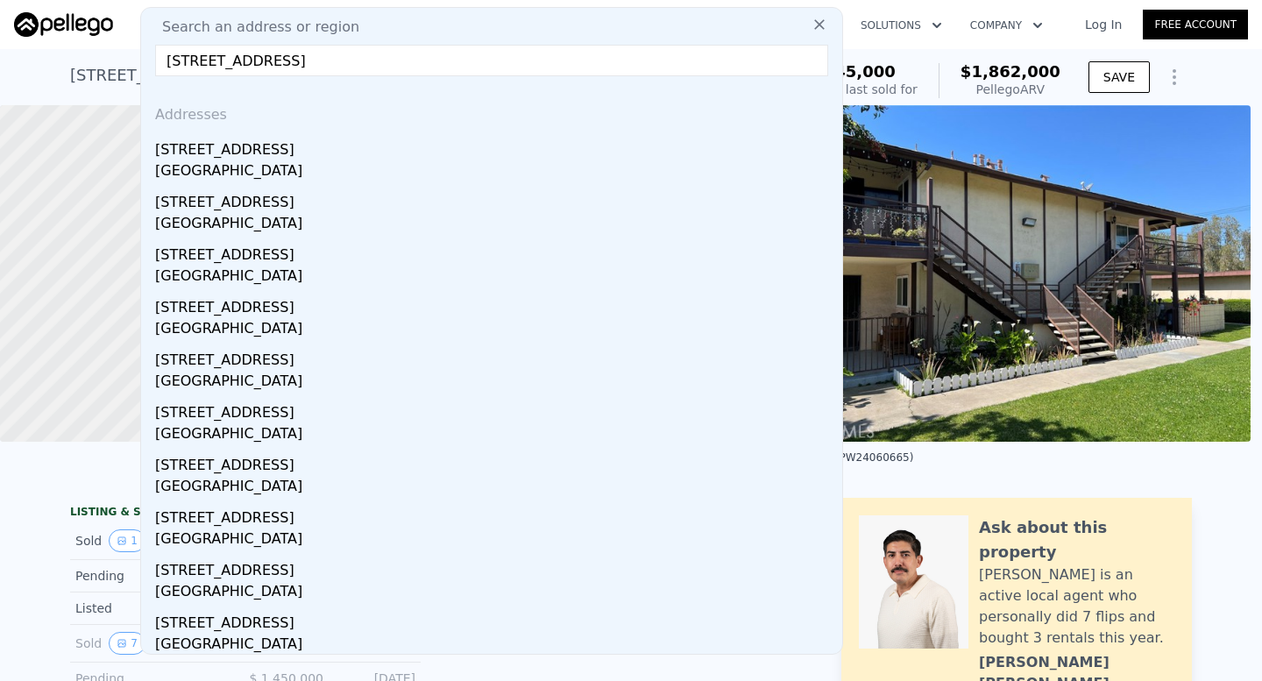
drag, startPoint x: 298, startPoint y: 57, endPoint x: 569, endPoint y: 57, distance: 270.7
click at [569, 57] on input "12332 Orangewood Avenue, Anaheim, CA 92802" at bounding box center [491, 61] width 673 height 32
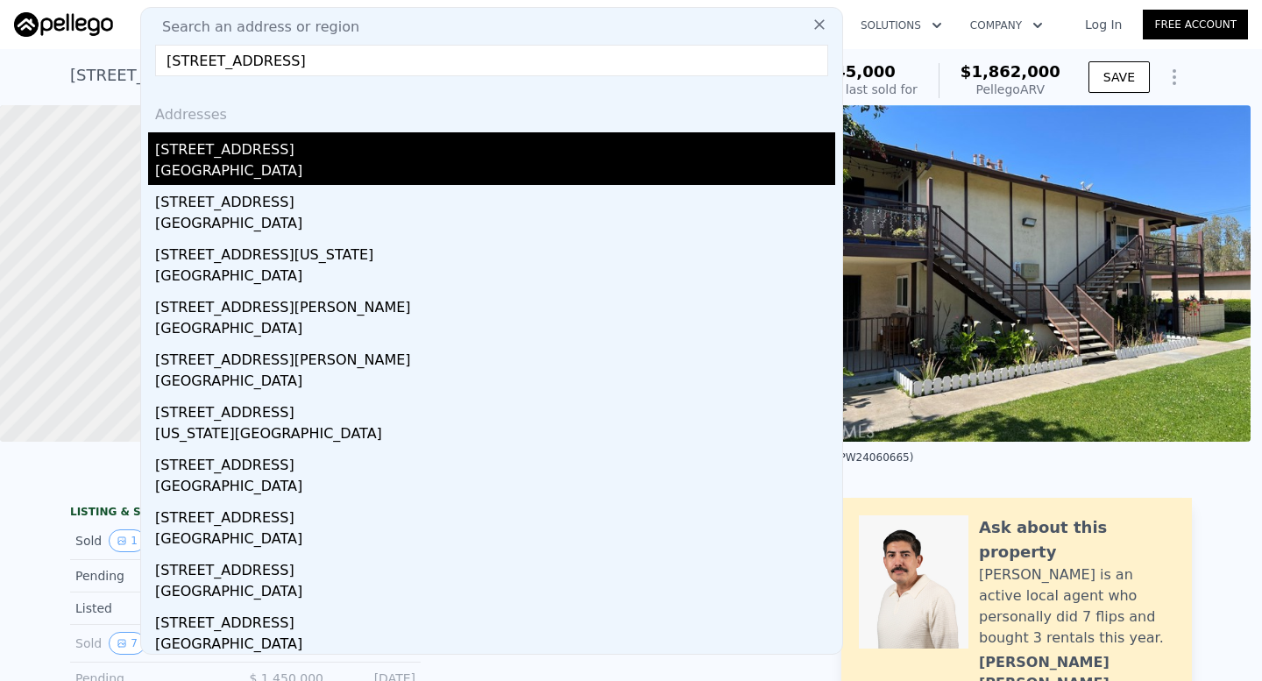
type input "12332 Orangewood ave"
click at [411, 138] on div "12332 Orangewood Ave" at bounding box center [495, 146] width 680 height 28
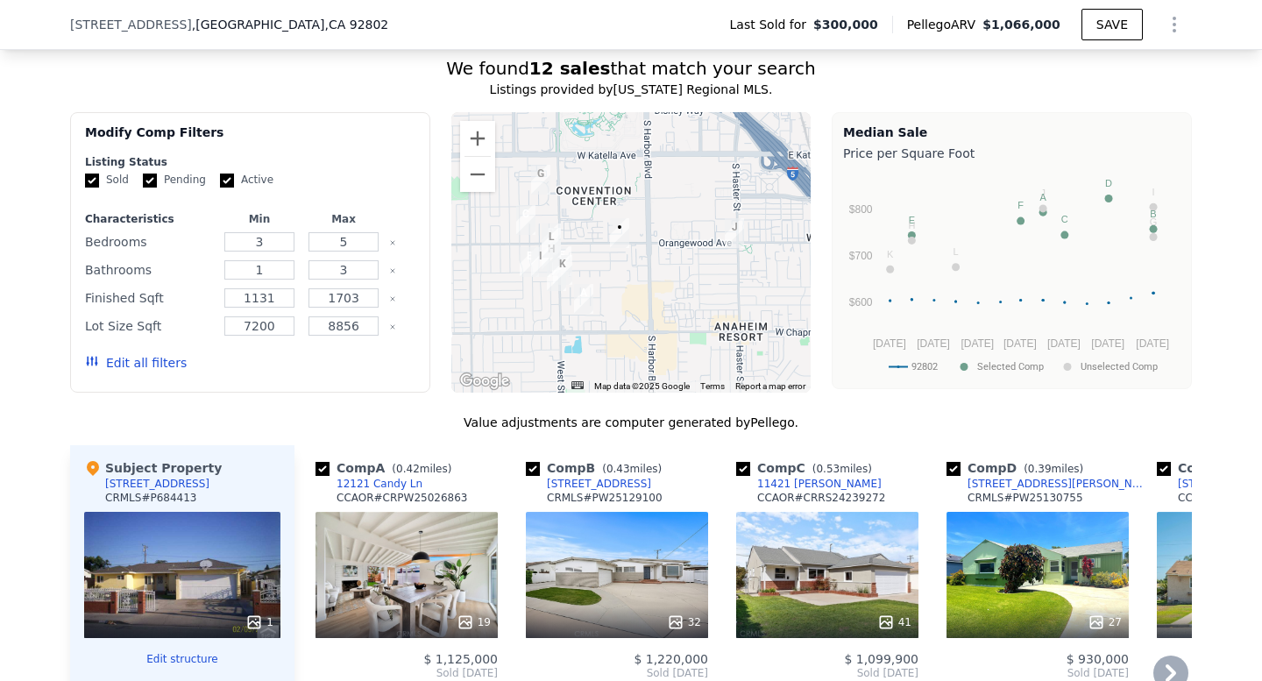
scroll to position [1744, 0]
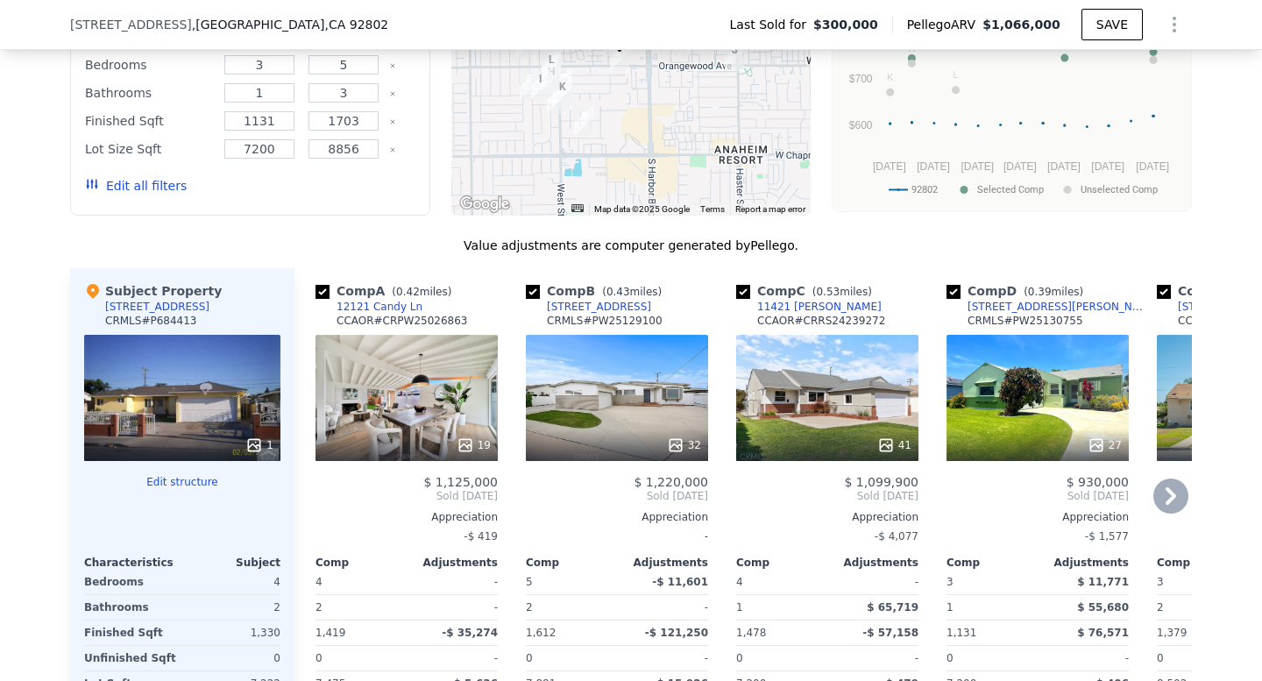
click at [429, 404] on div "19" at bounding box center [406, 398] width 182 height 126
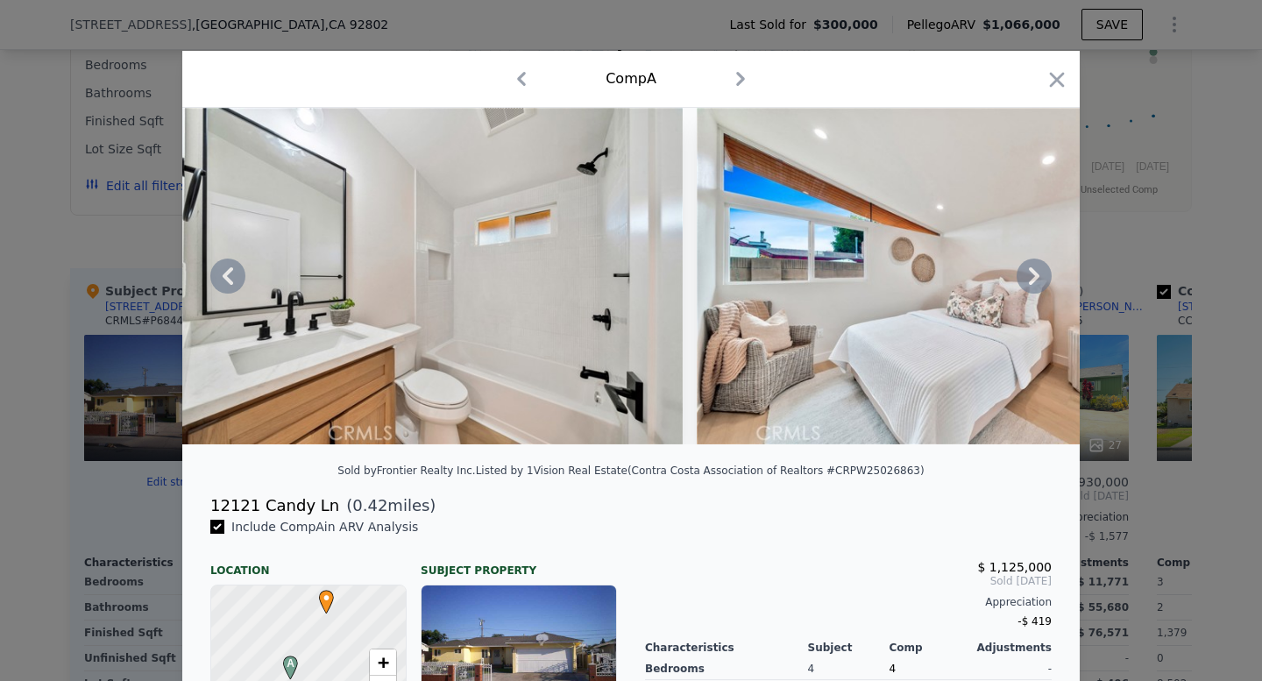
scroll to position [5, 0]
click at [1061, 74] on icon "button" at bounding box center [1057, 79] width 15 height 15
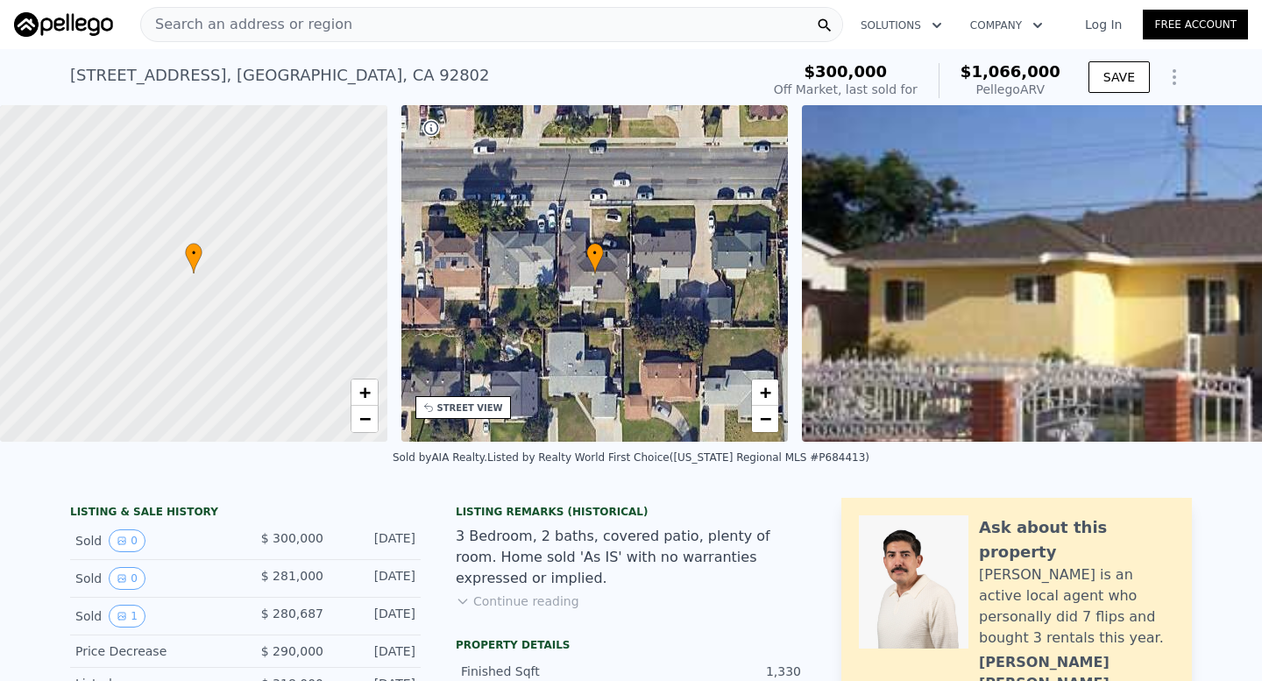
click at [331, 24] on span "Search an address or region" at bounding box center [246, 24] width 211 height 21
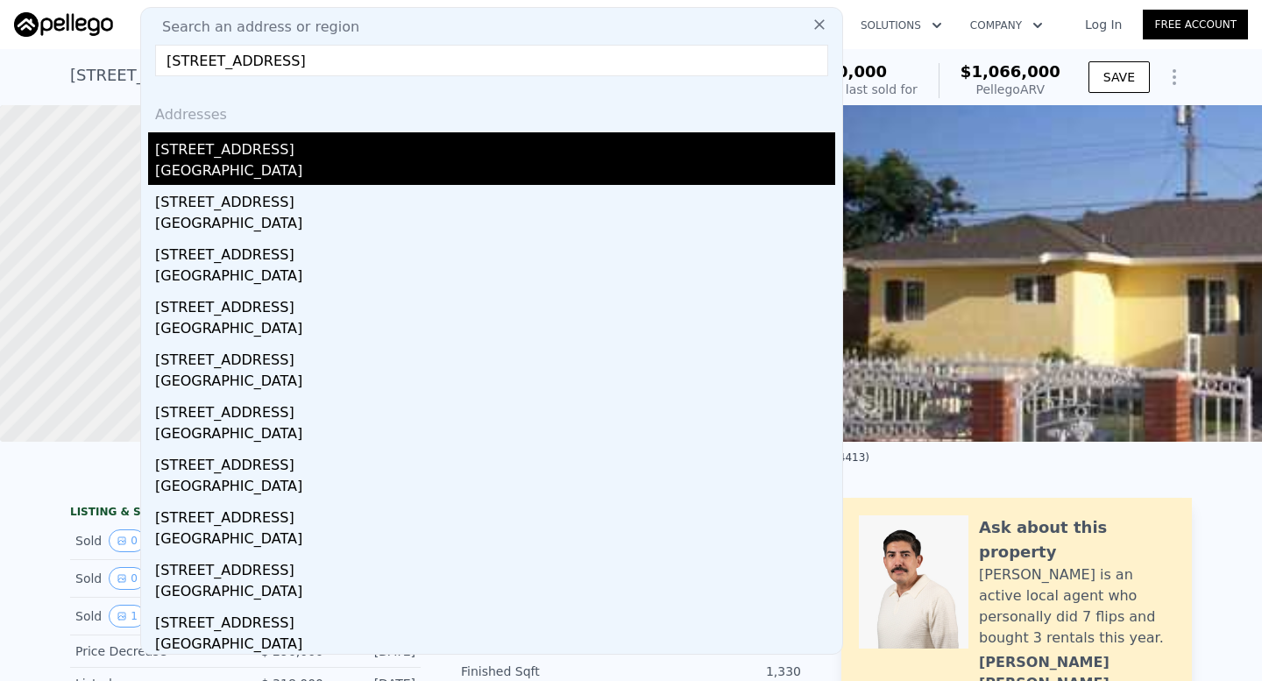
type input "14021 Fernview Street, Whittier, CA 9060"
click at [376, 138] on div "14021 Fernview St" at bounding box center [495, 146] width 680 height 28
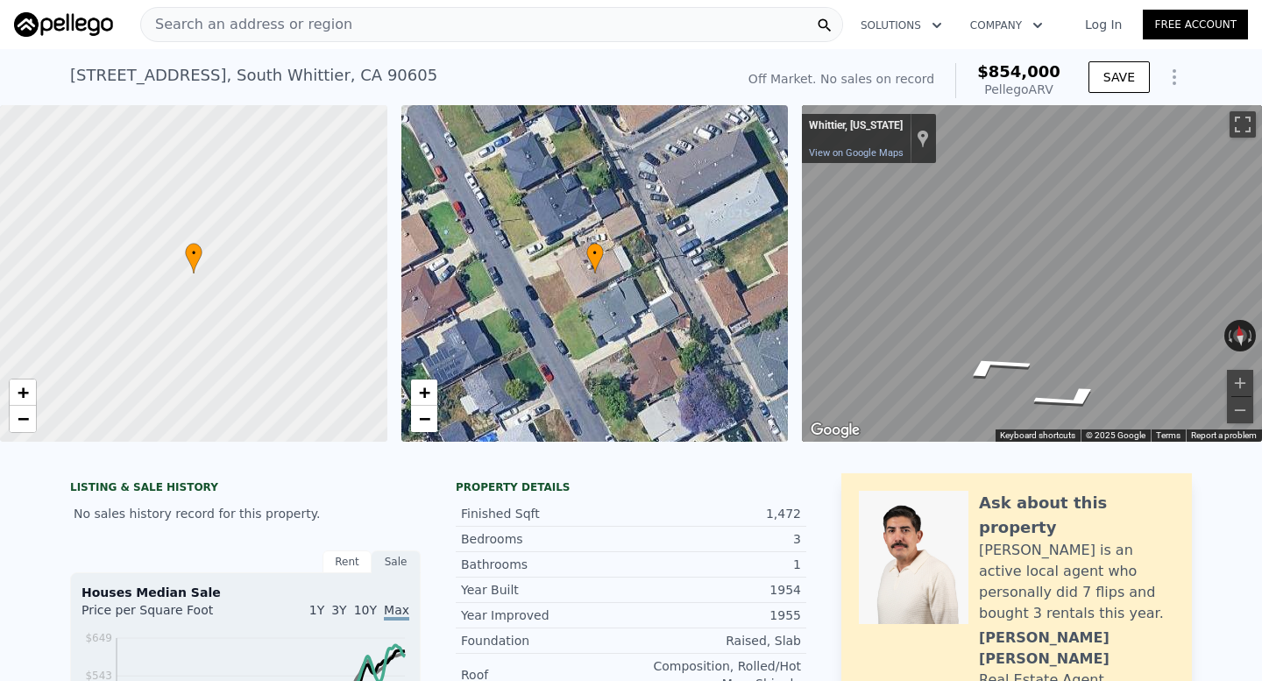
click at [755, 308] on div "• + − • + − ← Move left → Move right ↑ Move up ↓ Move down + Zoom in - Zoom out…" at bounding box center [631, 273] width 1262 height 336
click at [751, 295] on div "• + − • + − ← Move left → Move right ↑ Move up ↓ Move down + Zoom in - Zoom out…" at bounding box center [631, 273] width 1262 height 336
click at [925, 297] on div "Map" at bounding box center [1032, 273] width 460 height 336
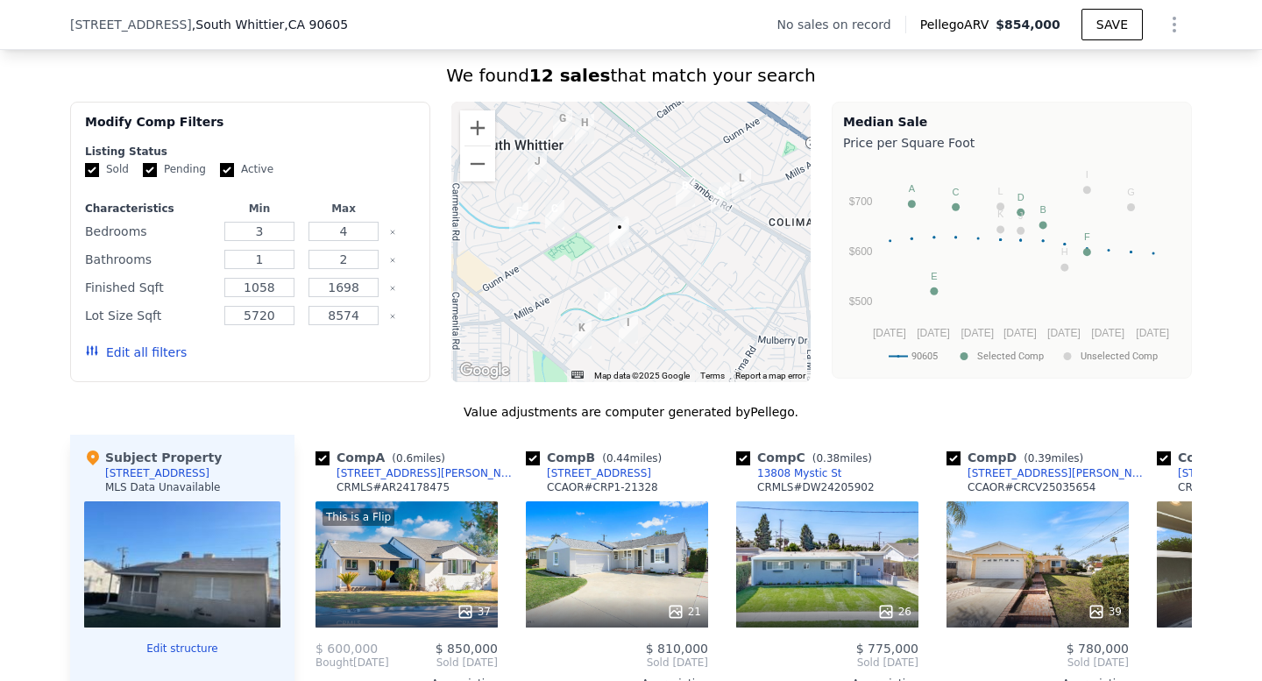
scroll to position [1315, 0]
click at [648, 262] on div at bounding box center [631, 243] width 360 height 280
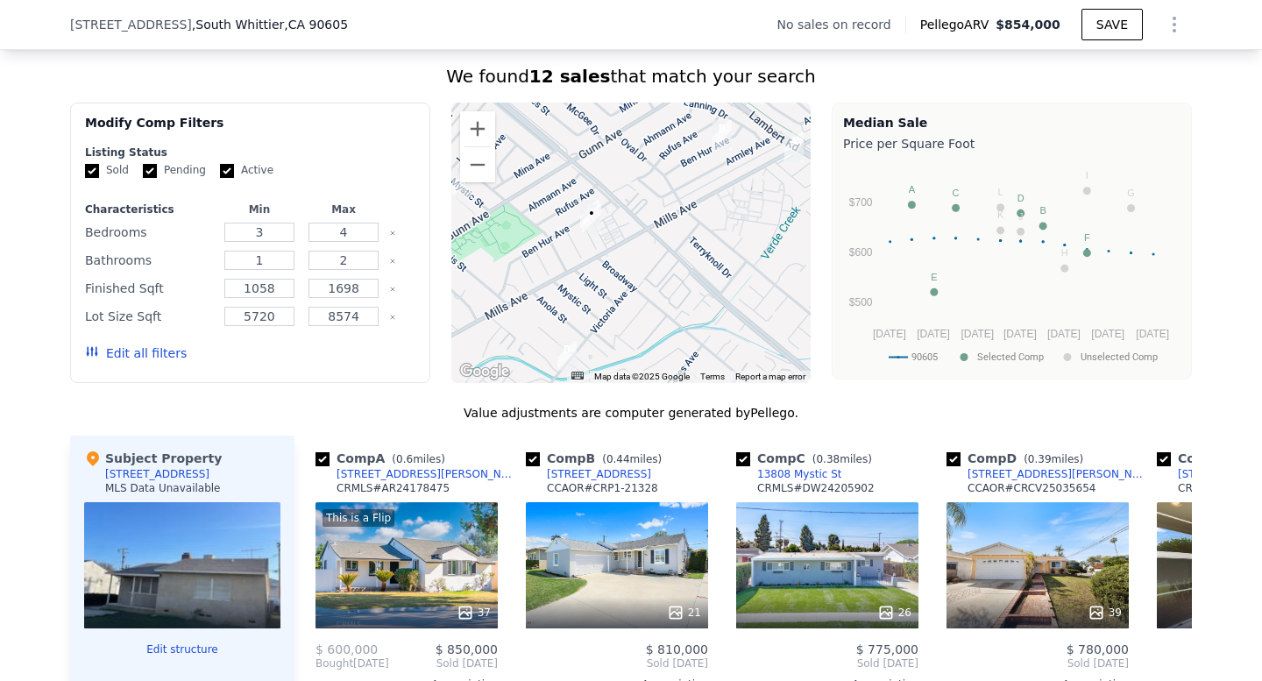
click at [614, 248] on div at bounding box center [631, 243] width 360 height 280
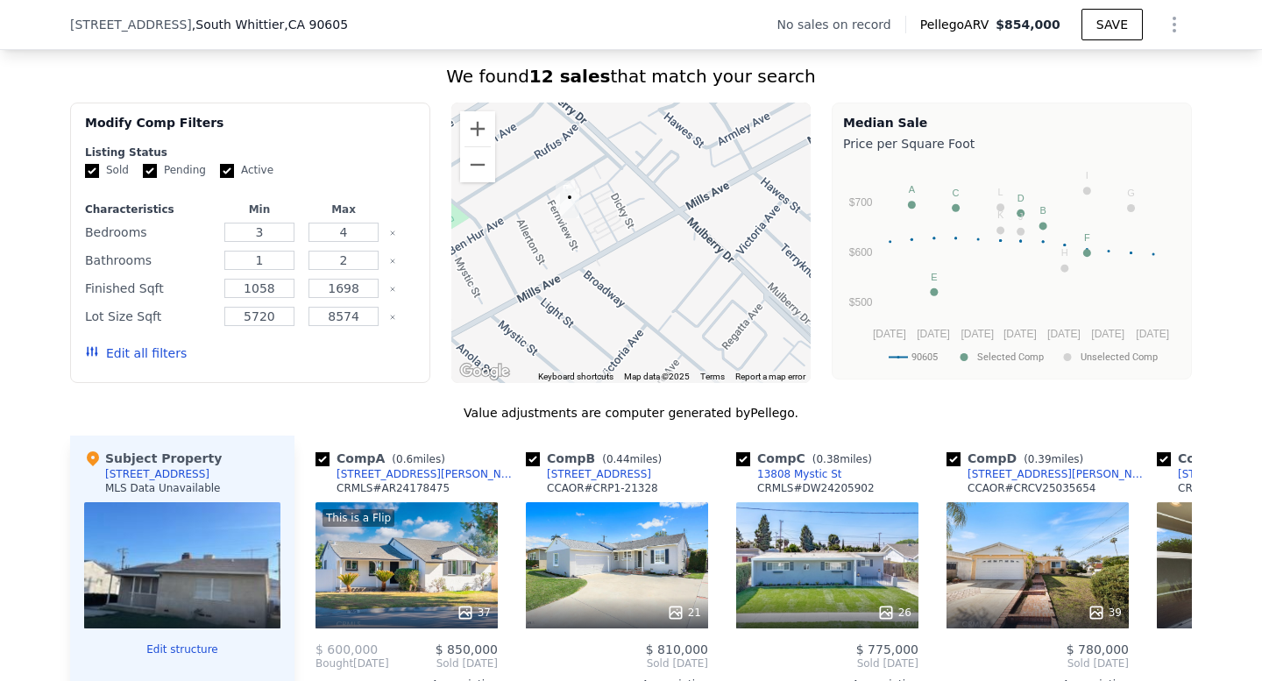
click at [600, 238] on div at bounding box center [631, 243] width 360 height 280
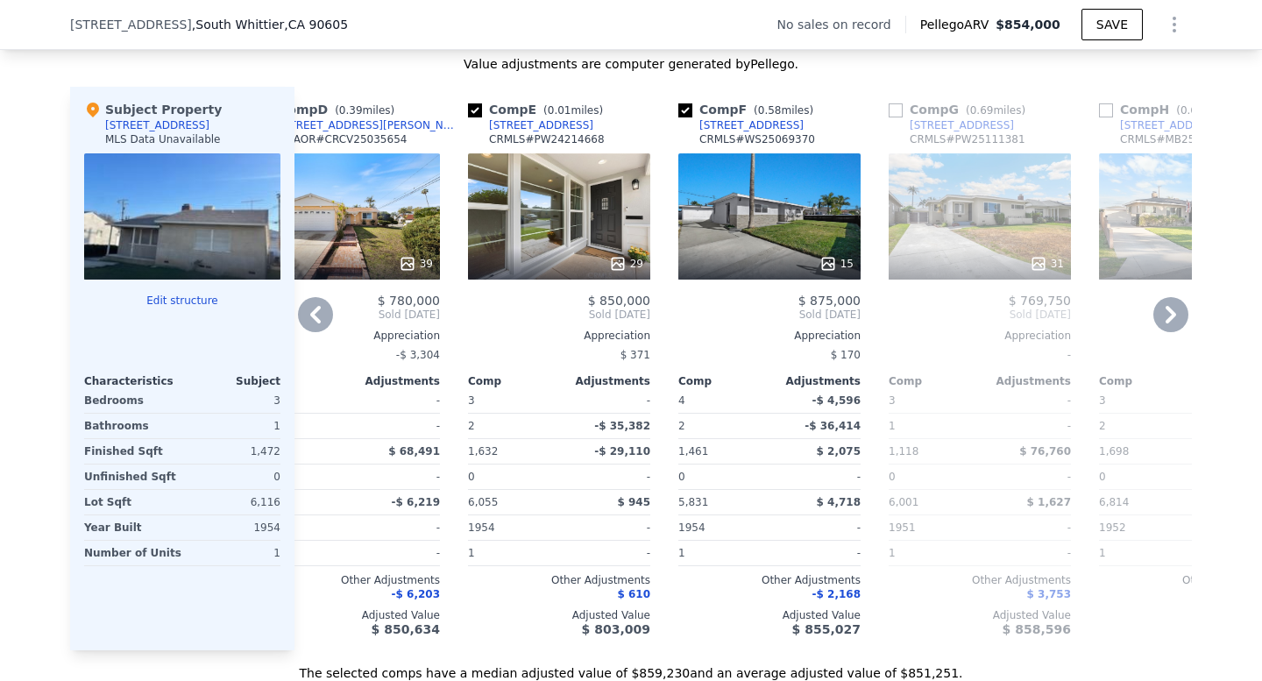
scroll to position [1667, 0]
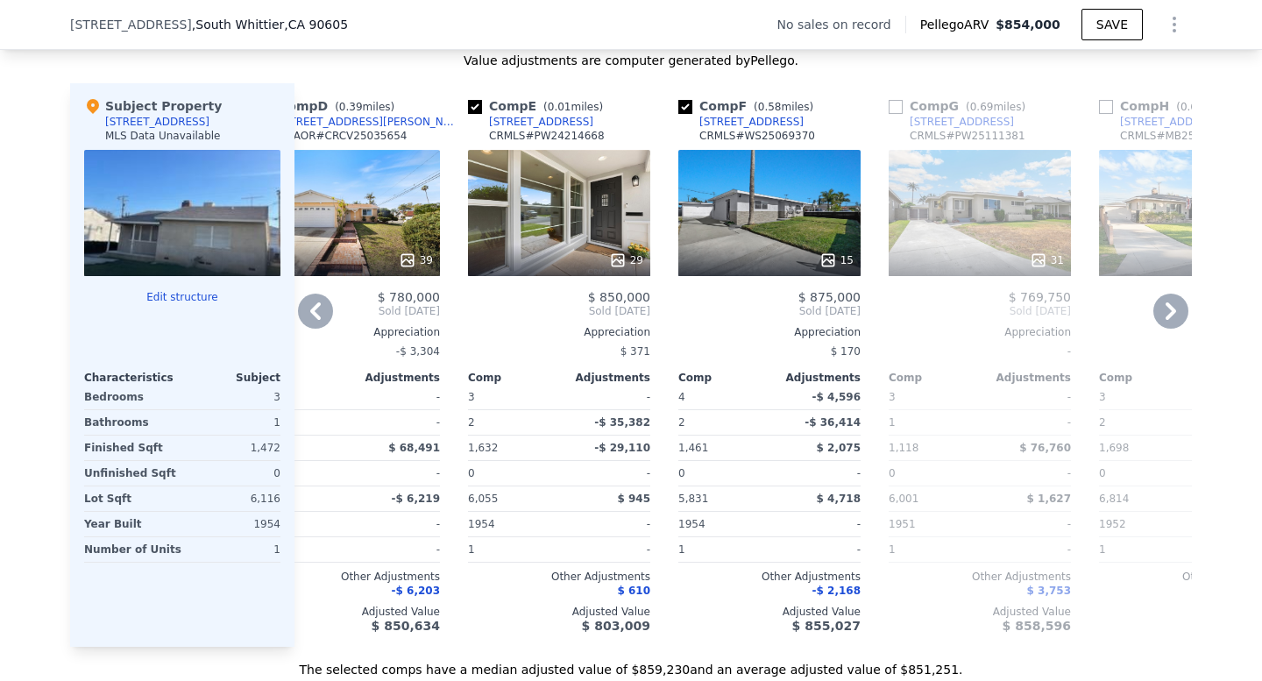
click at [589, 202] on div "29" at bounding box center [559, 213] width 182 height 126
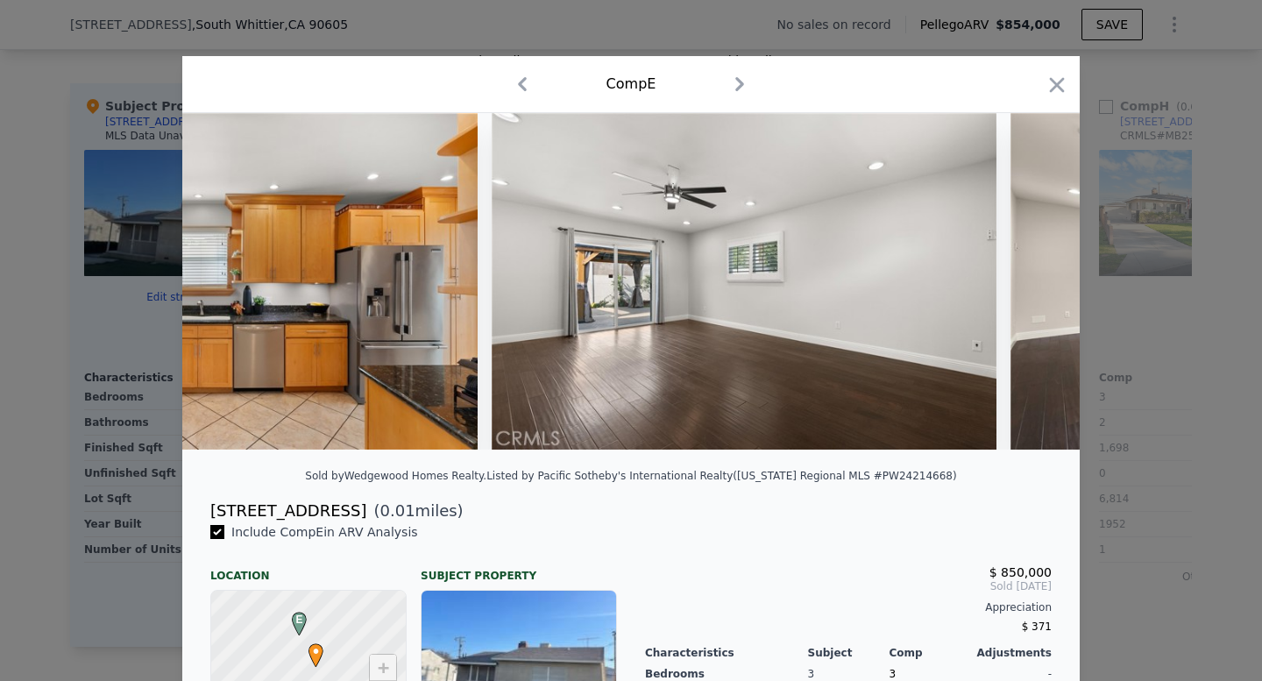
scroll to position [0, 6574]
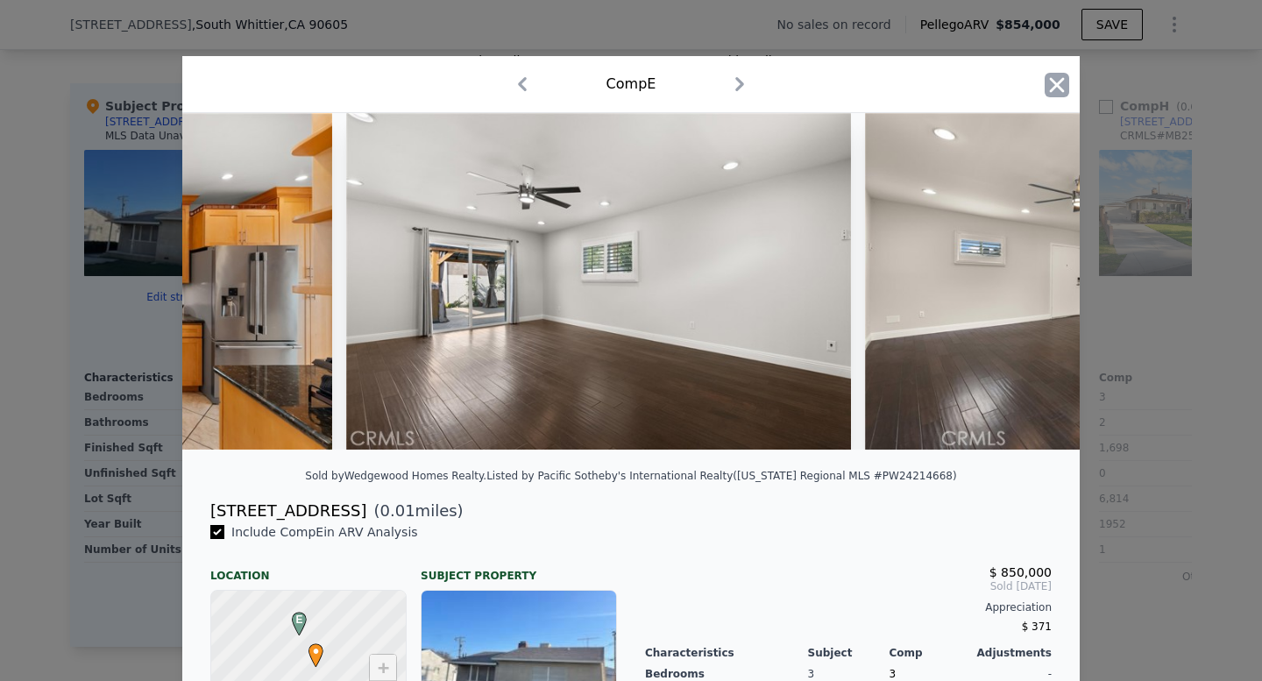
click at [1067, 87] on icon "button" at bounding box center [1056, 85] width 25 height 25
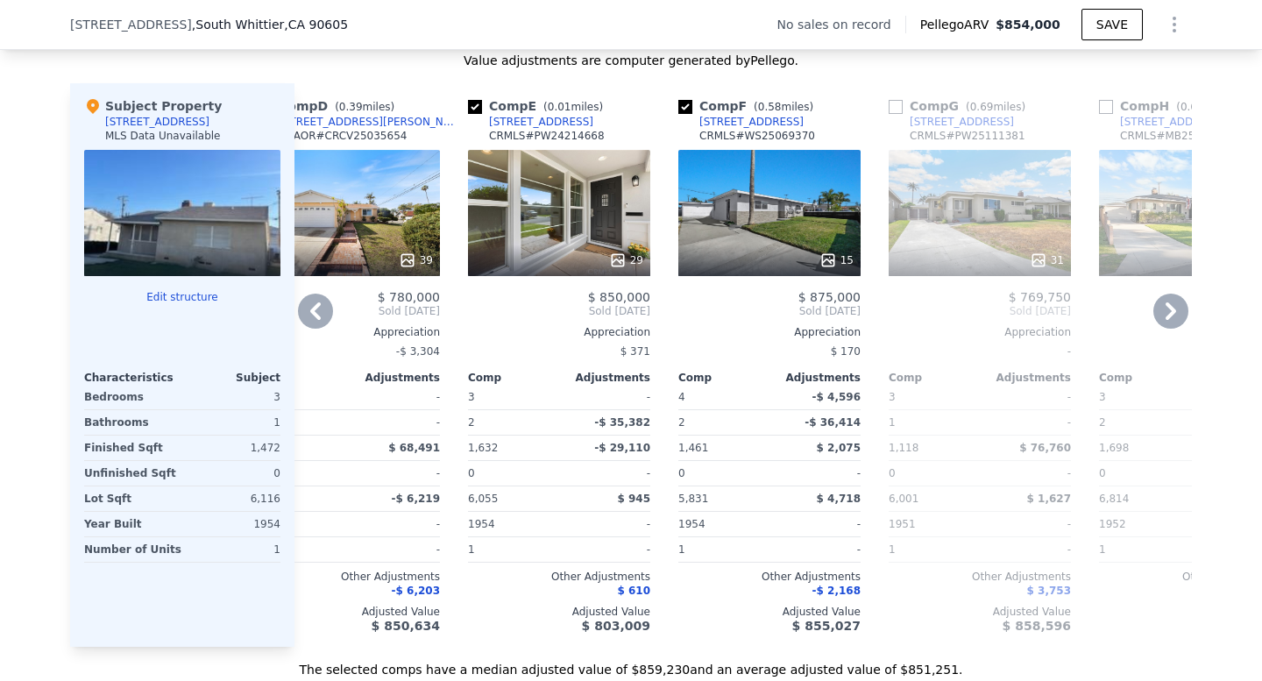
click at [619, 223] on div "29" at bounding box center [559, 213] width 182 height 126
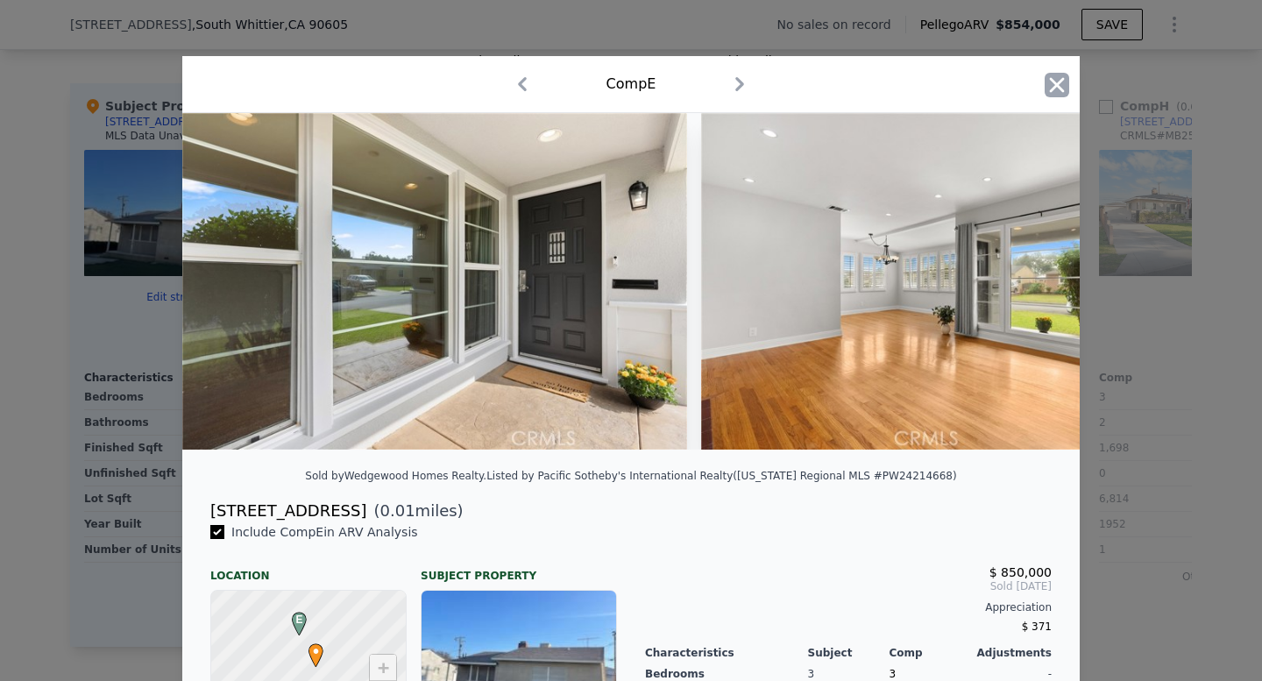
click at [1054, 90] on icon "button" at bounding box center [1056, 85] width 25 height 25
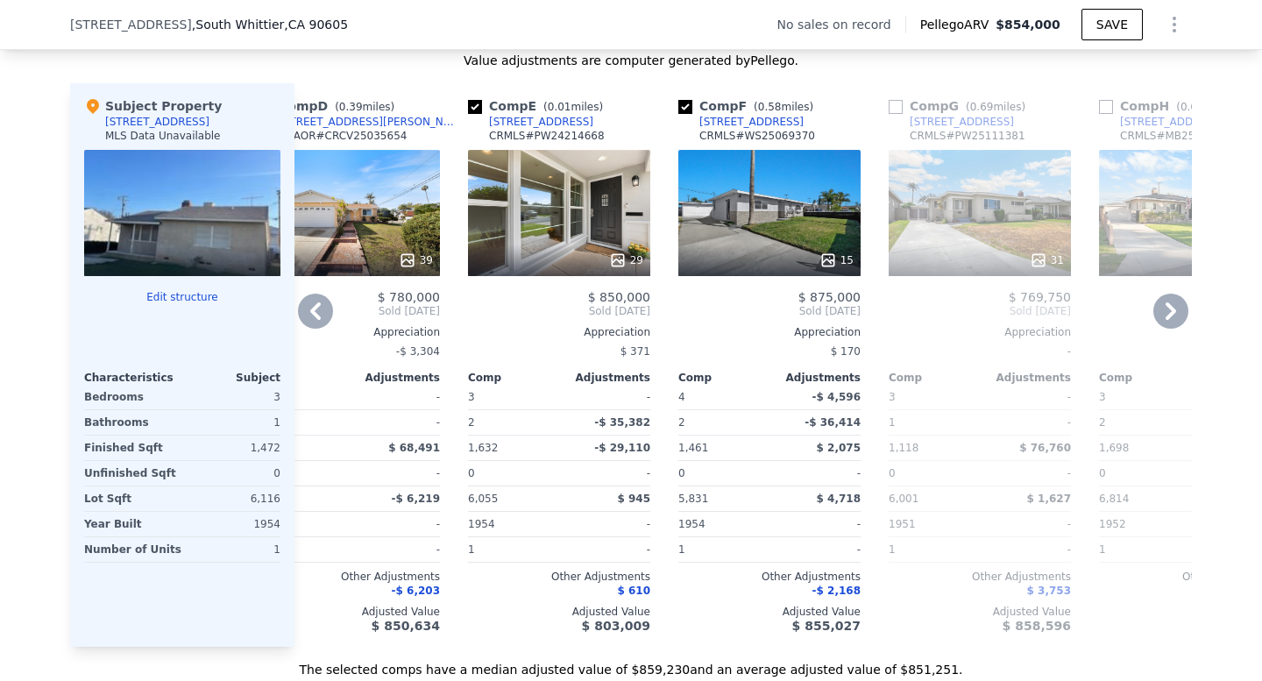
click at [822, 239] on div "15" at bounding box center [769, 213] width 182 height 126
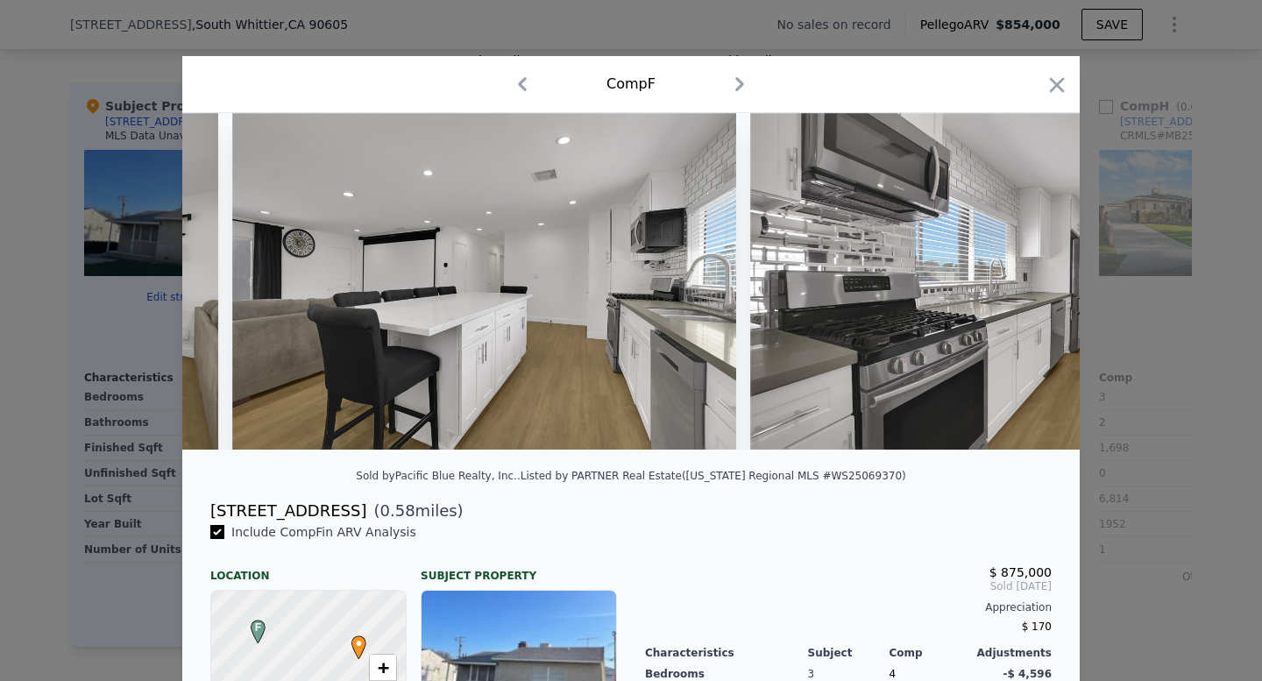
scroll to position [0, 2835]
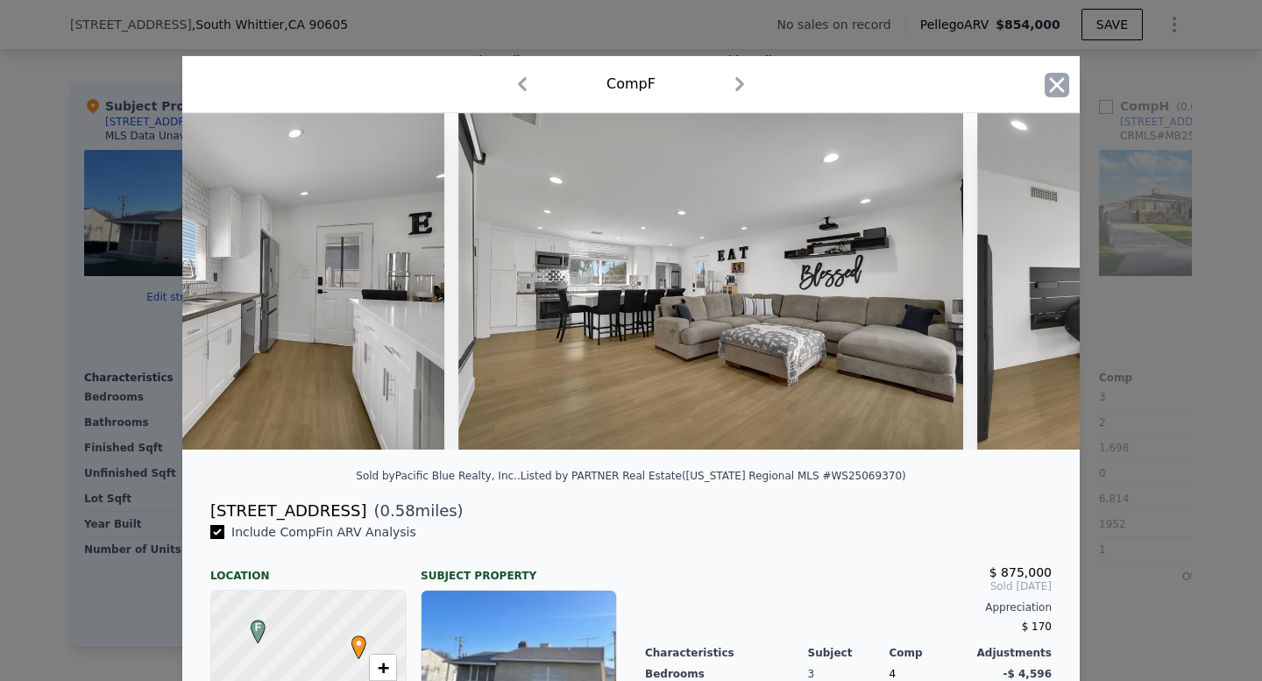
click at [1052, 88] on icon "button" at bounding box center [1057, 84] width 15 height 15
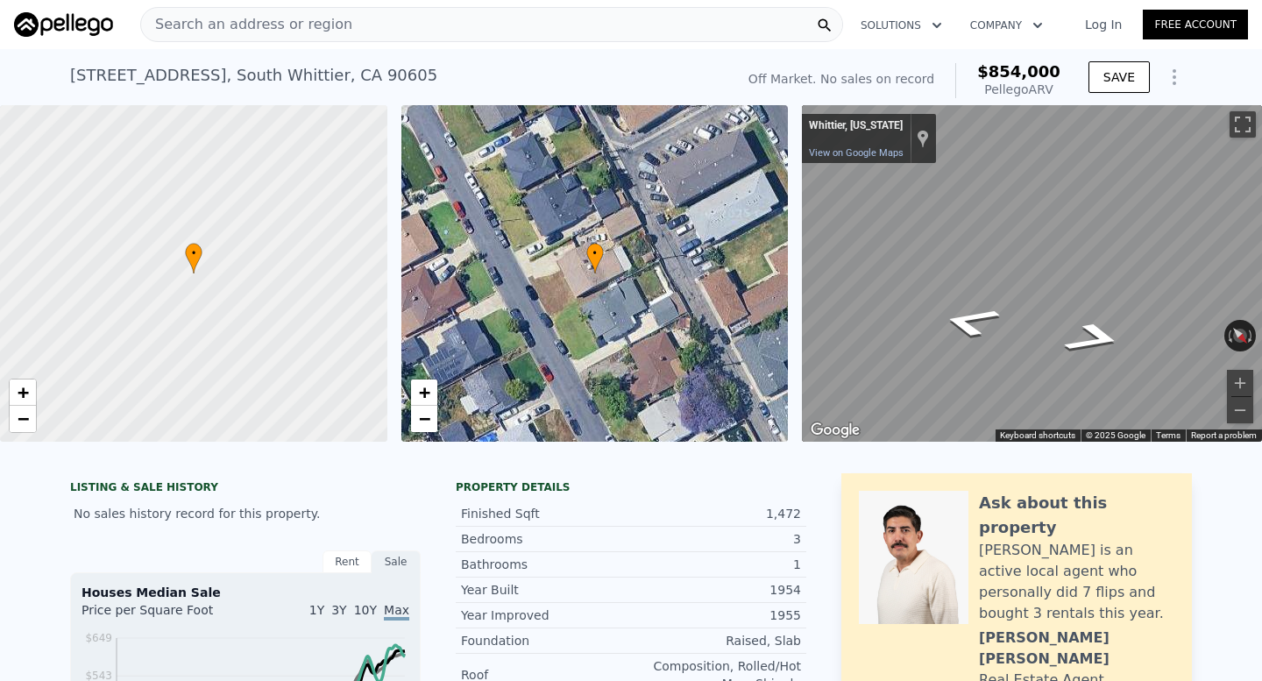
click at [445, 28] on div "Search an address or region" at bounding box center [491, 24] width 703 height 35
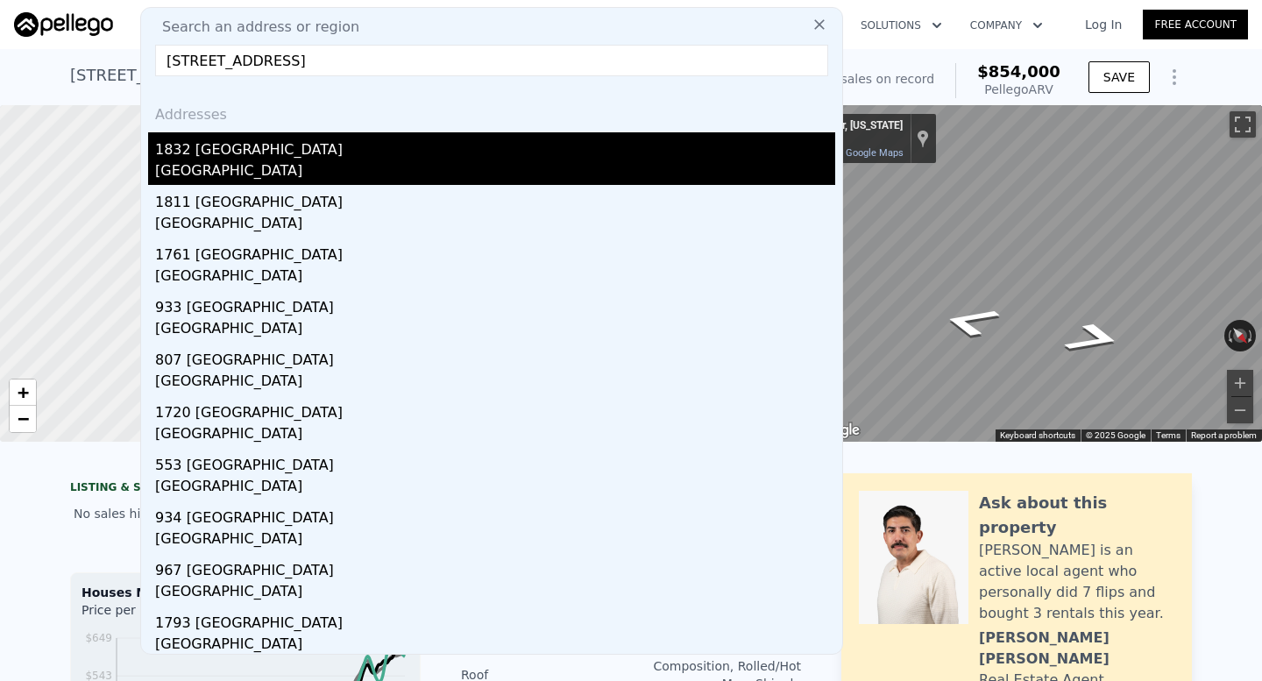
type input "1832 Plaza Serena, Ontario, CA 91764"
click at [357, 150] on div "1832 Plaza Serena" at bounding box center [495, 146] width 680 height 28
type input "5"
type input "1154"
type input "1728"
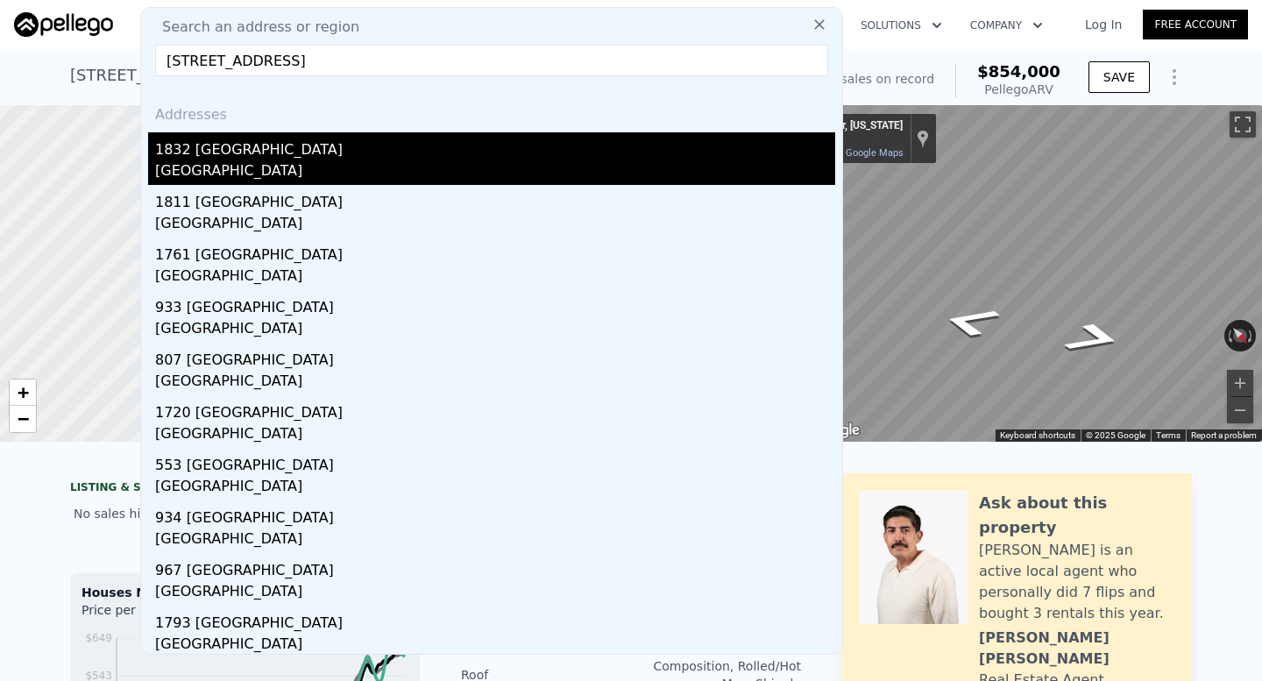
type input "6000"
type input "7800"
type input "$ 694,000"
type input "5"
type input "$ 30,001"
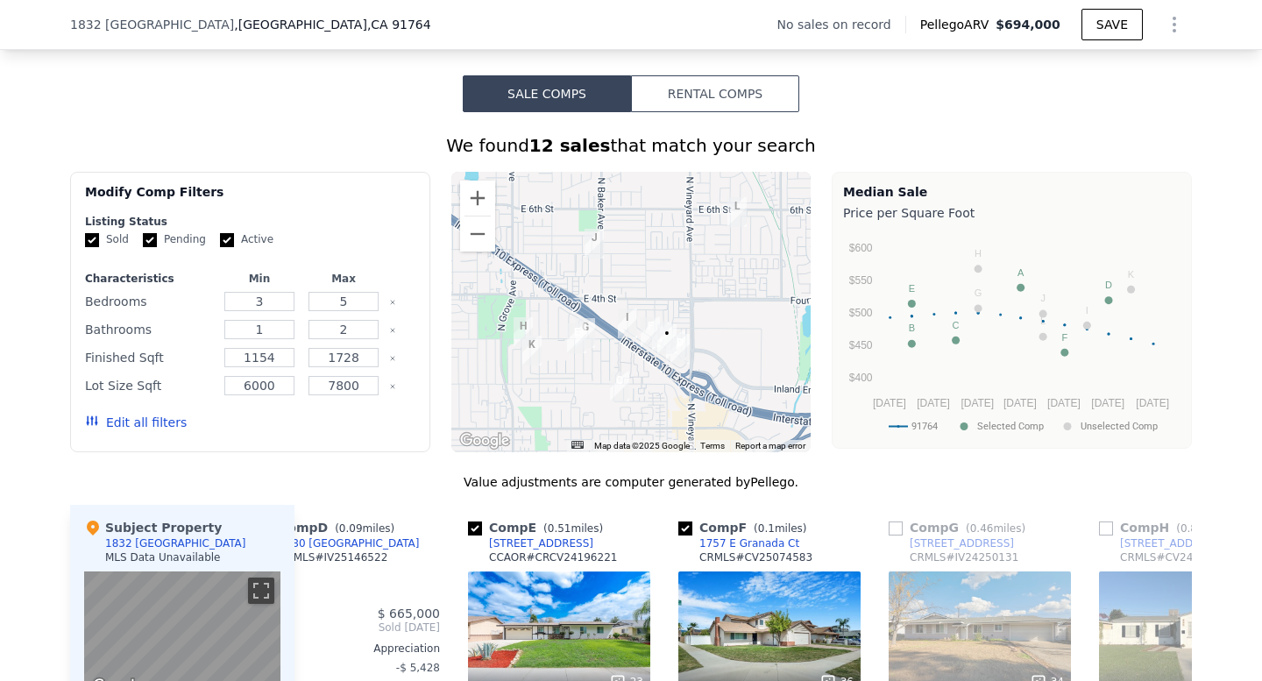
scroll to position [1245, 0]
click at [644, 366] on div at bounding box center [631, 313] width 360 height 280
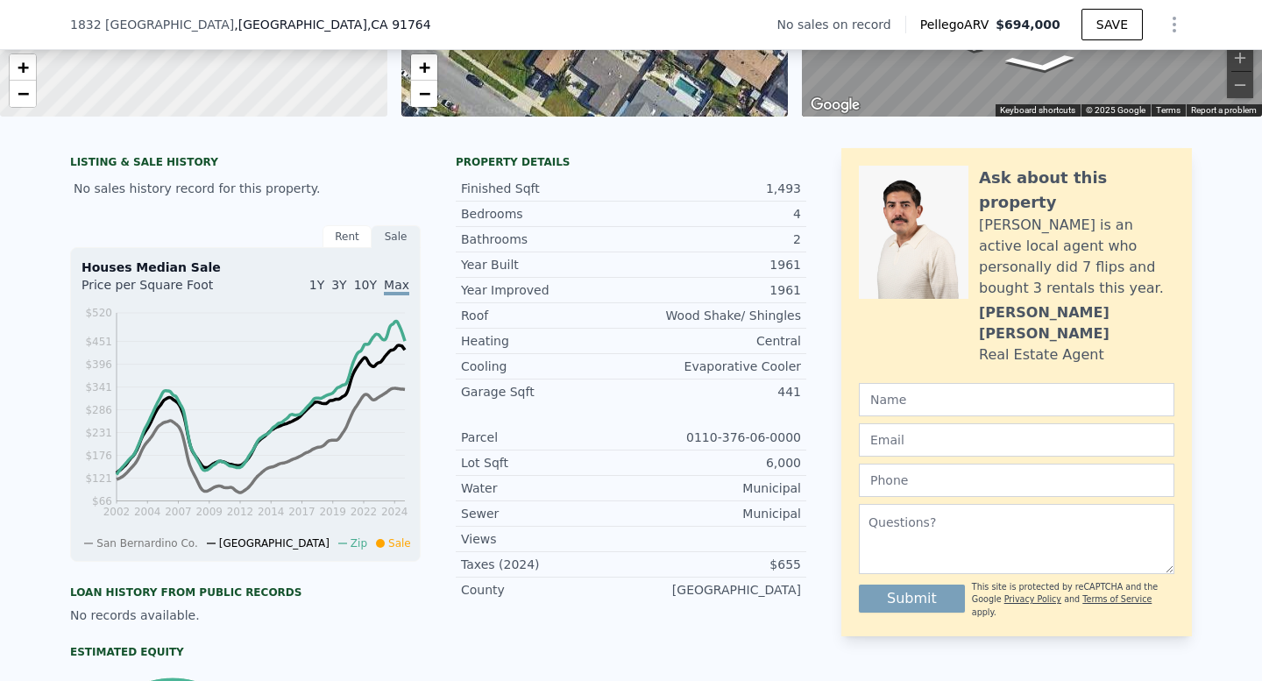
scroll to position [0, 0]
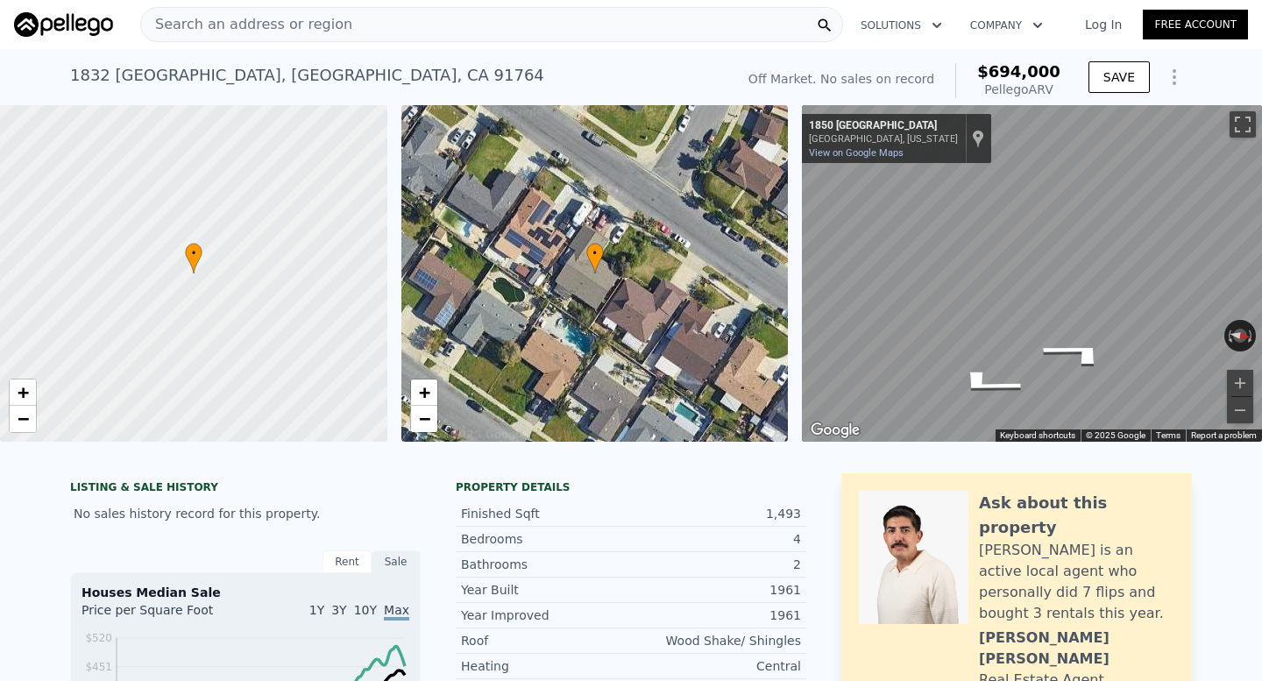
click at [365, 21] on div "Search an address or region" at bounding box center [491, 24] width 703 height 35
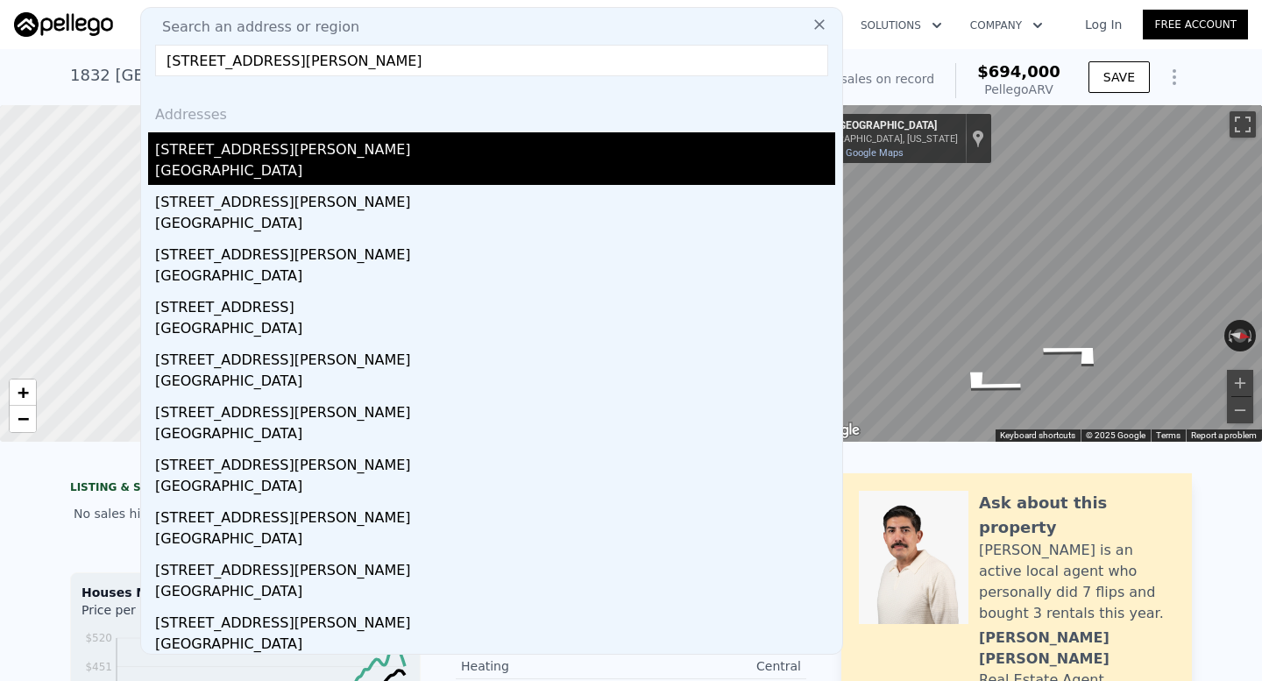
type input "12022 Fairchild Street, Garden Grove, CA 92845"
click at [282, 138] on div "12022 Fairchild St" at bounding box center [495, 146] width 680 height 28
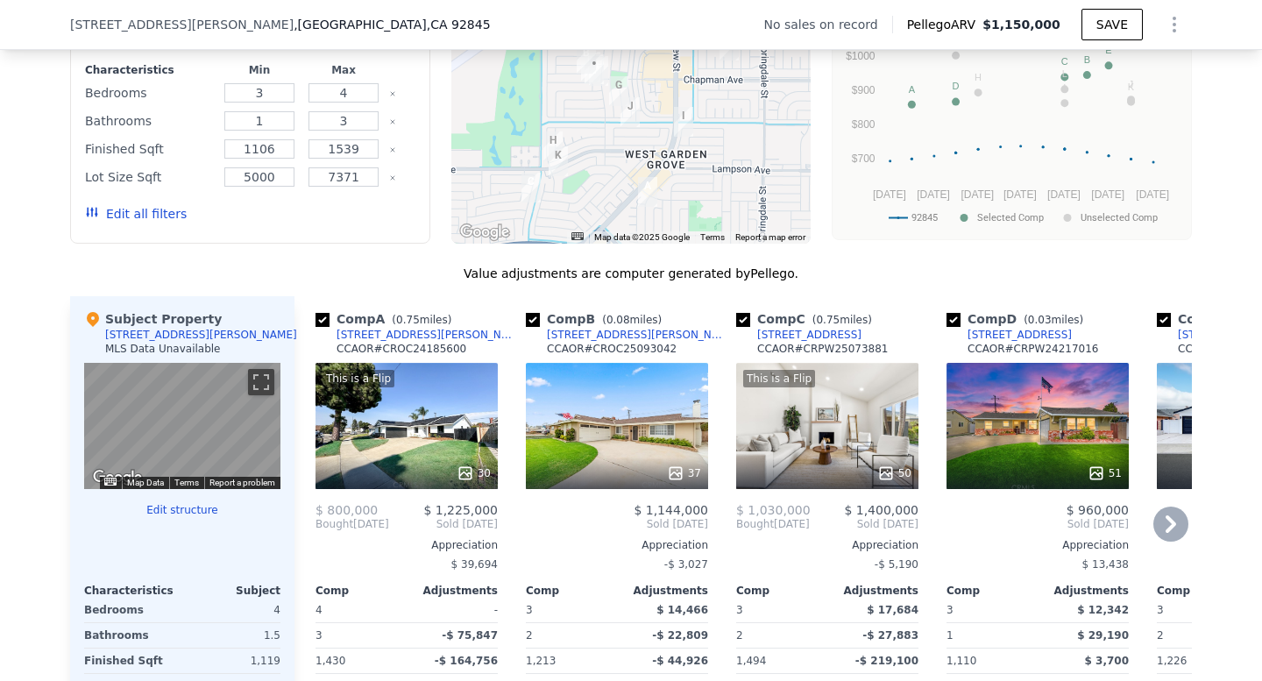
scroll to position [1394, 0]
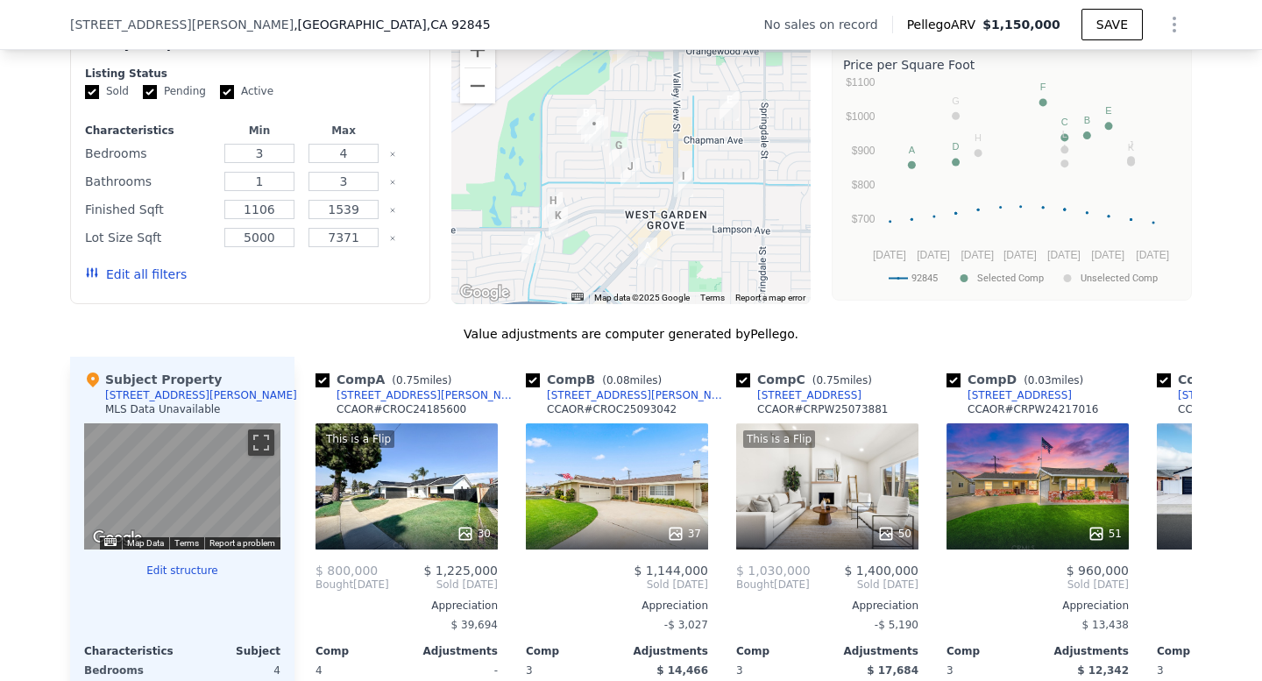
click at [604, 180] on div at bounding box center [631, 164] width 360 height 280
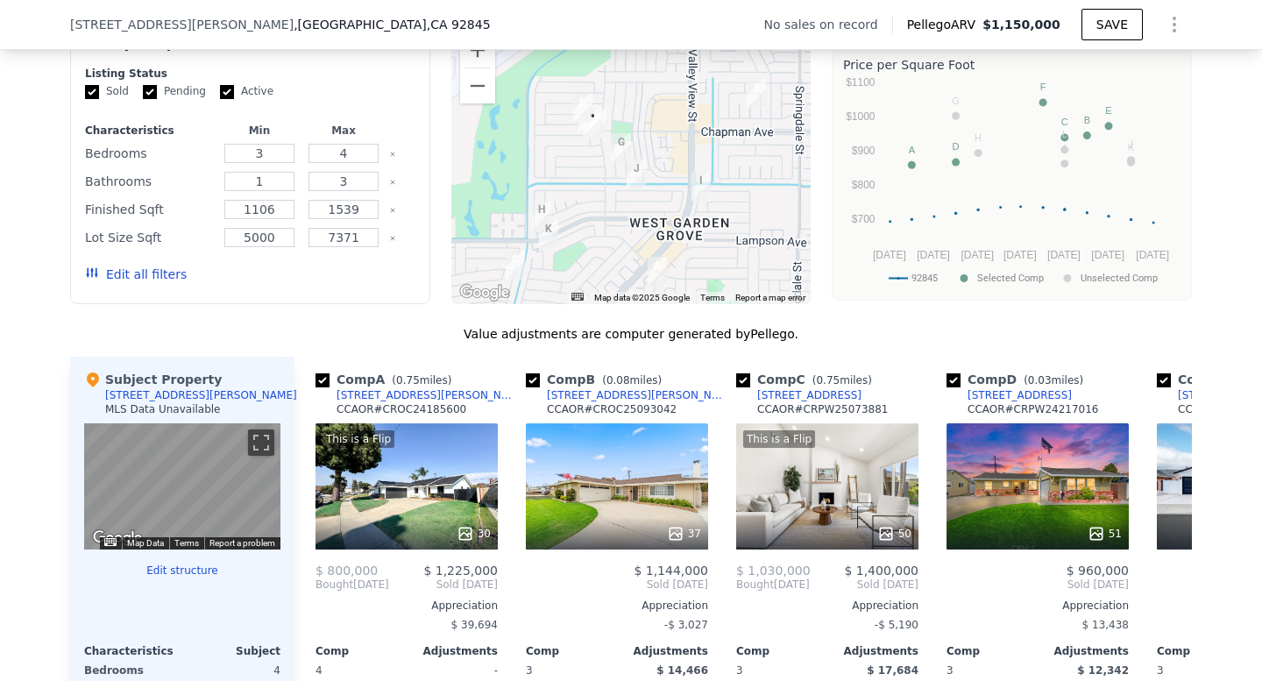
click at [604, 180] on div at bounding box center [631, 164] width 360 height 280
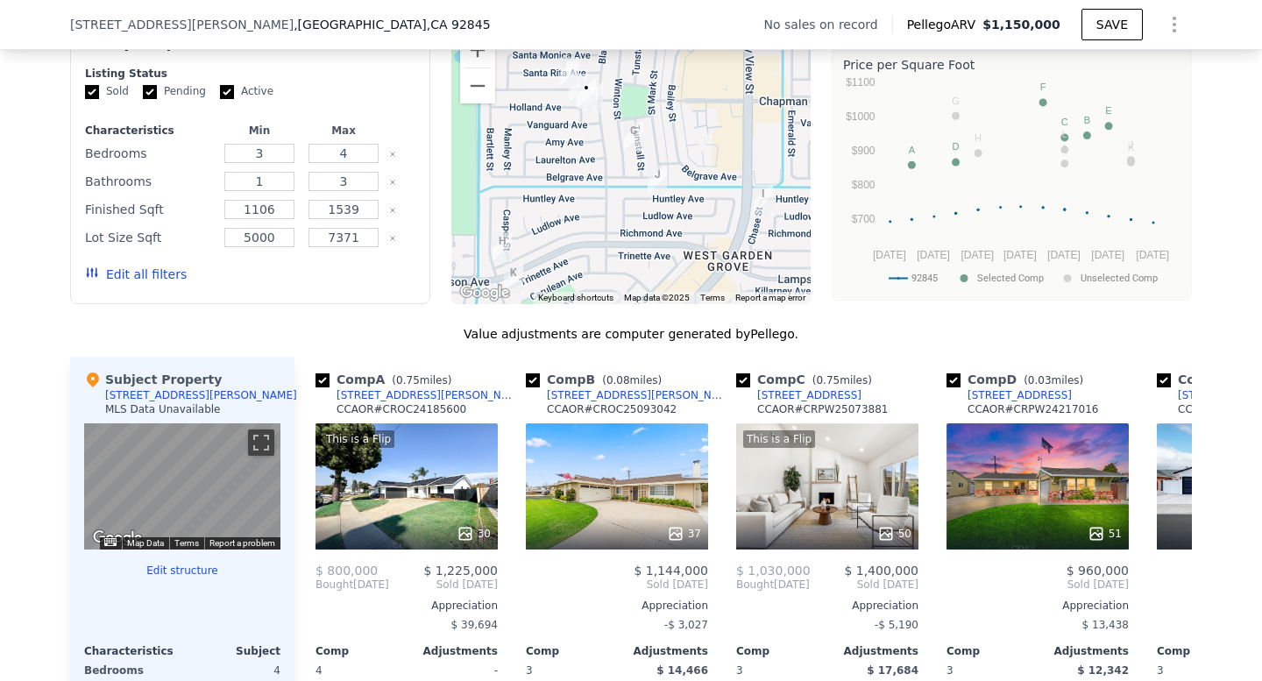
click at [598, 157] on div at bounding box center [631, 164] width 360 height 280
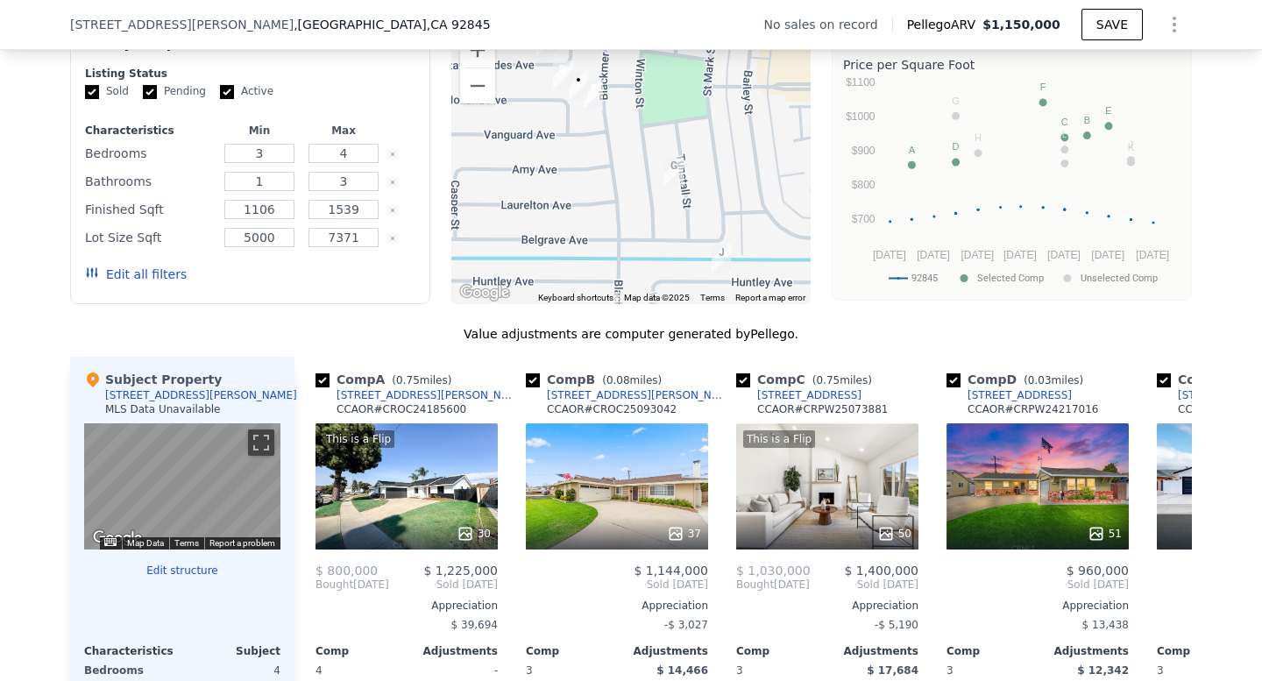
drag, startPoint x: 588, startPoint y: 122, endPoint x: 592, endPoint y: 178, distance: 56.2
click at [592, 178] on div at bounding box center [631, 164] width 360 height 280
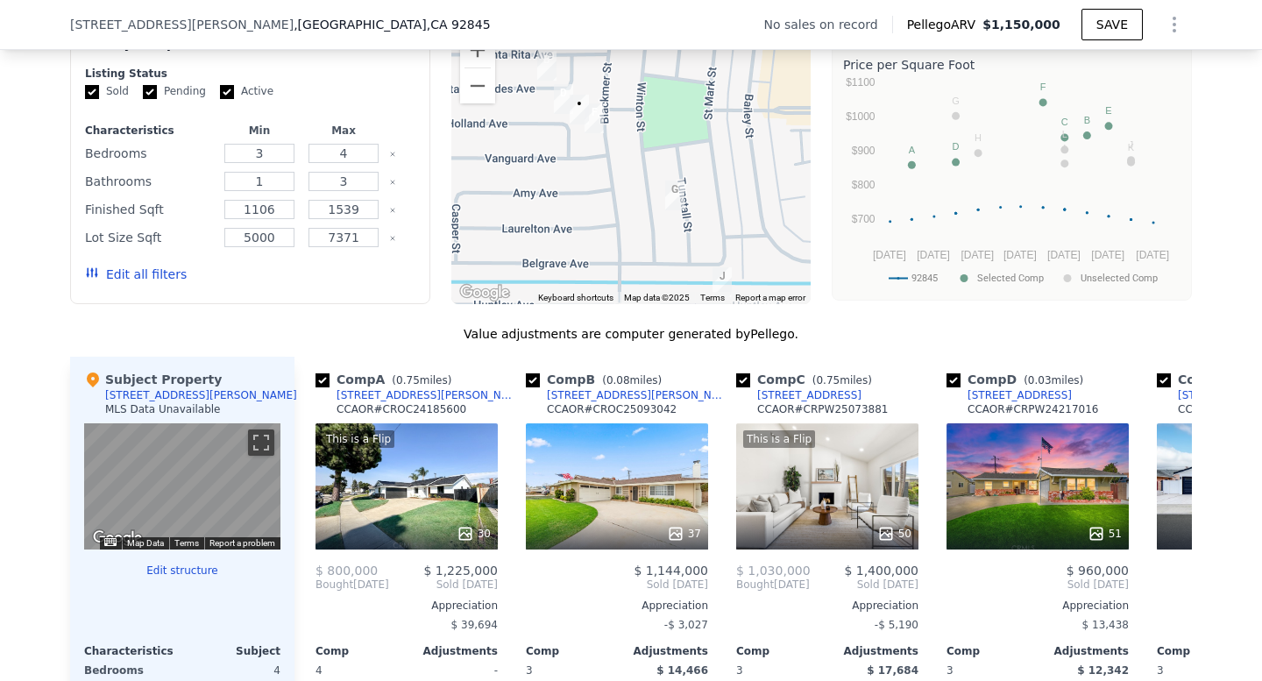
click at [592, 152] on div at bounding box center [631, 164] width 360 height 280
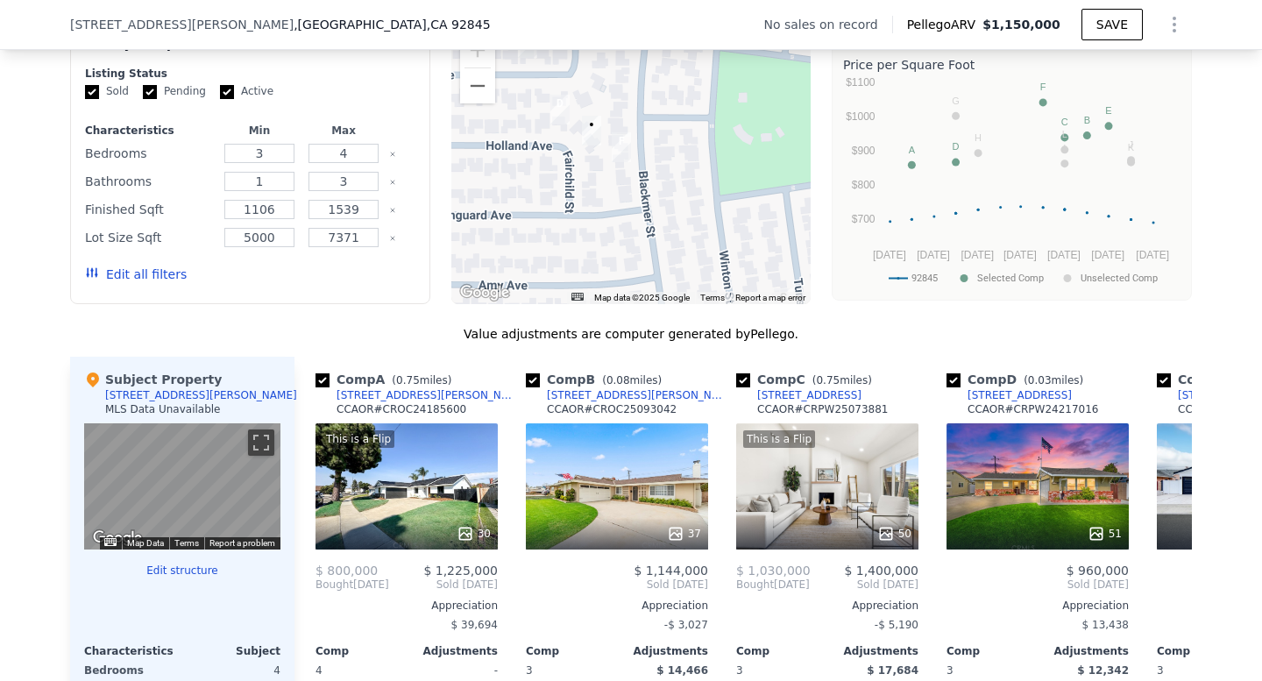
drag, startPoint x: 569, startPoint y: 129, endPoint x: 594, endPoint y: 181, distance: 58.4
click at [594, 181] on div at bounding box center [631, 164] width 360 height 280
click at [596, 171] on div at bounding box center [631, 164] width 360 height 280
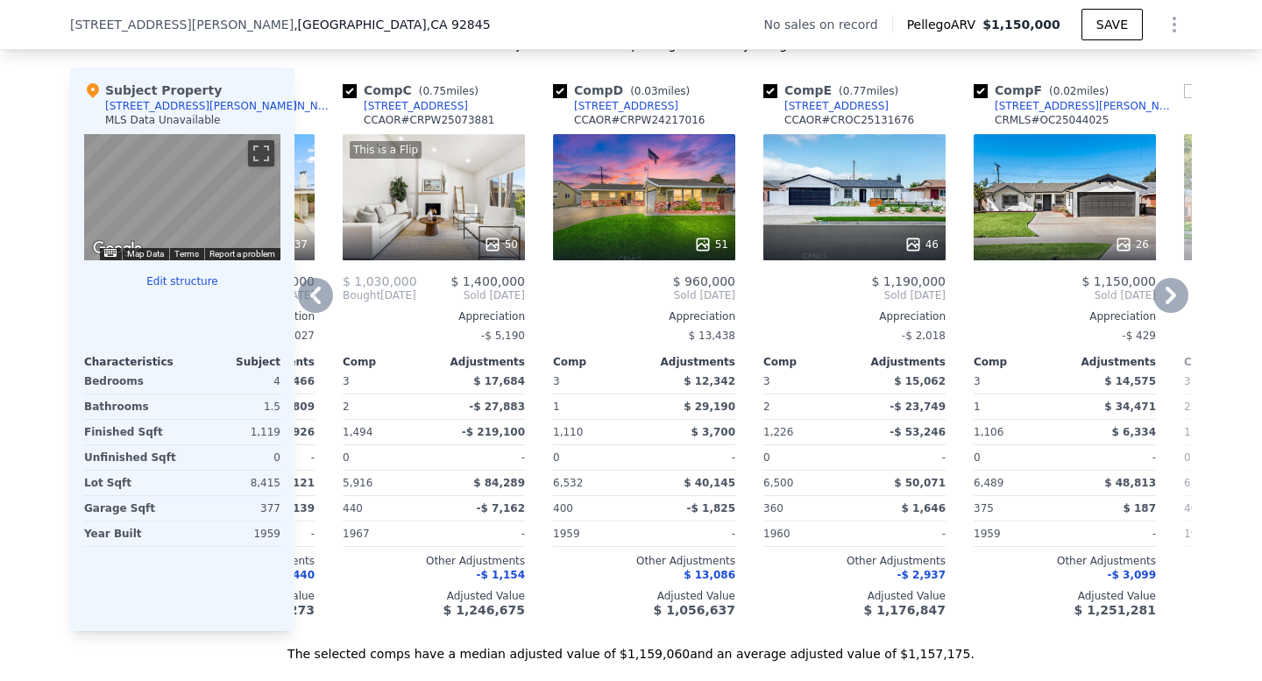
scroll to position [0, 436]
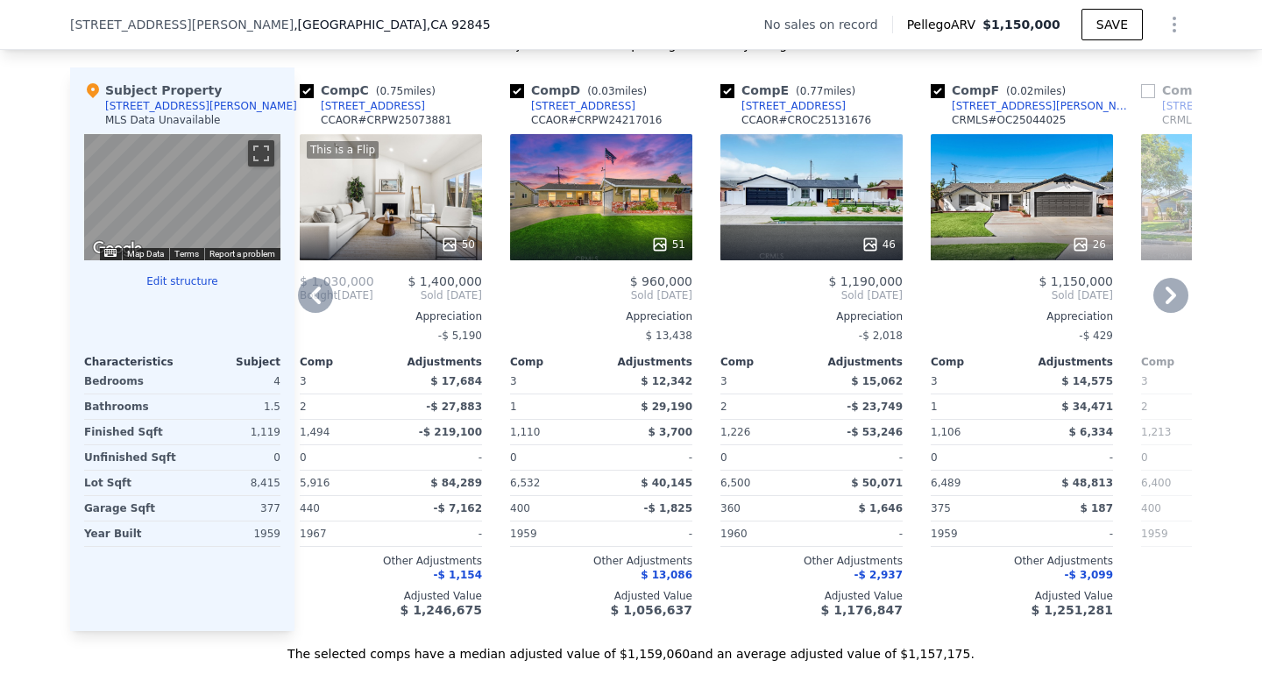
click at [1060, 207] on div "26" at bounding box center [1022, 197] width 182 height 126
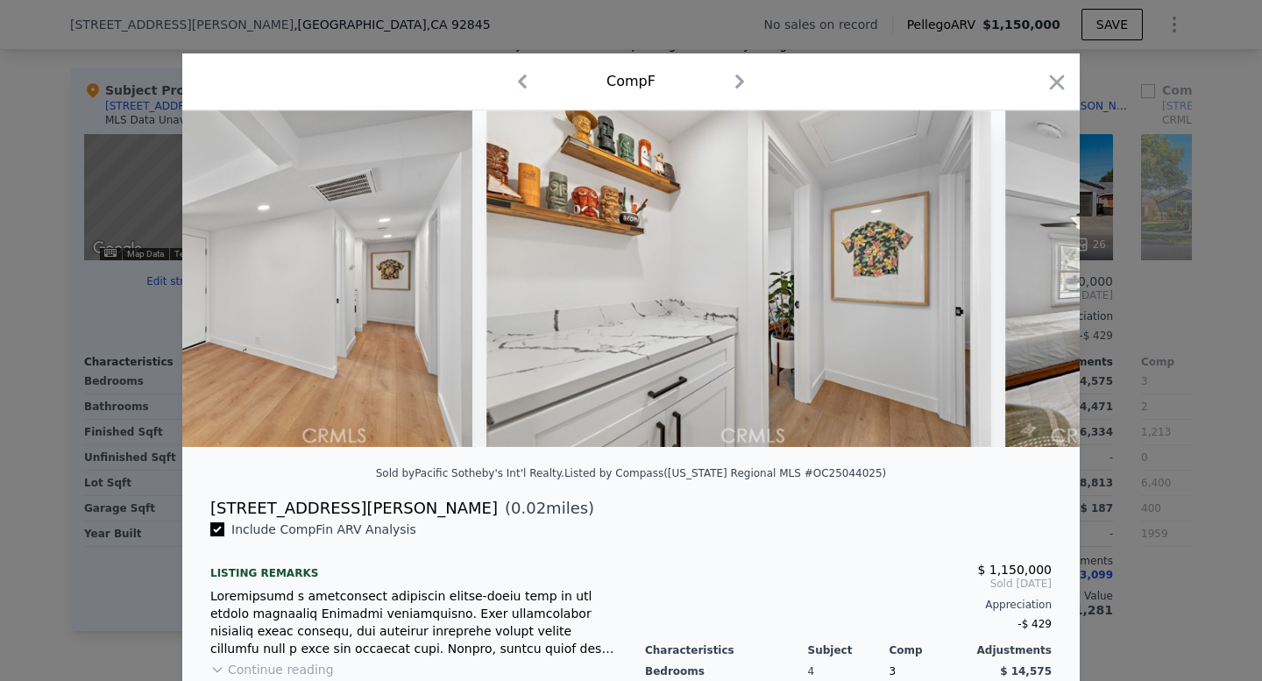
scroll to position [0, 5399]
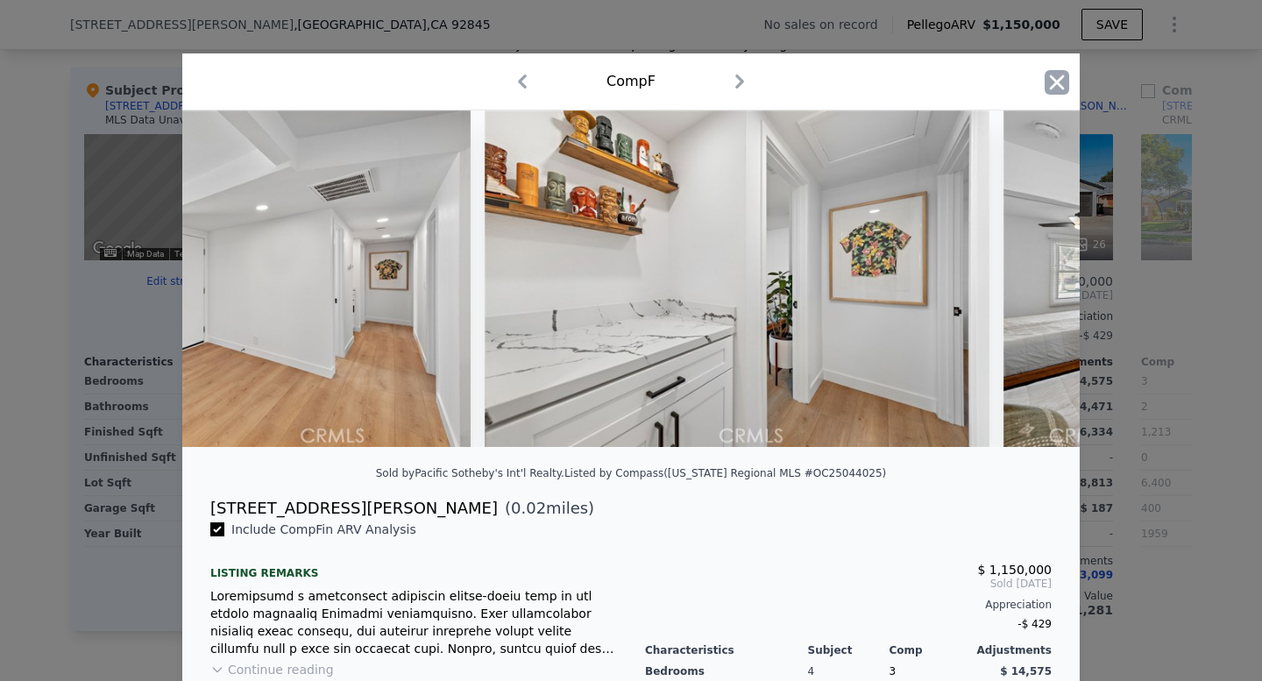
click at [1053, 88] on icon "button" at bounding box center [1056, 82] width 25 height 25
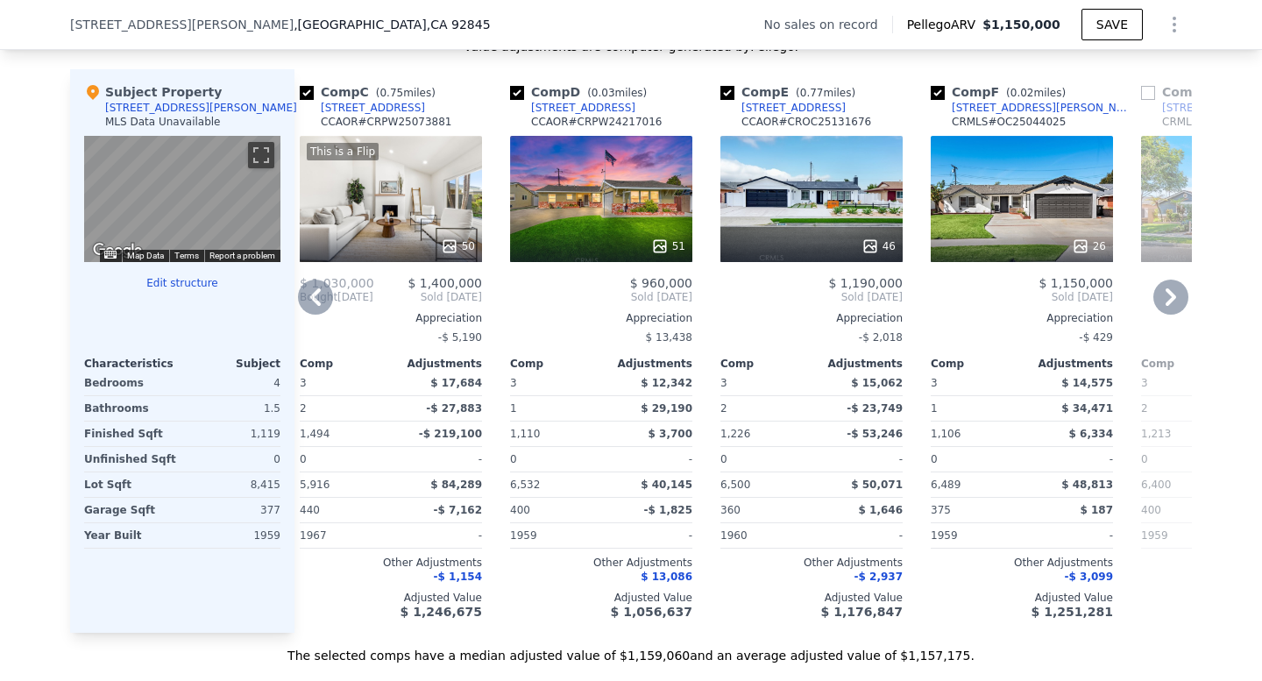
scroll to position [1683, 0]
